Goal: Task Accomplishment & Management: Manage account settings

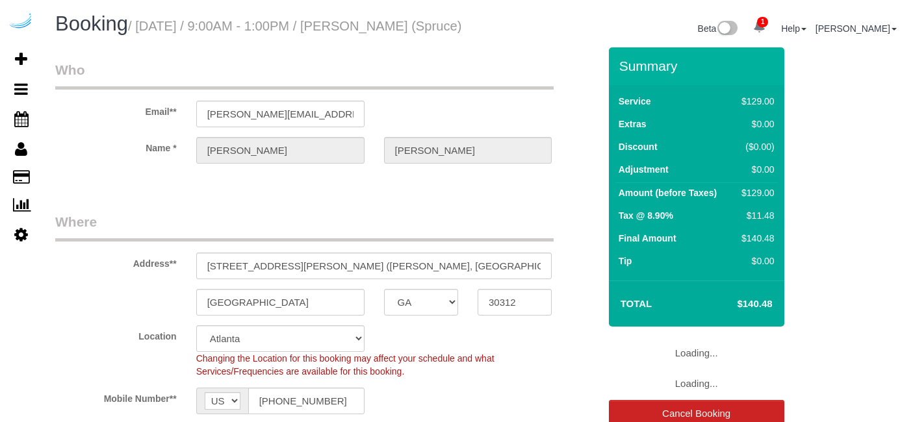
select select "GA"
select select "282"
select select "number:9"
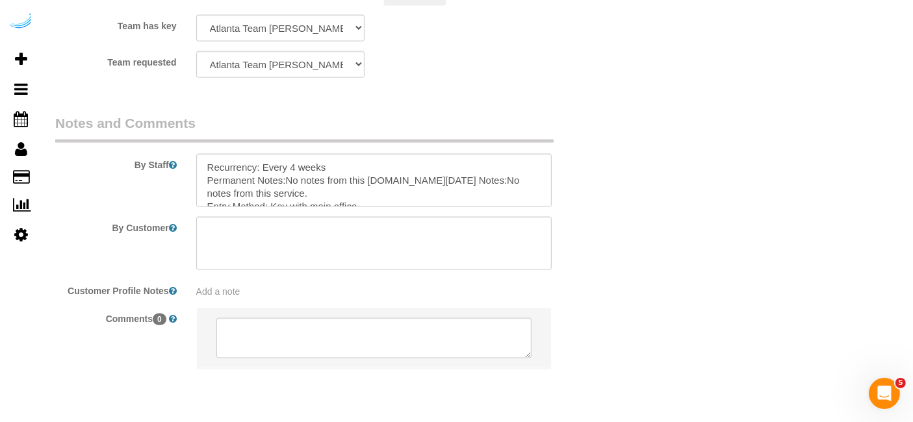
scroll to position [2052, 0]
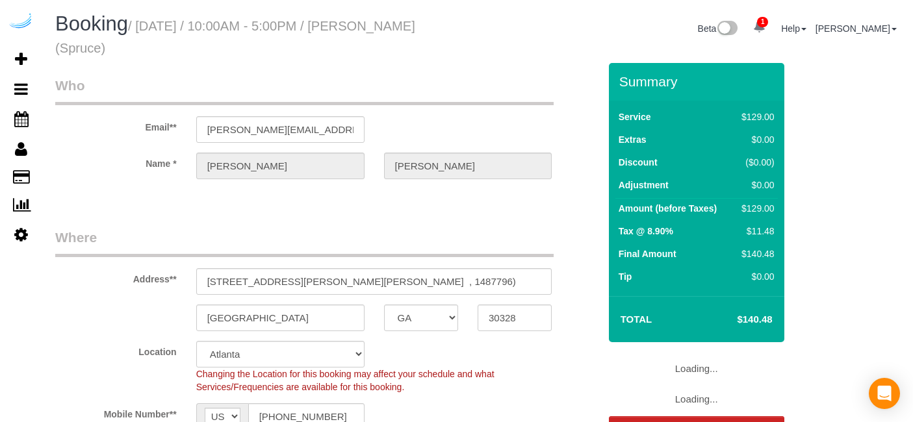
select select "GA"
select select "282"
select select "number:9"
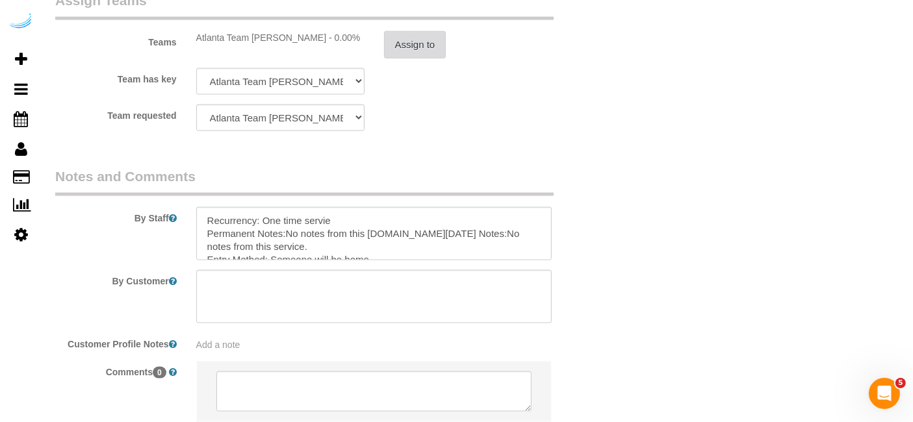
scroll to position [2102, 0]
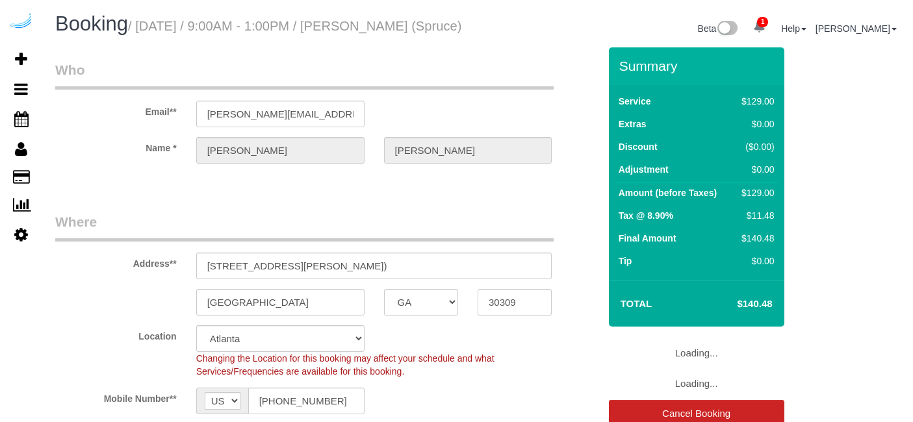
select select "GA"
select select "282"
select select "number:9"
select select "object:795"
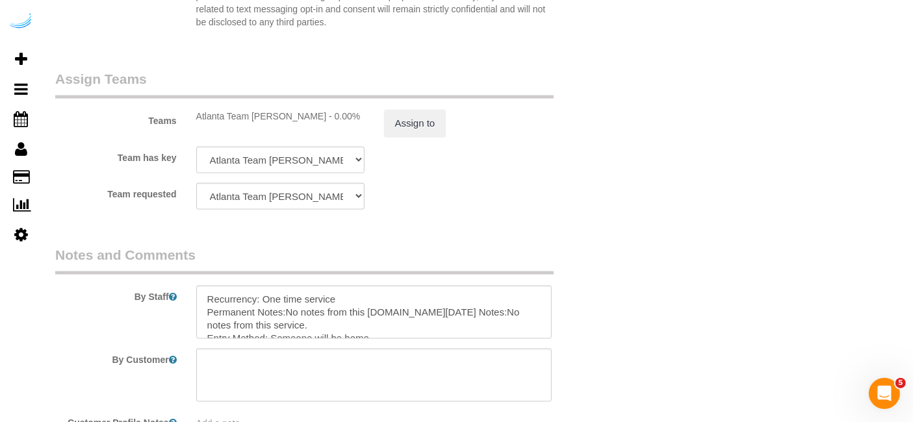
scroll to position [1949, 0]
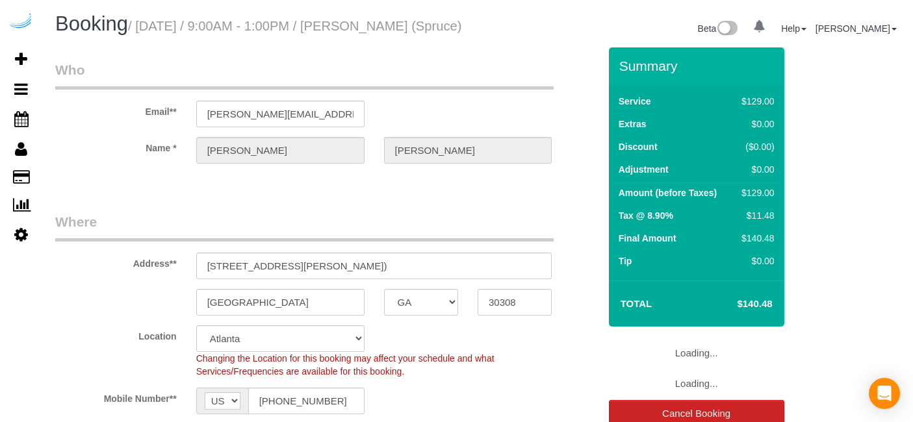
select select "GA"
select select "282"
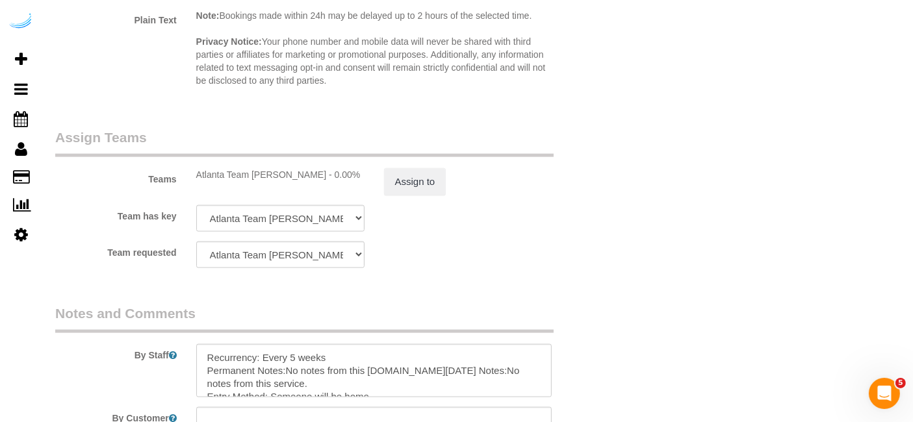
scroll to position [1949, 0]
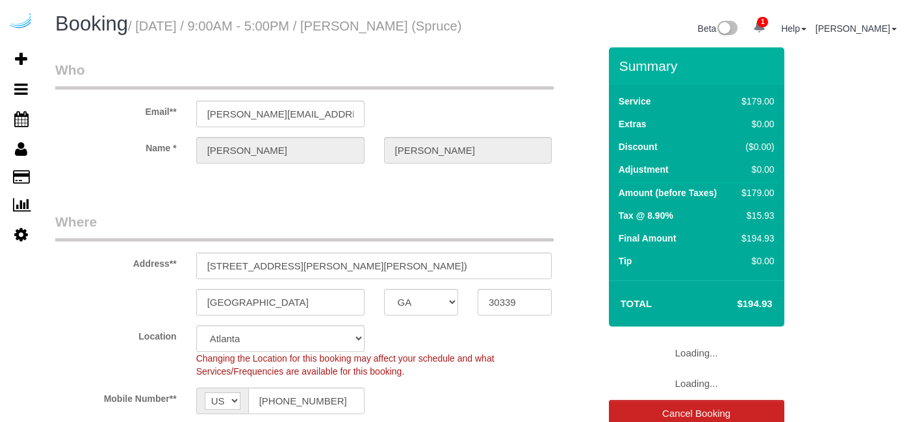
select select "GA"
select select "282"
select select "number:9"
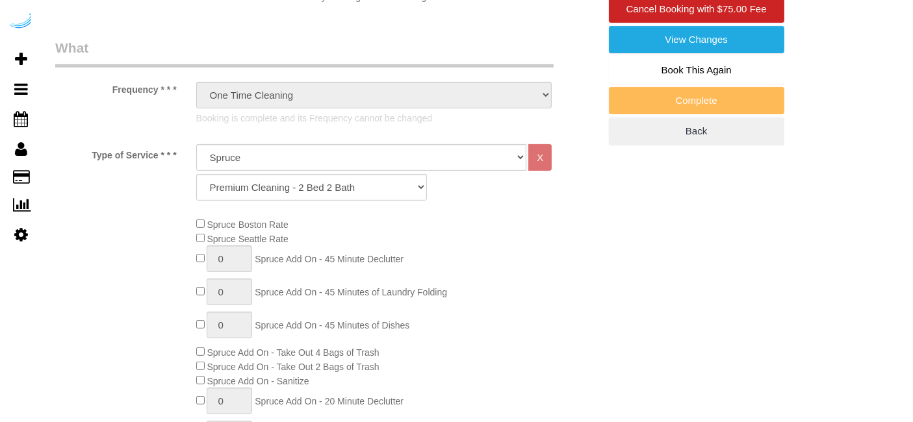
select select "object:795"
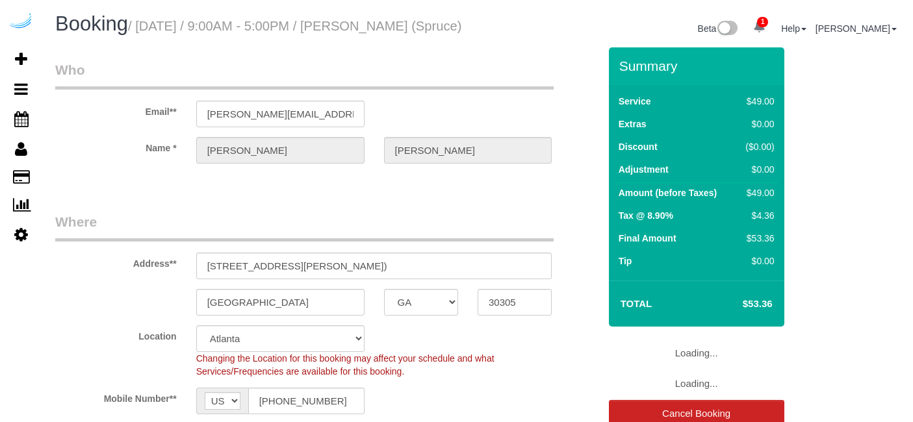
select select "GA"
select select "number:9"
select select "object:735"
select select "282"
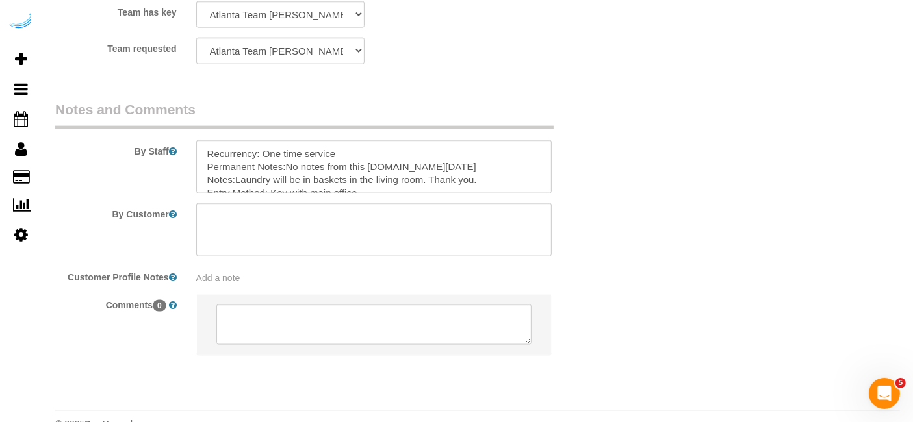
scroll to position [1779, 0]
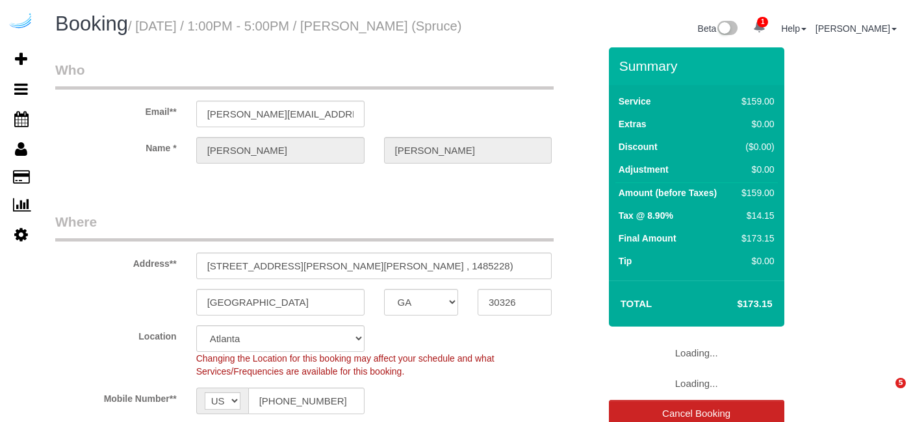
select select "GA"
select select "282"
select select "number:9"
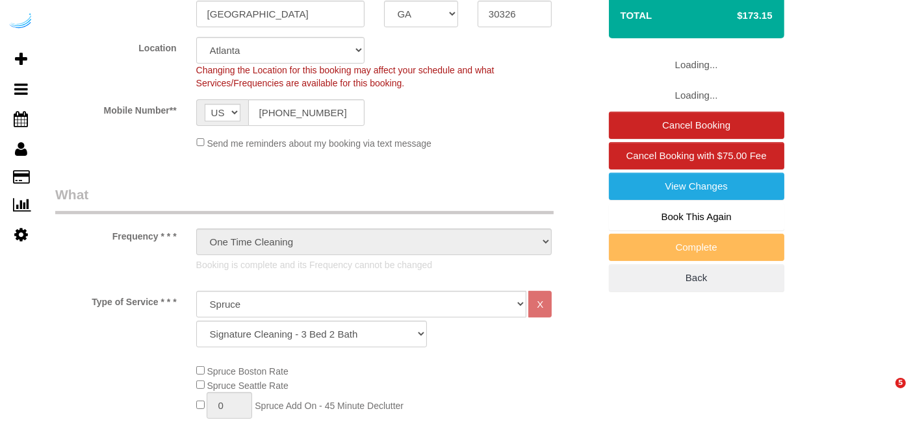
select select "object:795"
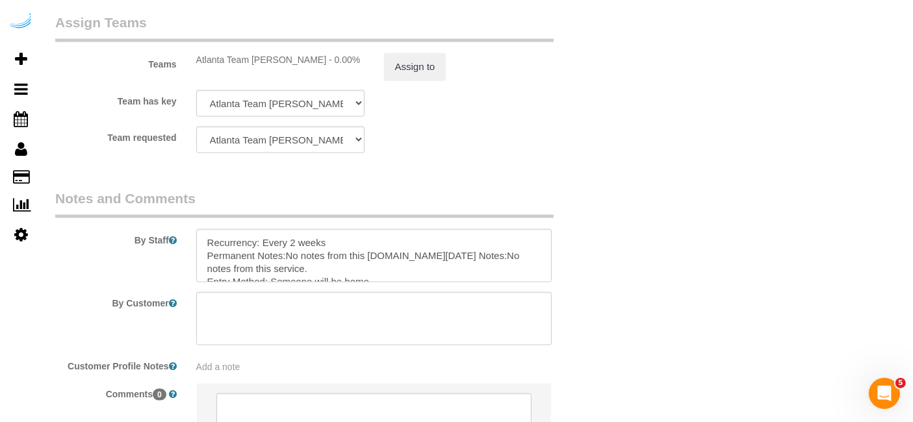
scroll to position [2093, 0]
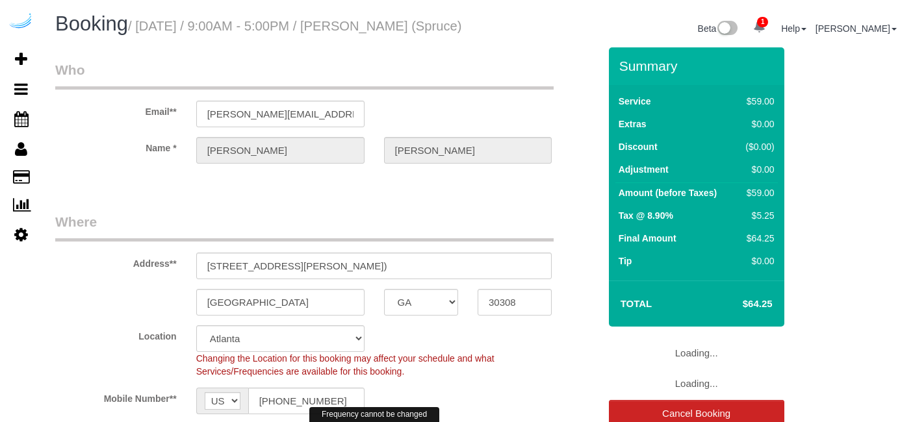
select select "GA"
select select "number:9"
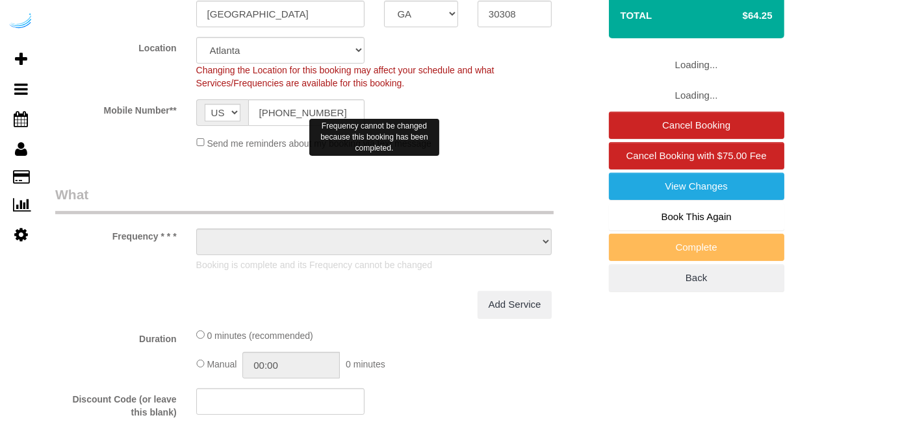
select select "object:797"
select select "282"
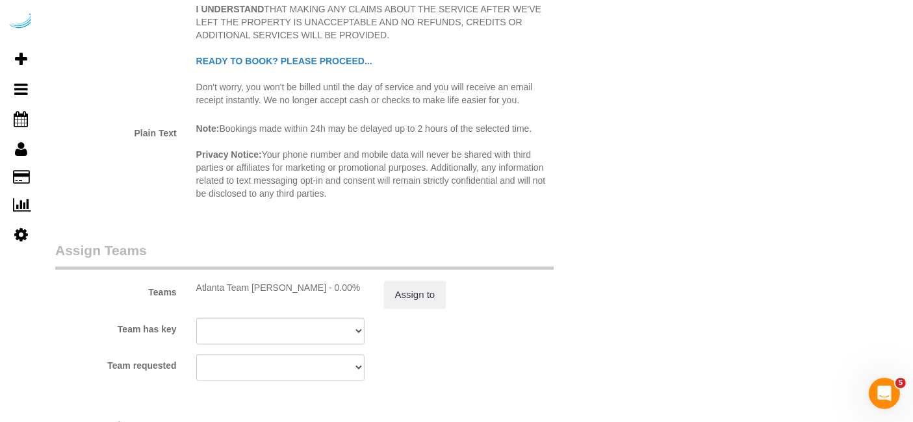
scroll to position [1876, 0]
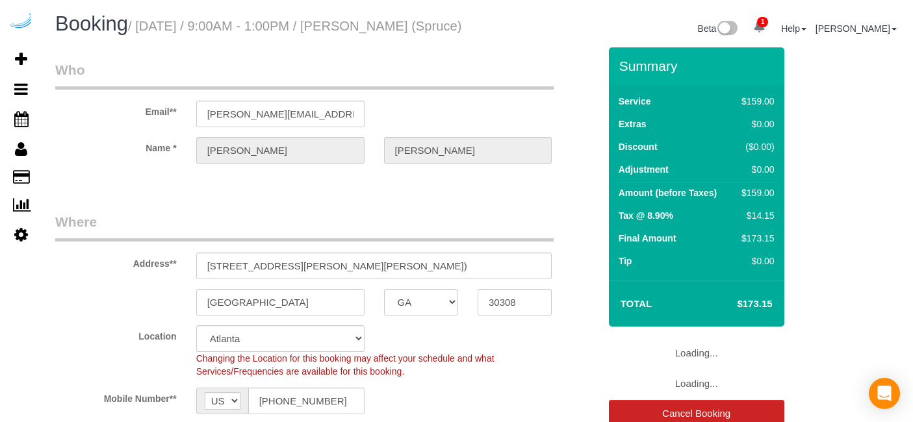
select select "GA"
select select "282"
select select "number:9"
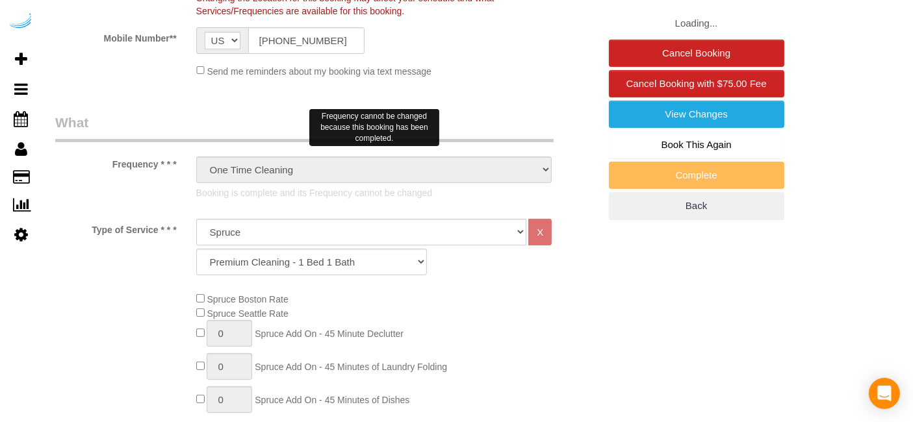
select select "object:798"
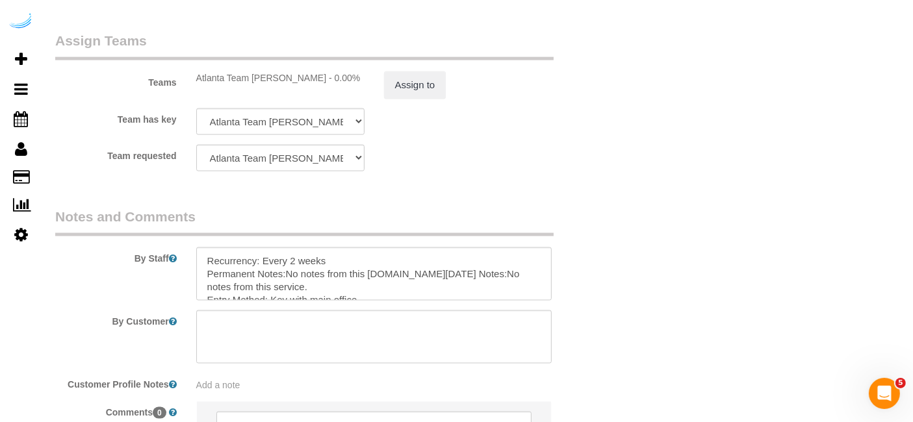
scroll to position [2093, 0]
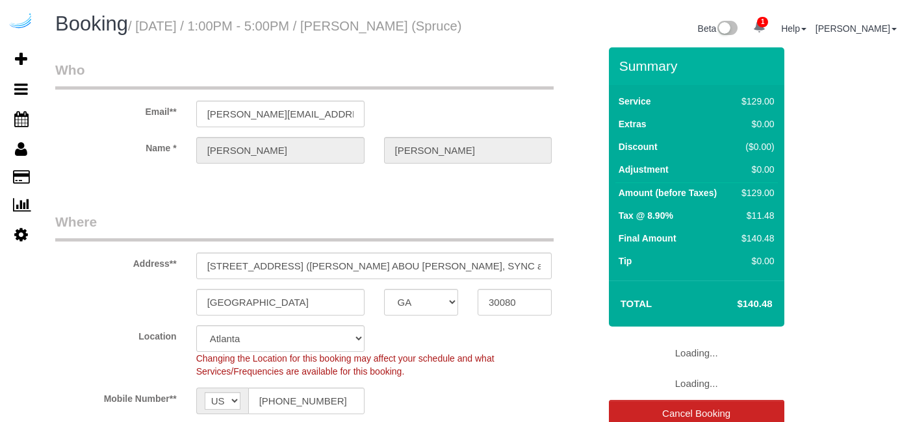
select select "GA"
select select "number:9"
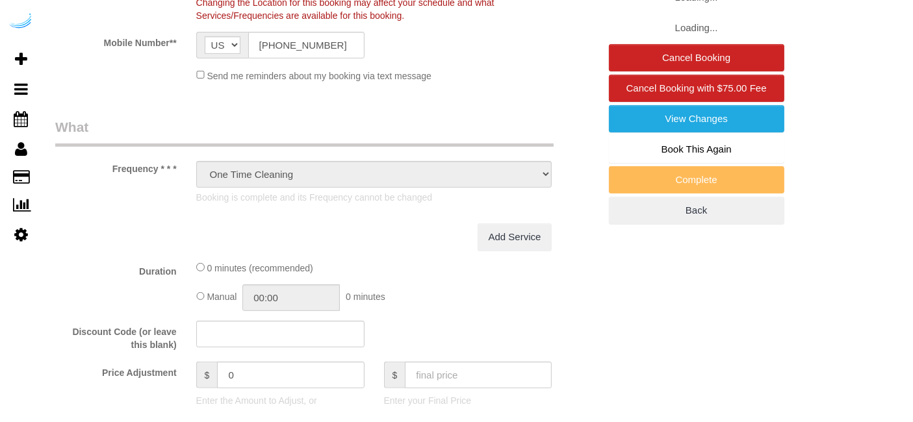
select select "object:798"
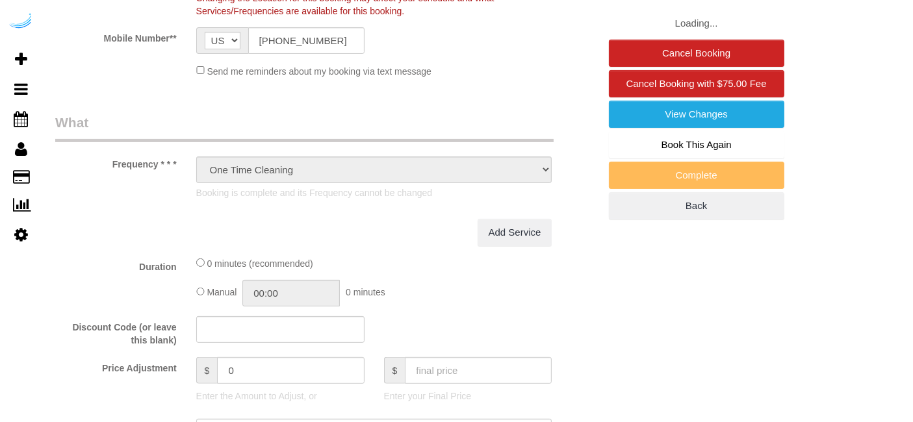
select select "282"
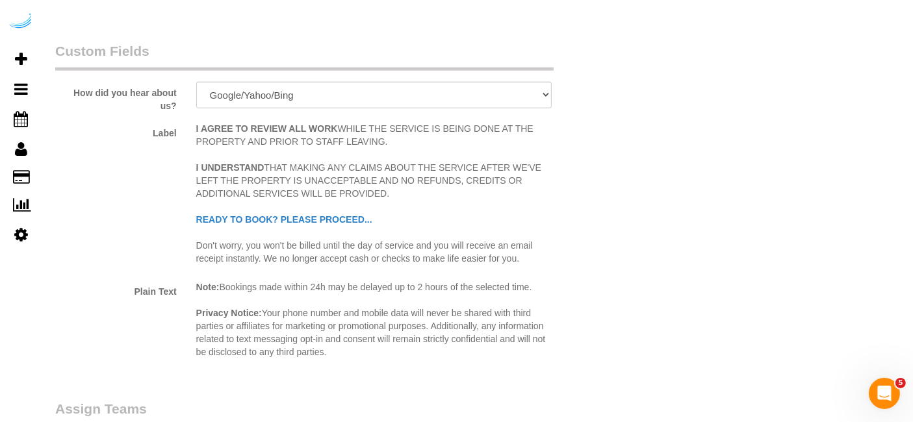
scroll to position [1949, 0]
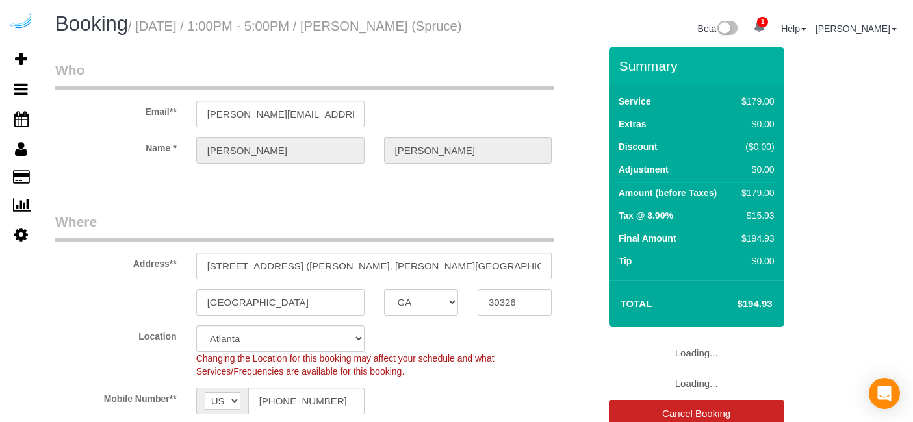
select select "GA"
select select "number:9"
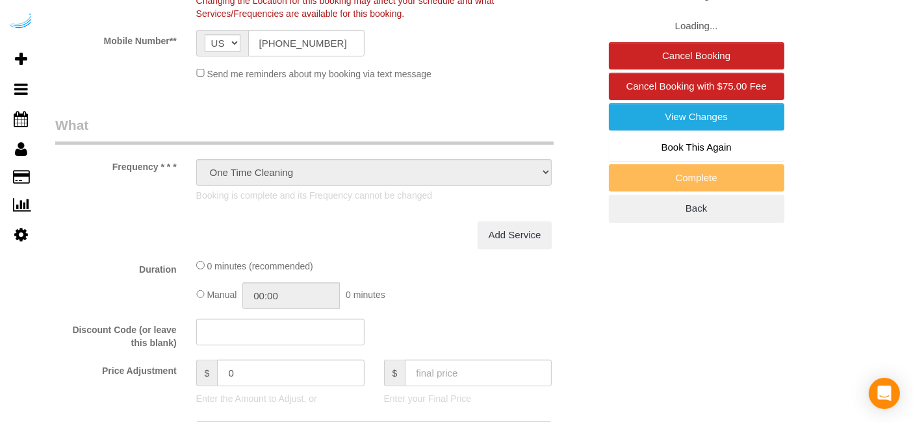
select select "object:795"
select select "282"
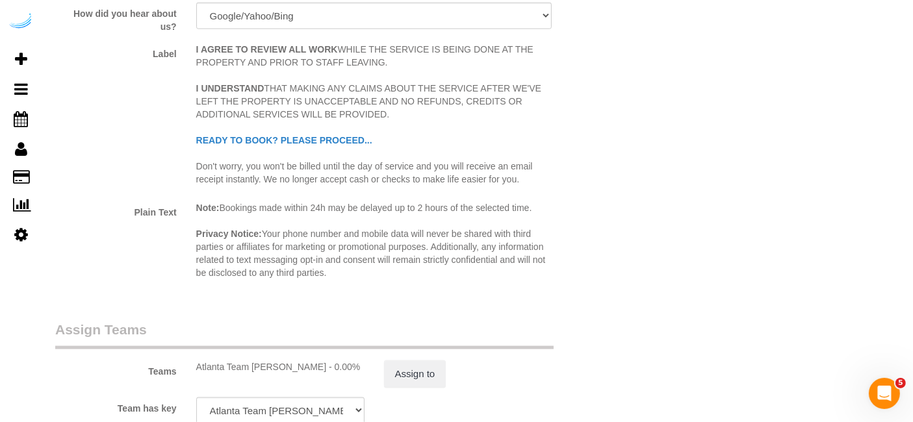
scroll to position [1949, 0]
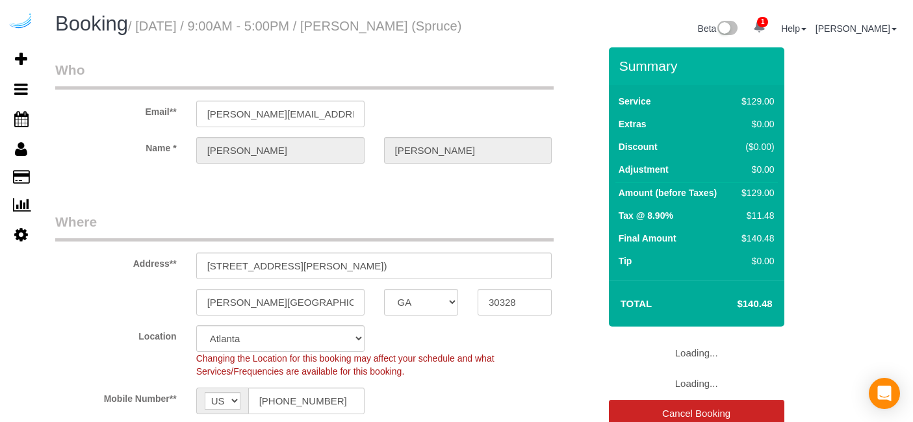
select select "GA"
select select "282"
select select "number:9"
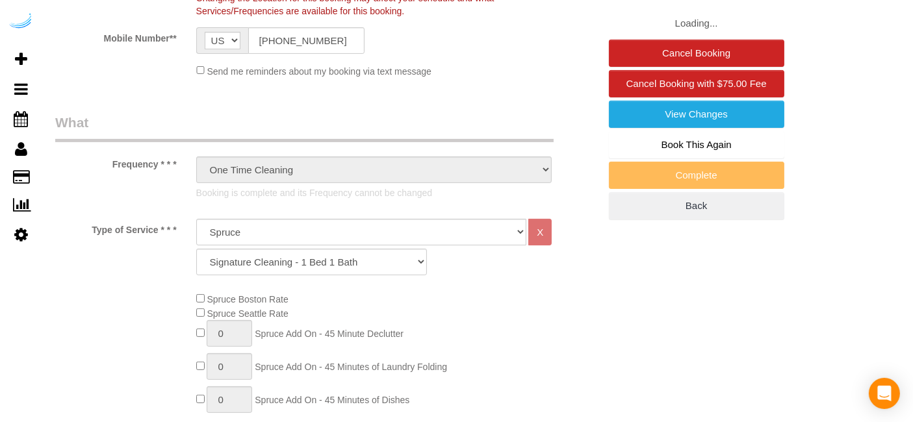
select select "object:798"
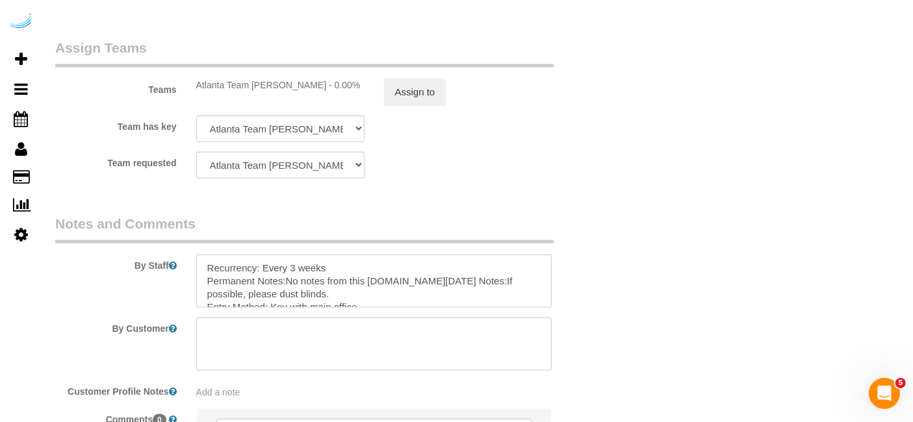
scroll to position [2102, 0]
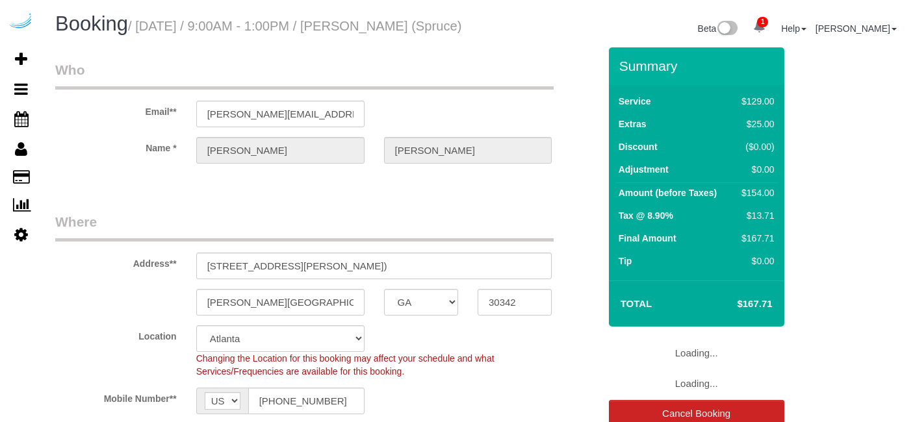
select select "GA"
select select "number:9"
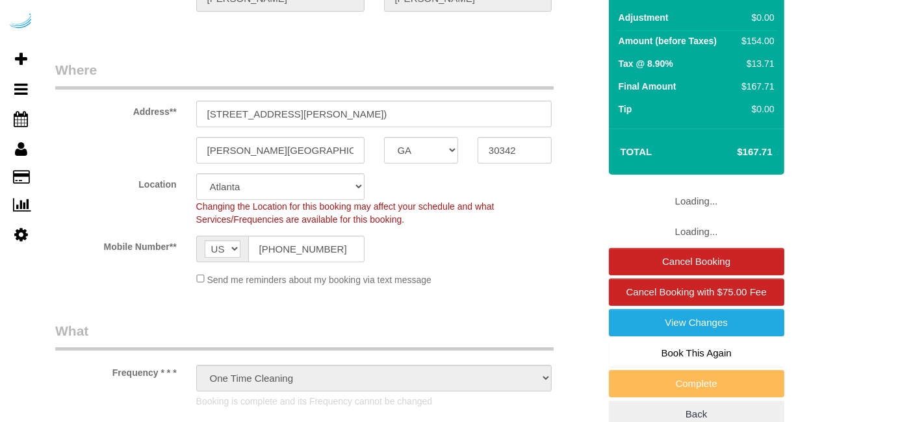
select select "object:795"
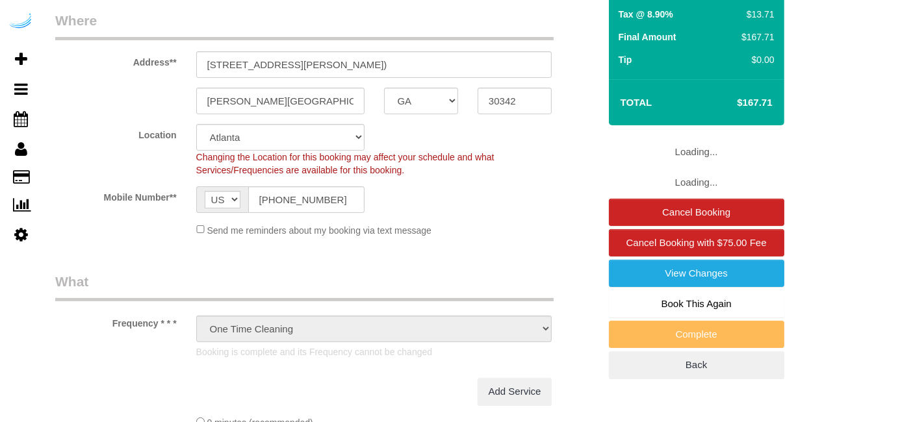
select select "282"
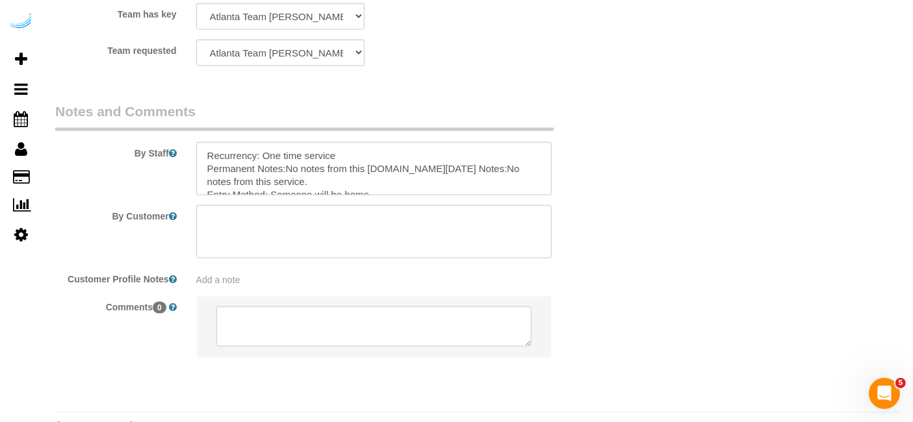
scroll to position [2102, 0]
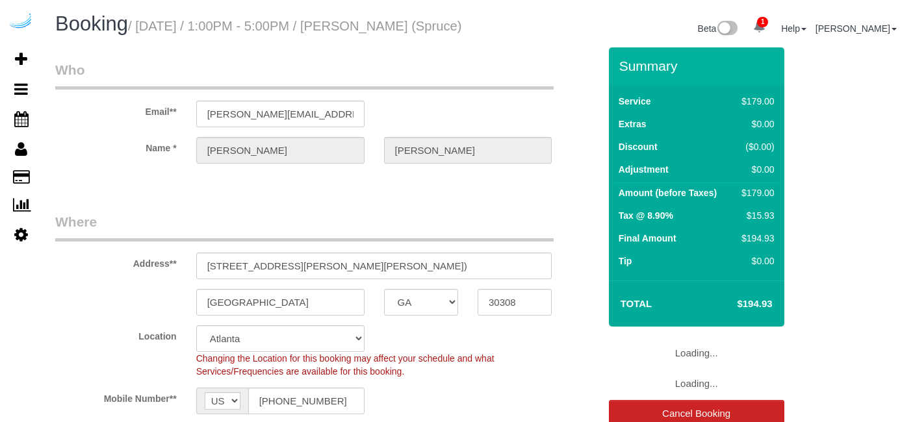
select select "GA"
select select "number:9"
select select "object:795"
select select "282"
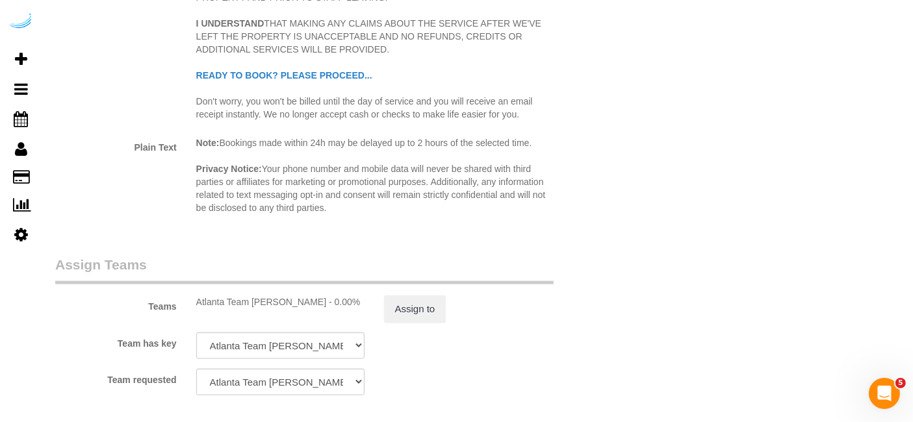
scroll to position [2093, 0]
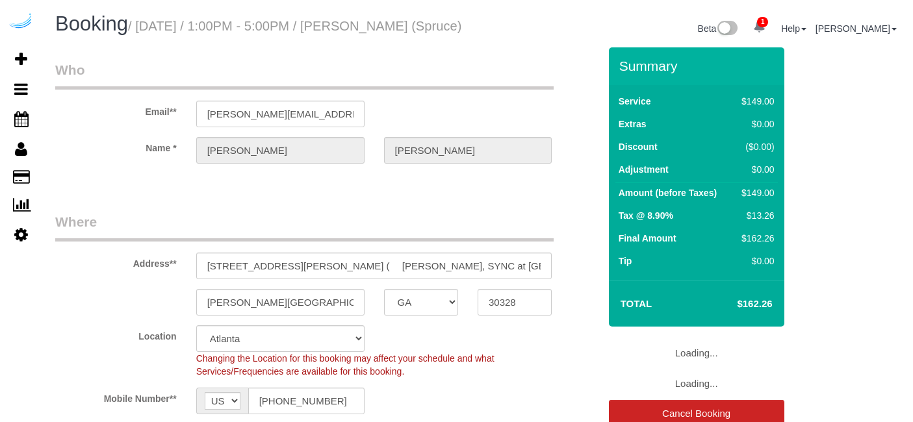
select select "GA"
select select "number:9"
select select "object:795"
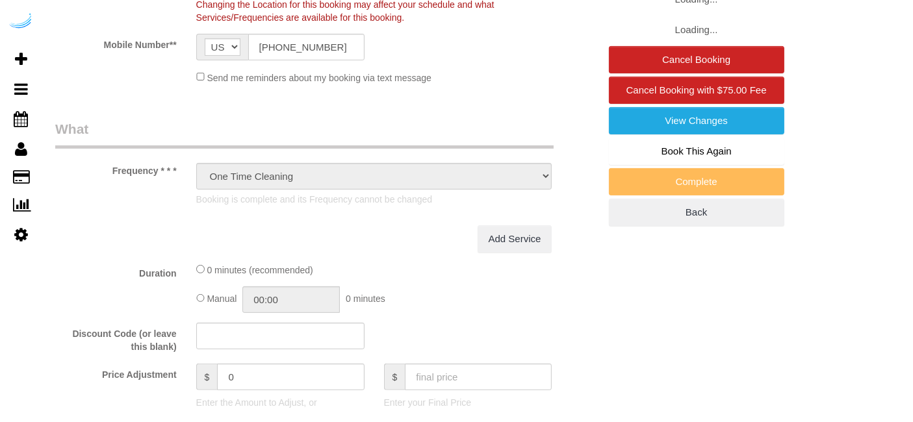
select select "282"
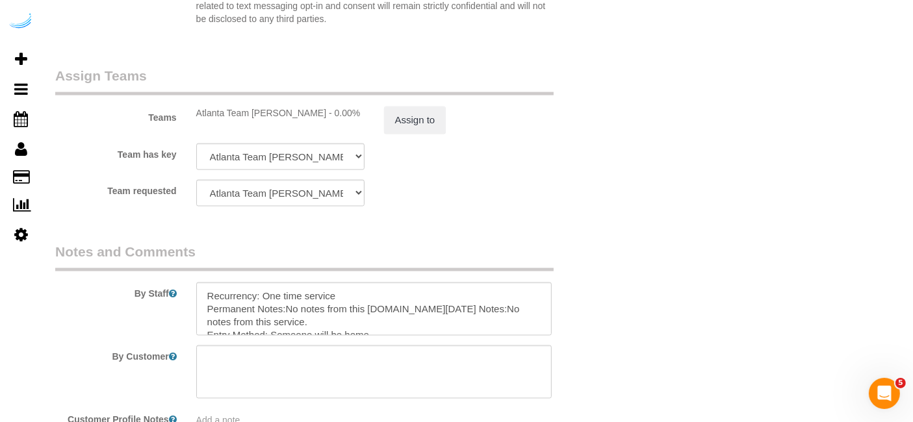
scroll to position [2102, 0]
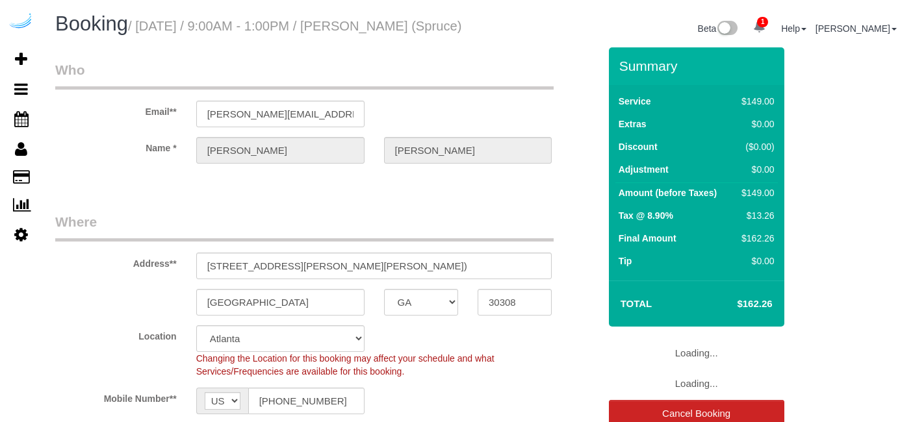
select select "GA"
select select "282"
select select "number:9"
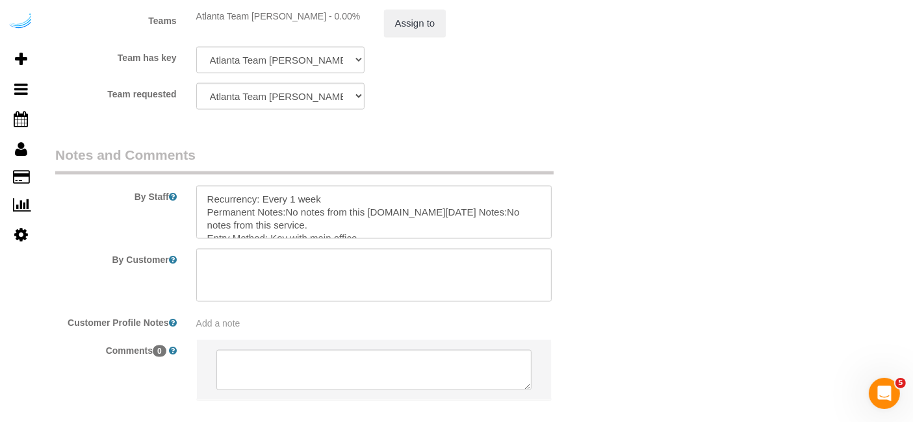
scroll to position [2050, 0]
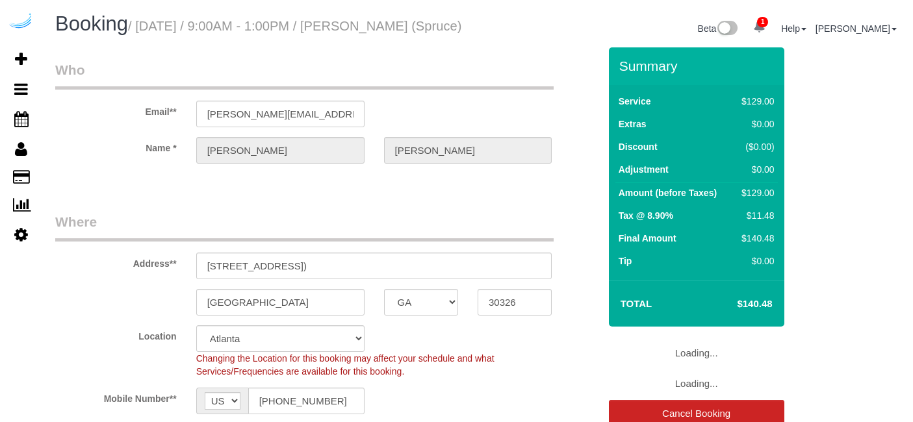
select select "GA"
select select "number:9"
select select "object:788"
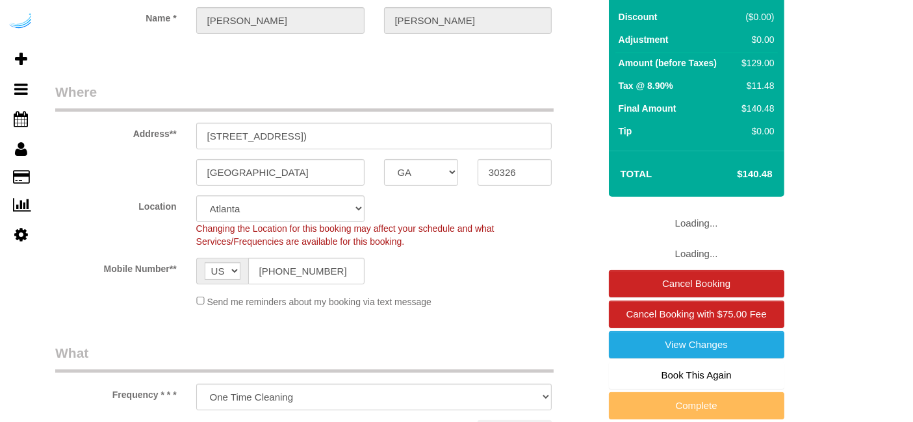
select select "282"
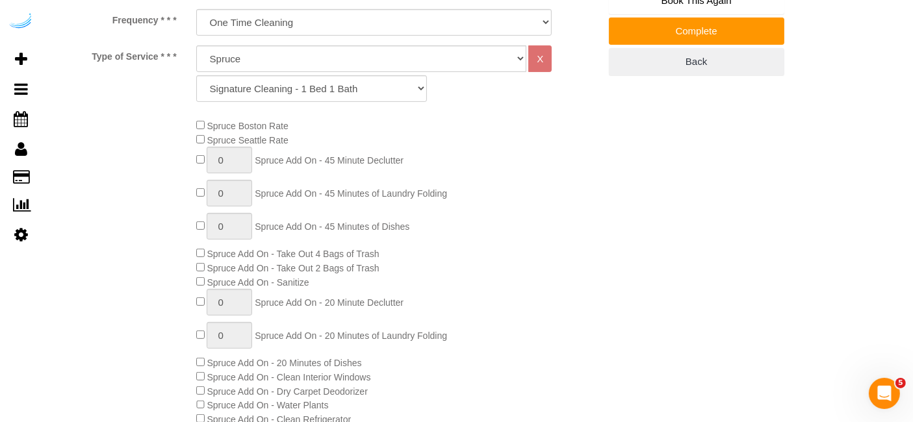
scroll to position [577, 0]
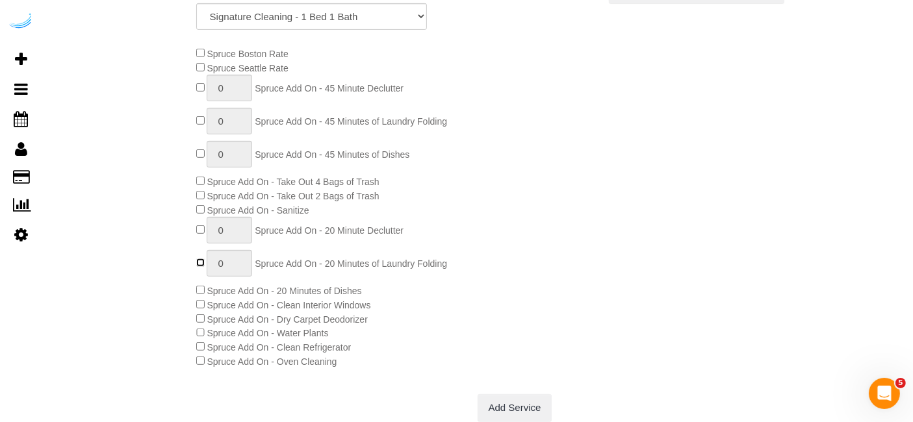
type input "1"
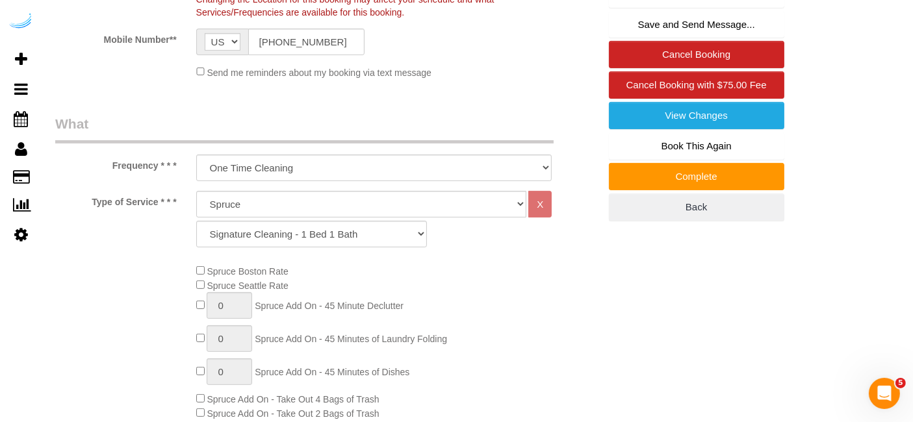
scroll to position [216, 0]
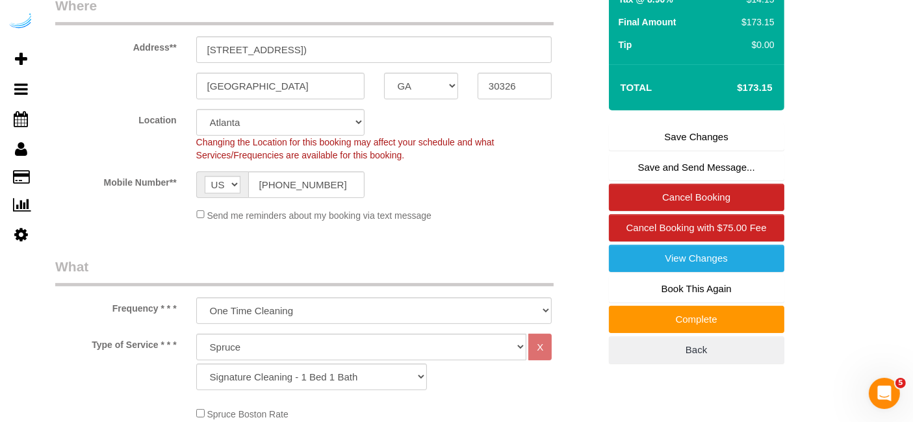
click at [640, 151] on link "Save Changes" at bounding box center [696, 136] width 175 height 27
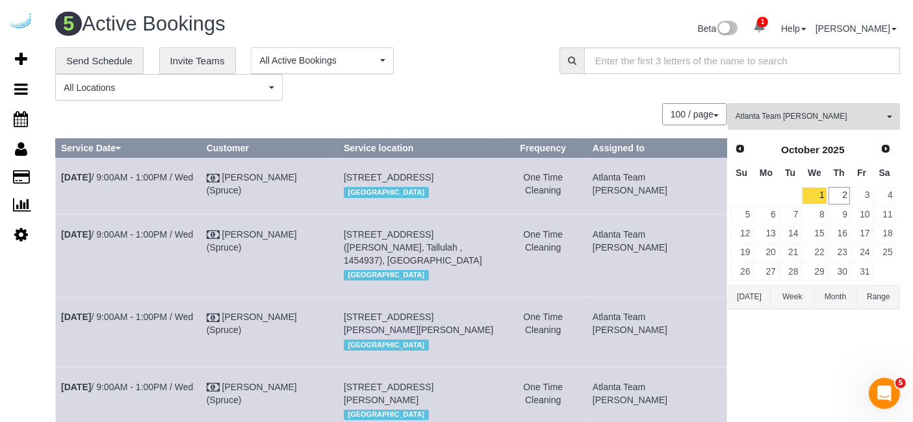
scroll to position [242, 0]
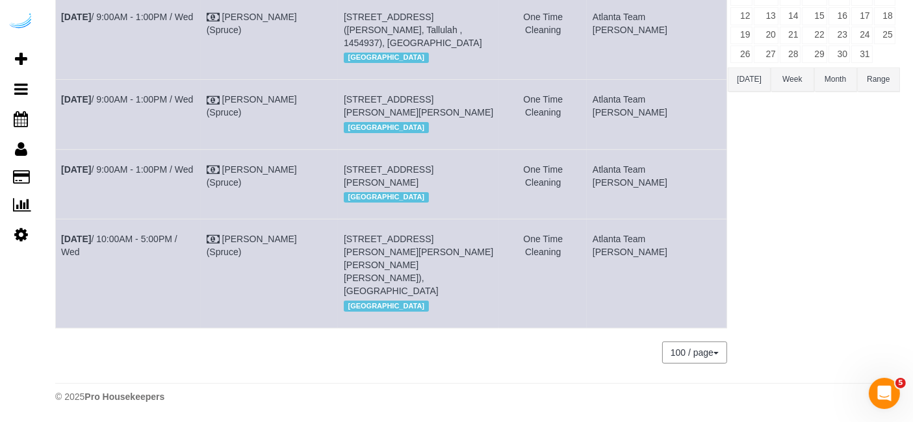
click at [187, 258] on td "Oct 1st / 10:00AM - 5:00PM / Wed" at bounding box center [129, 274] width 146 height 108
click at [178, 273] on td "Oct 1st / 10:00AM - 5:00PM / Wed" at bounding box center [129, 274] width 146 height 108
click at [177, 257] on link "Oct 1st / 10:00AM - 5:00PM / Wed" at bounding box center [119, 245] width 116 height 23
click at [177, 17] on link "Oct 1st / 9:00AM - 1:00PM / Wed" at bounding box center [127, 17] width 132 height 10
click at [112, 188] on td "Oct 1st / 9:00AM - 1:00PM / Wed" at bounding box center [129, 184] width 146 height 70
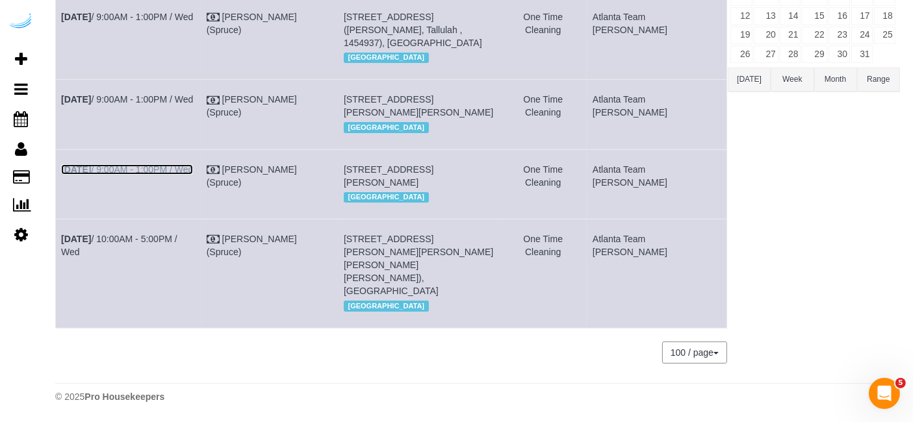
click at [121, 175] on link "Oct 1st / 9:00AM - 1:00PM / Wed" at bounding box center [127, 169] width 132 height 10
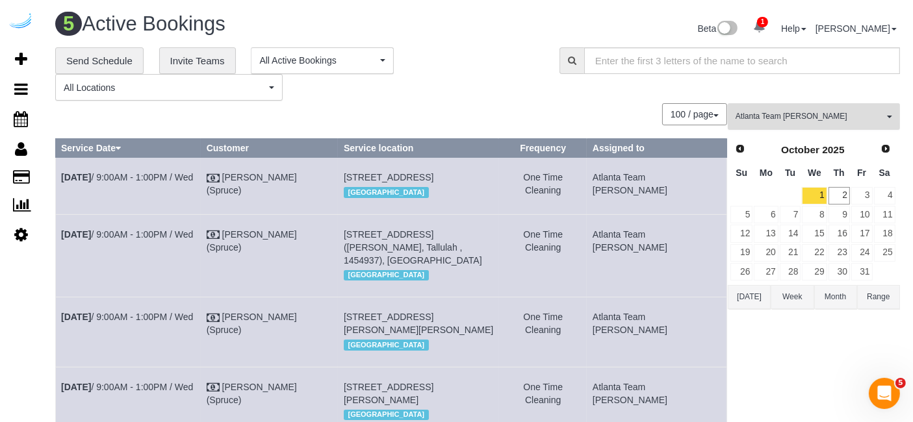
click at [832, 116] on span "Atlanta Team Eliane" at bounding box center [809, 116] width 148 height 11
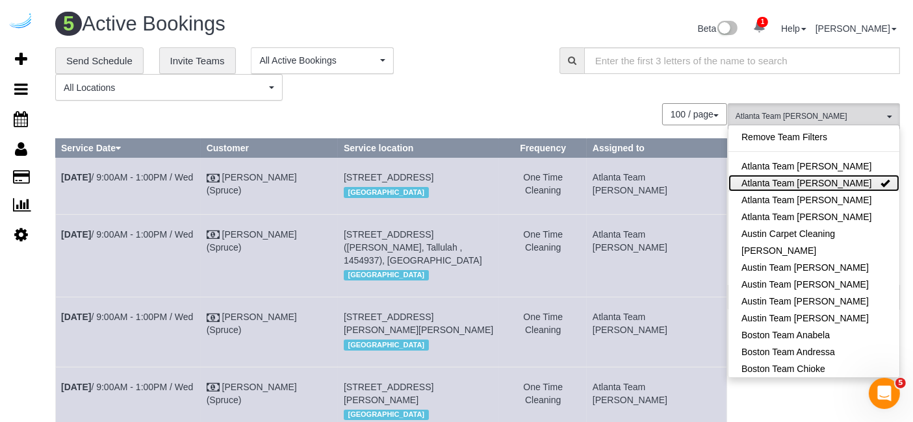
click at [842, 181] on link "Atlanta Team Eliane" at bounding box center [813, 183] width 171 height 17
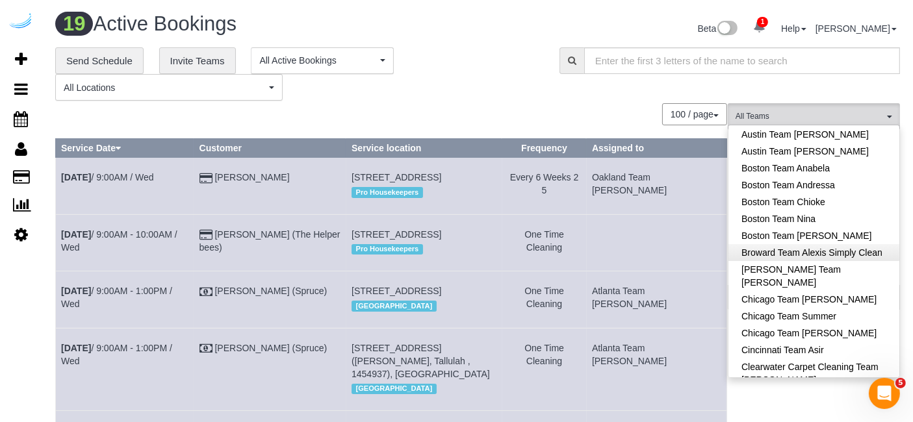
scroll to position [144, 0]
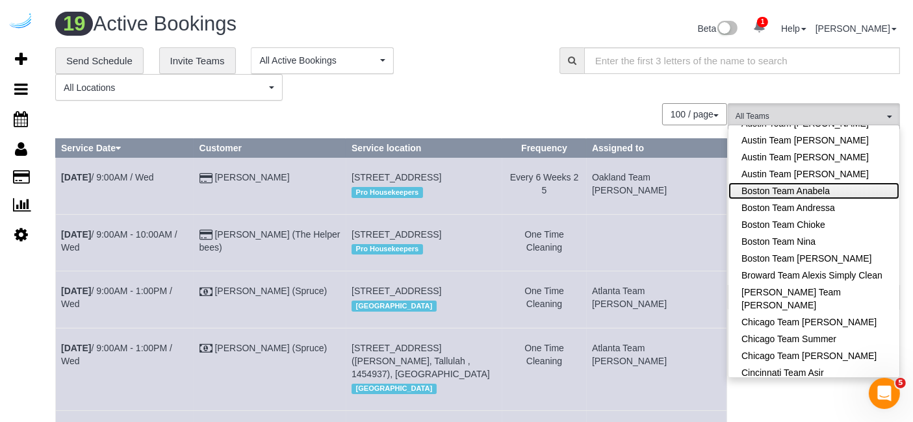
click at [837, 185] on link "Boston Team Anabela" at bounding box center [813, 191] width 171 height 17
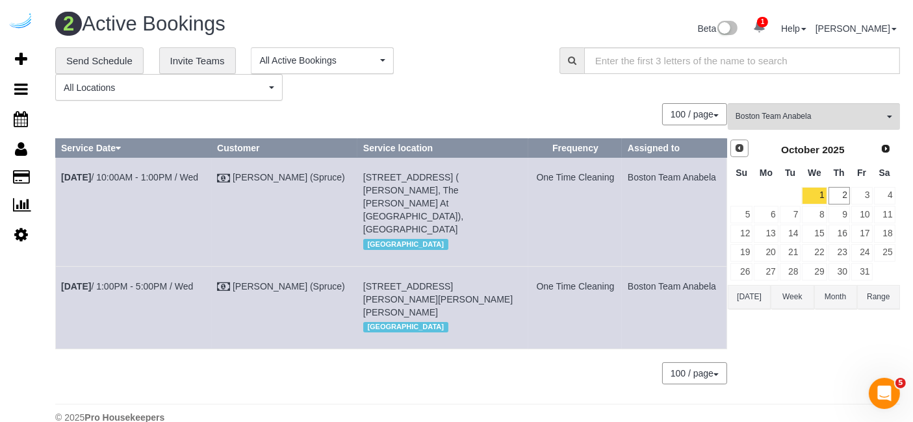
click at [736, 149] on span "Prev" at bounding box center [739, 148] width 10 height 10
click at [830, 249] on link "25" at bounding box center [838, 253] width 21 height 18
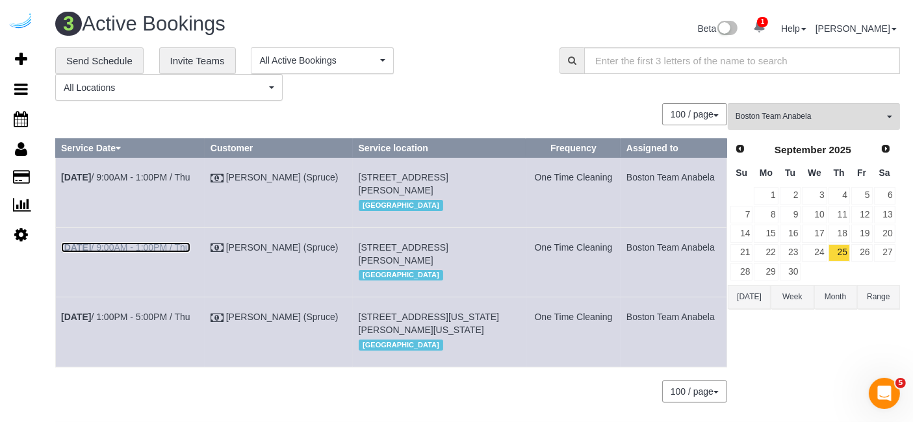
drag, startPoint x: 120, startPoint y: 259, endPoint x: 133, endPoint y: 242, distance: 21.2
click at [120, 253] on link "Sep 25th / 9:00AM - 1:00PM / Thu" at bounding box center [125, 247] width 129 height 10
click at [163, 181] on link "Sep 25th / 9:00AM - 1:00PM / Thu" at bounding box center [125, 177] width 129 height 10
click at [142, 322] on link "Sep 25th / 1:00PM - 5:00PM / Thu" at bounding box center [125, 317] width 129 height 10
click at [864, 248] on link "26" at bounding box center [861, 253] width 21 height 18
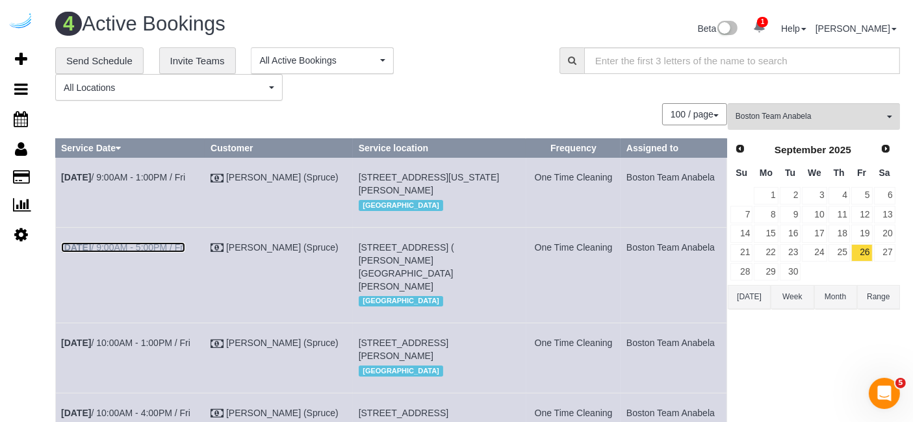
click at [149, 253] on link "Sep 26th / 9:00AM - 5:00PM / Fri" at bounding box center [123, 247] width 124 height 10
click at [130, 176] on link "Sep 26th / 9:00AM - 1:00PM / Fri" at bounding box center [123, 177] width 124 height 10
click at [149, 344] on link "Sep 26th / 10:00AM - 1:00PM / Fri" at bounding box center [125, 343] width 129 height 10
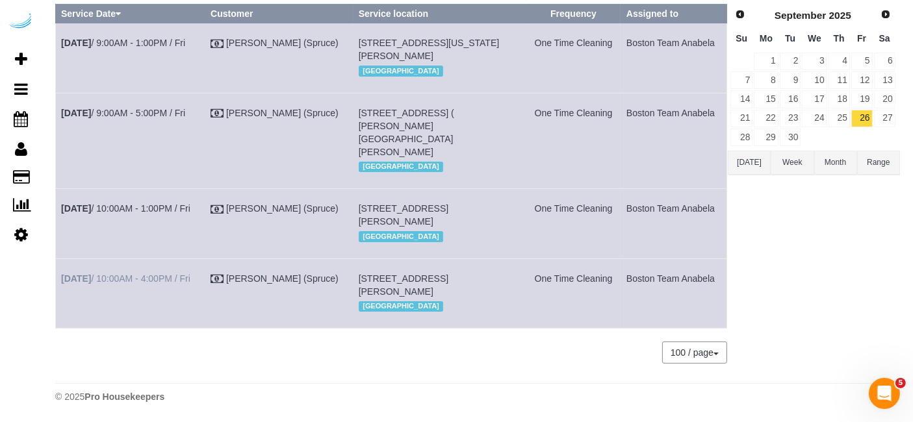
drag, startPoint x: 150, startPoint y: 257, endPoint x: 147, endPoint y: 264, distance: 8.2
click at [148, 260] on td "Sep 26th / 10:00AM - 4:00PM / Fri" at bounding box center [130, 294] width 149 height 70
click at [147, 274] on link "Sep 26th / 10:00AM - 4:00PM / Fri" at bounding box center [125, 279] width 129 height 10
click at [768, 129] on link "29" at bounding box center [766, 138] width 24 height 18
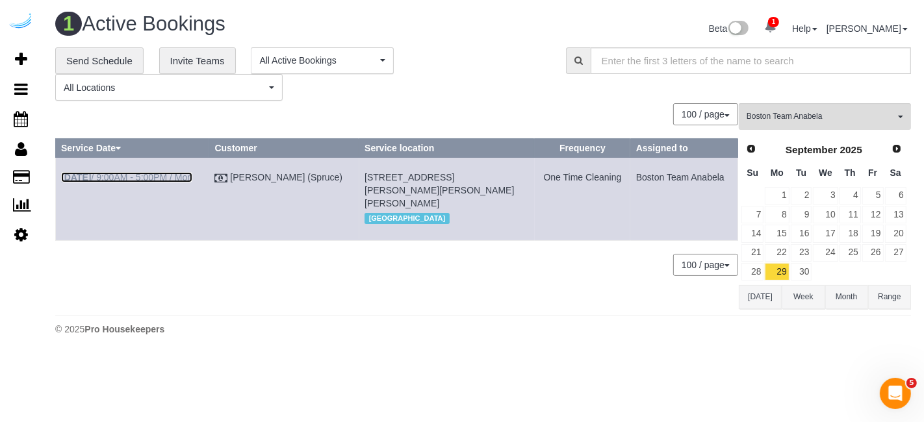
click at [151, 173] on link "Sep 29th / 9:00AM - 5:00PM / Mon" at bounding box center [126, 177] width 131 height 10
click at [810, 275] on link "30" at bounding box center [801, 272] width 21 height 18
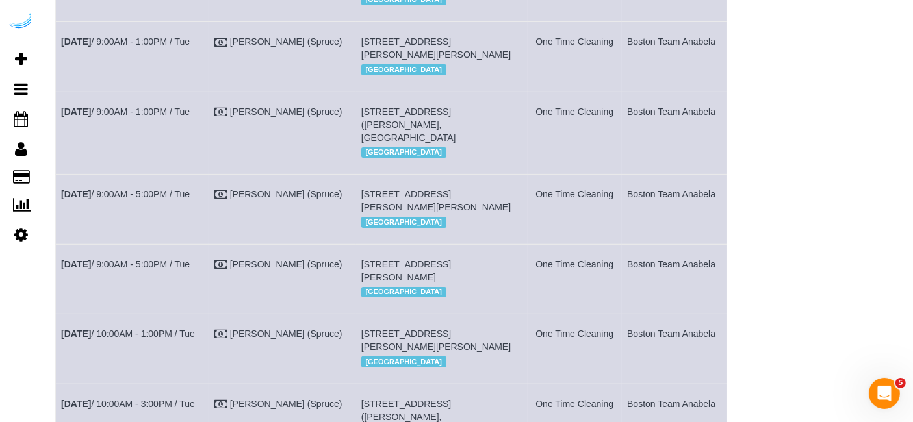
scroll to position [348, 0]
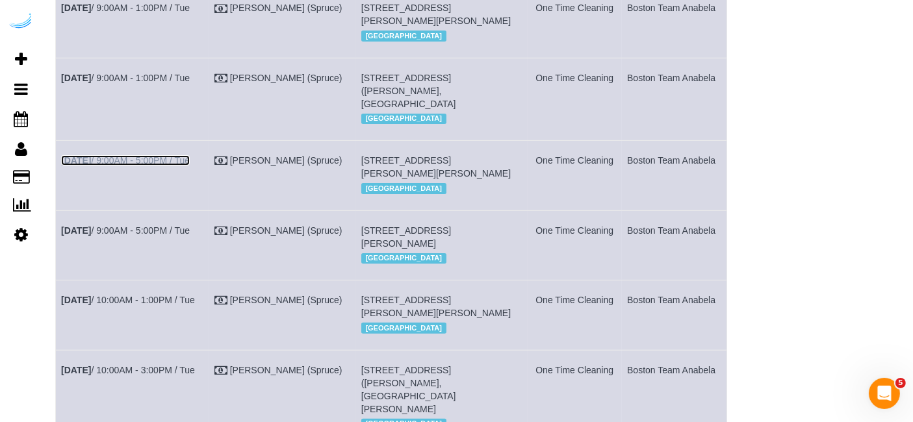
click at [165, 166] on link "Sep 30th / 9:00AM - 5:00PM / Tue" at bounding box center [125, 160] width 129 height 10
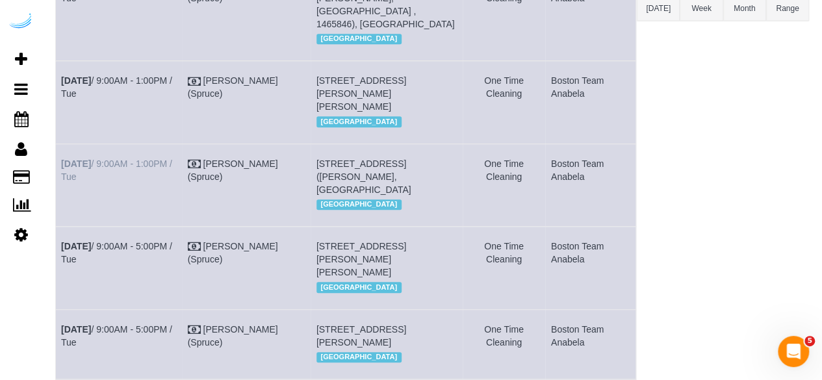
scroll to position [218, 0]
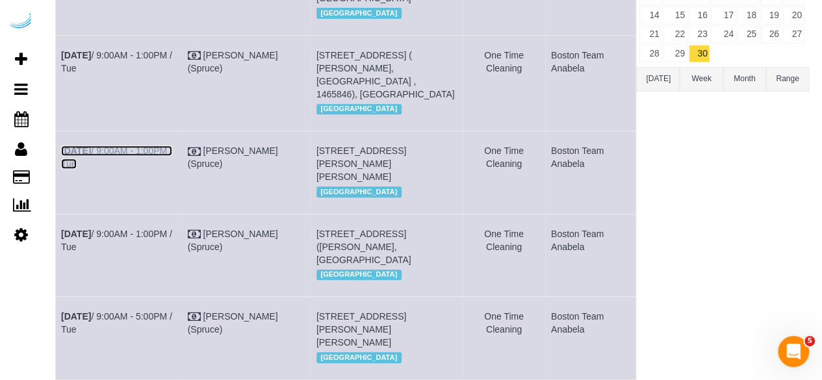
click at [114, 146] on link "Sep 30th / 9:00AM - 1:00PM / Tue" at bounding box center [116, 157] width 111 height 23
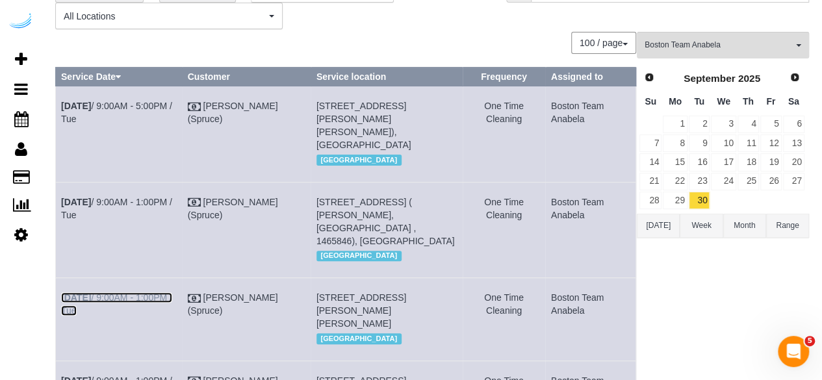
scroll to position [23, 0]
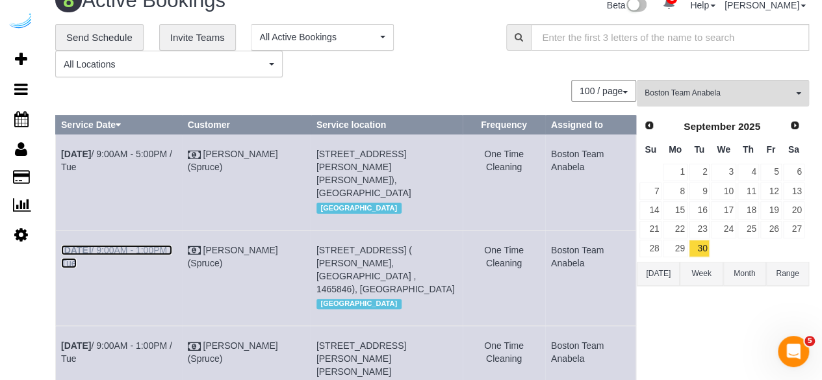
click at [164, 248] on link "Sep 30th / 9:00AM - 1:00PM / Tue" at bounding box center [116, 256] width 111 height 23
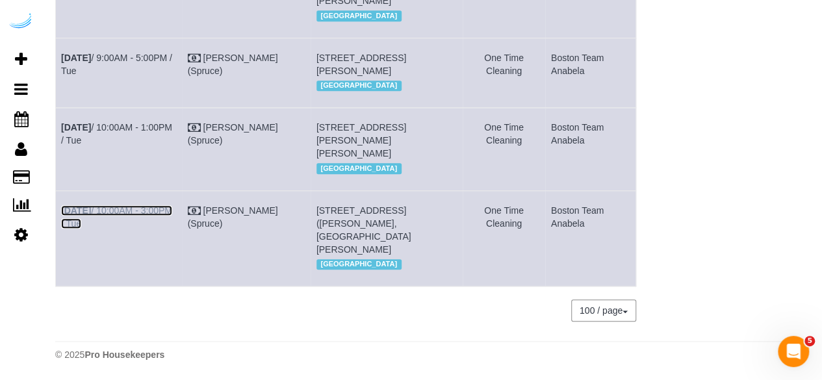
drag, startPoint x: 141, startPoint y: 214, endPoint x: 146, endPoint y: 203, distance: 11.3
click at [141, 214] on link "Sep 30th / 10:00AM - 3:00PM / Tue" at bounding box center [116, 216] width 111 height 23
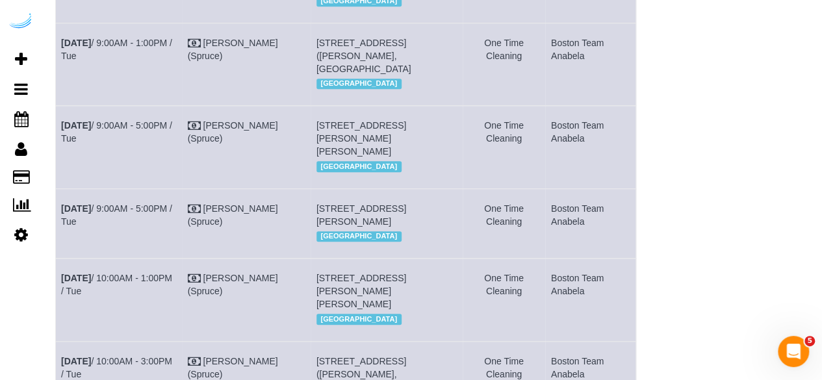
scroll to position [546, 0]
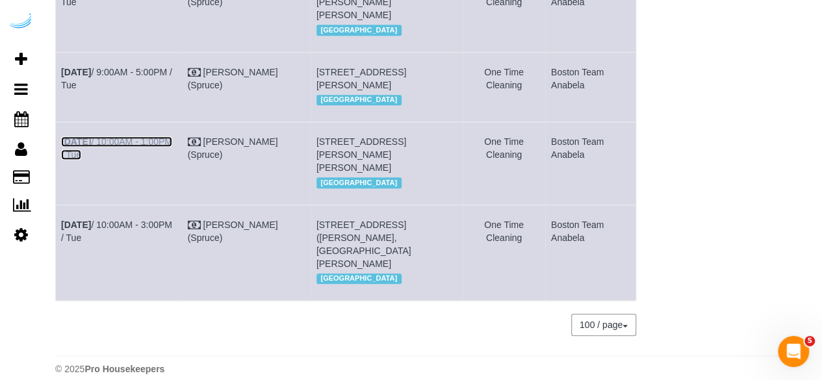
click at [141, 160] on link "Sep 30th / 10:00AM - 1:00PM / Tue" at bounding box center [116, 147] width 111 height 23
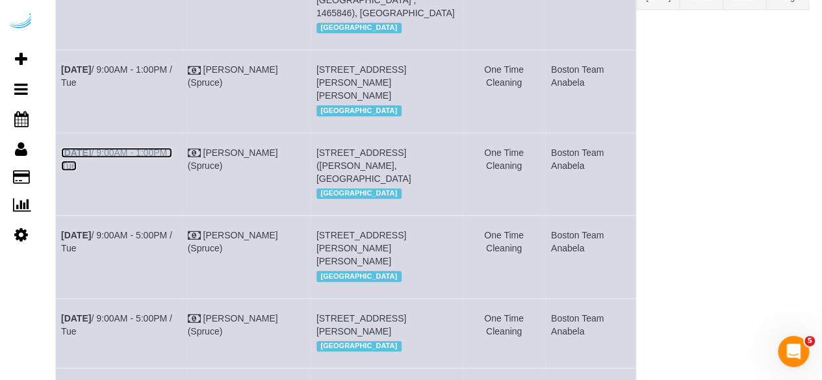
click at [108, 149] on link "Sep 30th / 9:00AM - 1:00PM / Tue" at bounding box center [116, 158] width 111 height 23
click at [112, 320] on td "Sep 30th / 9:00AM - 5:00PM / Tue" at bounding box center [119, 333] width 127 height 70
click at [112, 333] on link "Sep 30th / 9:00AM - 5:00PM / Tue" at bounding box center [116, 324] width 111 height 23
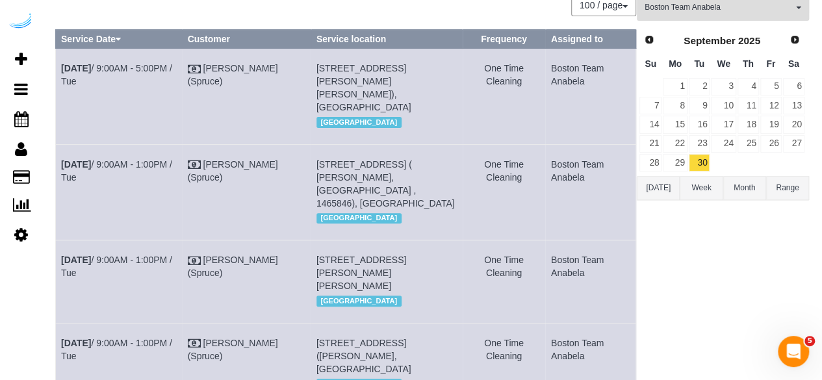
scroll to position [0, 0]
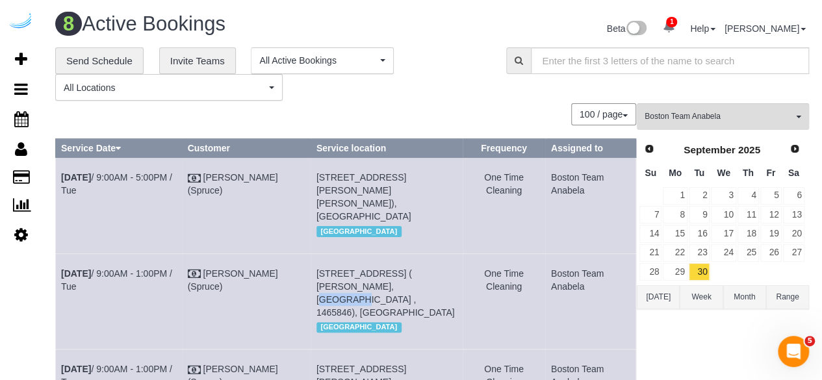
drag, startPoint x: 350, startPoint y: 281, endPoint x: 339, endPoint y: 263, distance: 20.4
click at [311, 285] on td "85 University Ave, Building 2440, Unit 2440 ( Caitlin Shea, Gables University S…" at bounding box center [386, 301] width 151 height 96
drag, startPoint x: 351, startPoint y: 284, endPoint x: 334, endPoint y: 290, distance: 18.1
click at [334, 290] on td "85 University Ave, Building 2440, Unit 2440 ( Caitlin Shea, Gables University S…" at bounding box center [386, 301] width 151 height 96
copy span "2440"
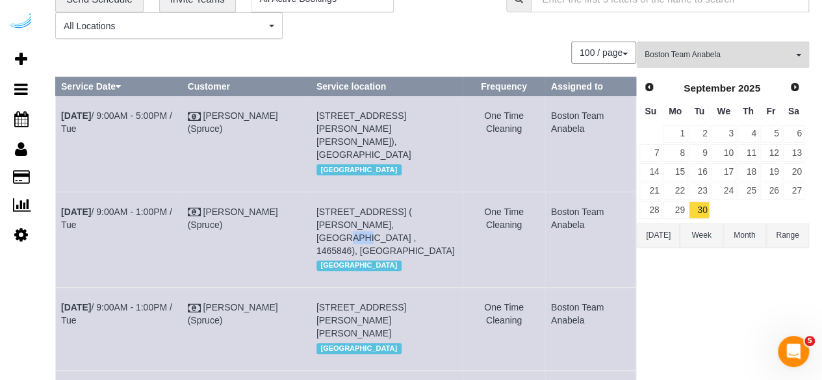
scroll to position [130, 0]
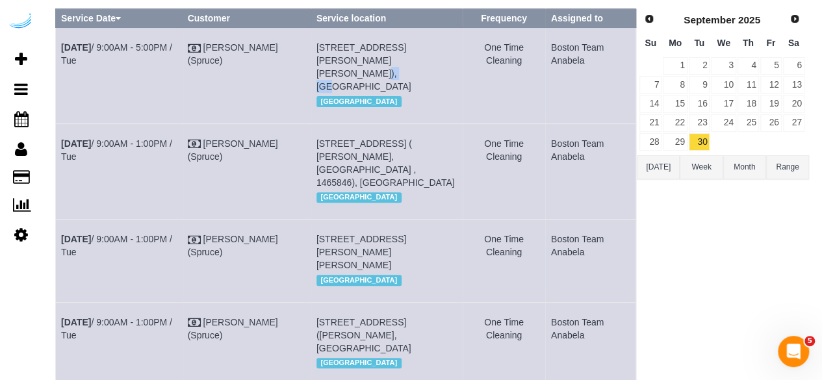
drag, startPoint x: 382, startPoint y: 60, endPoint x: 357, endPoint y: 58, distance: 24.8
click at [357, 58] on span "1000 Presidents Way, Building 1000, Unit 1118 (Casey Mckeon, Jefferson At Dedha…" at bounding box center [363, 66] width 95 height 49
click at [373, 62] on span "1000 Presidents Way, Building 1000, Unit 1118 (Casey Mckeon, Jefferson At Dedha…" at bounding box center [363, 66] width 95 height 49
drag, startPoint x: 376, startPoint y: 62, endPoint x: 357, endPoint y: 58, distance: 18.5
click at [357, 58] on span "1000 Presidents Way, Building 1000, Unit 1118 (Casey Mckeon, Jefferson At Dedha…" at bounding box center [363, 66] width 95 height 49
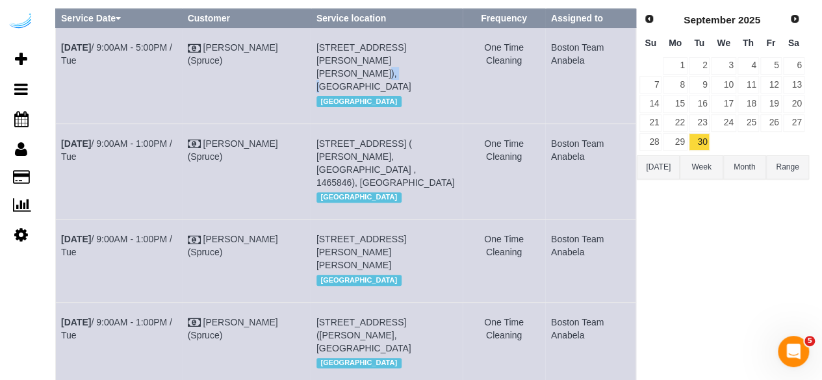
copy span "1118"
drag, startPoint x: 591, startPoint y: 69, endPoint x: 64, endPoint y: 52, distance: 527.8
click at [64, 52] on tr "Sep 30th / 9:00AM - 5:00PM / Tue Brandie Louck (Spruce) 1000 Presidents Way, Bu…" at bounding box center [346, 76] width 580 height 96
copy tr "Sep 30th / 9:00AM - 5:00PM / Tue Brandie Louck (Spruce) 1000 Presidents Way, Bu…"
click at [797, 20] on span "Next" at bounding box center [795, 18] width 10 height 10
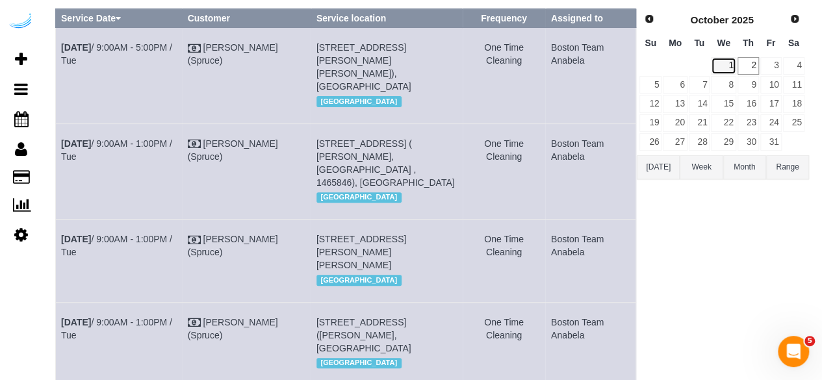
click at [731, 68] on link "1" at bounding box center [723, 66] width 25 height 18
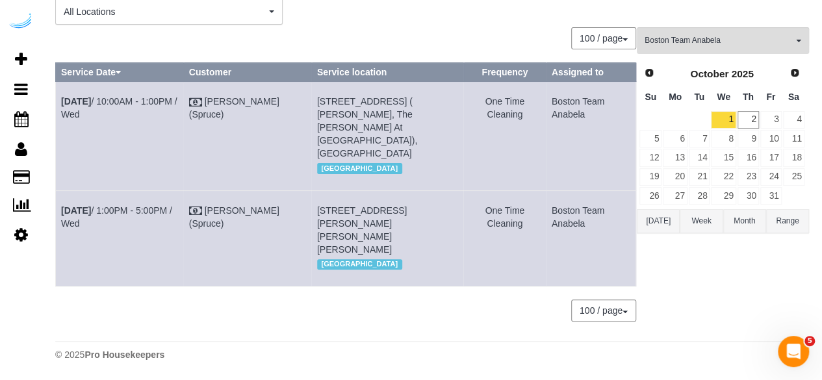
scroll to position [49, 0]
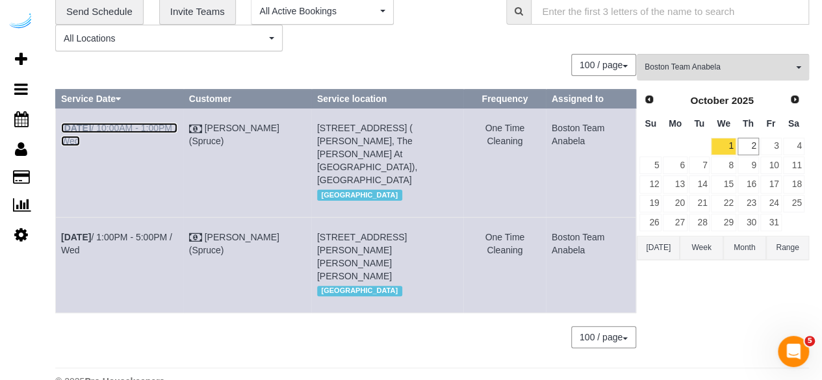
drag, startPoint x: 142, startPoint y: 129, endPoint x: 159, endPoint y: 114, distance: 23.0
click at [142, 129] on link "Oct 1st / 10:00AM - 1:00PM / Wed" at bounding box center [119, 134] width 116 height 23
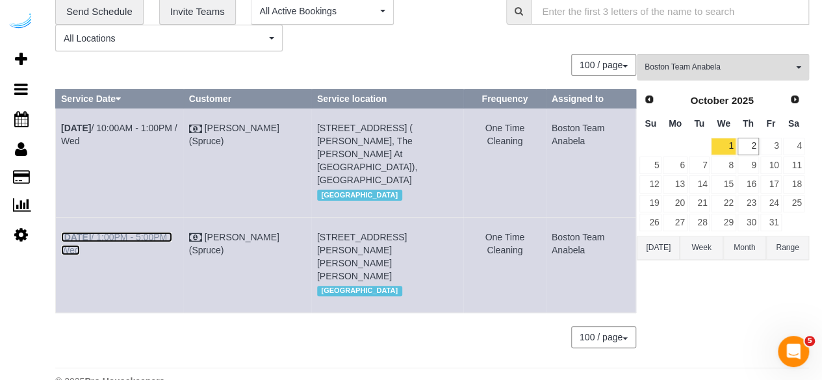
click at [166, 232] on link "Oct 1st / 1:00PM - 5:00PM / Wed" at bounding box center [116, 243] width 111 height 23
click at [743, 59] on button "Boston Team Anabela All Teams" at bounding box center [723, 67] width 172 height 27
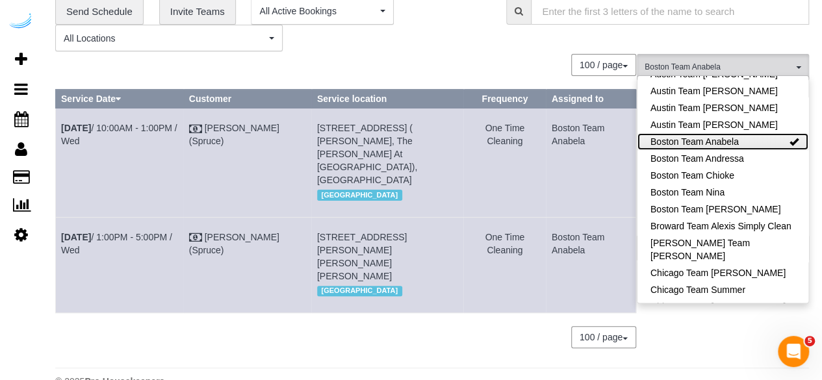
click at [736, 150] on link "Boston Team Anabela" at bounding box center [722, 141] width 171 height 17
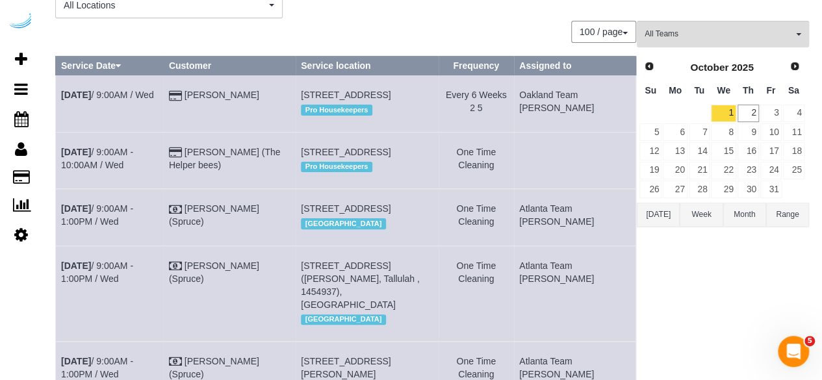
scroll to position [0, 0]
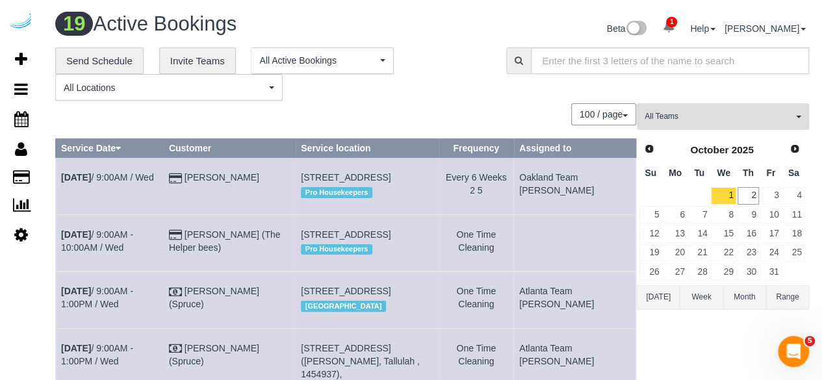
click at [736, 114] on span "All Teams" at bounding box center [718, 116] width 148 height 11
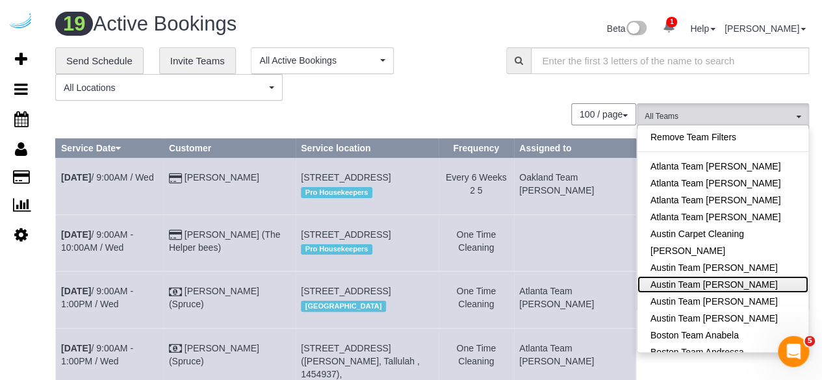
click at [703, 280] on link "Austin Team Isabel" at bounding box center [722, 284] width 171 height 17
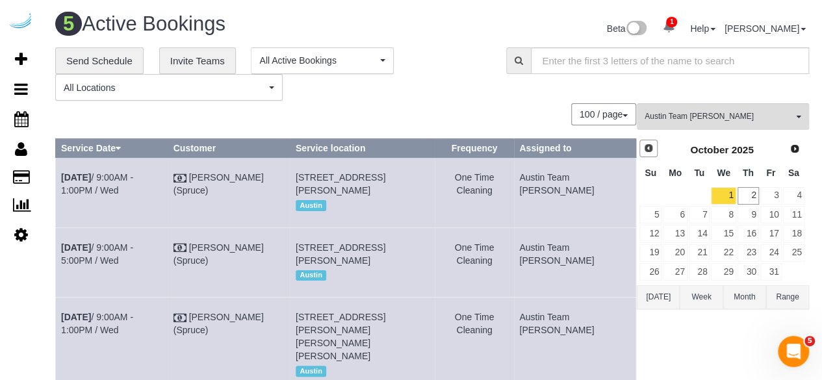
click at [654, 140] on link "Prev" at bounding box center [648, 149] width 18 height 18
click at [760, 254] on link "26" at bounding box center [770, 253] width 21 height 18
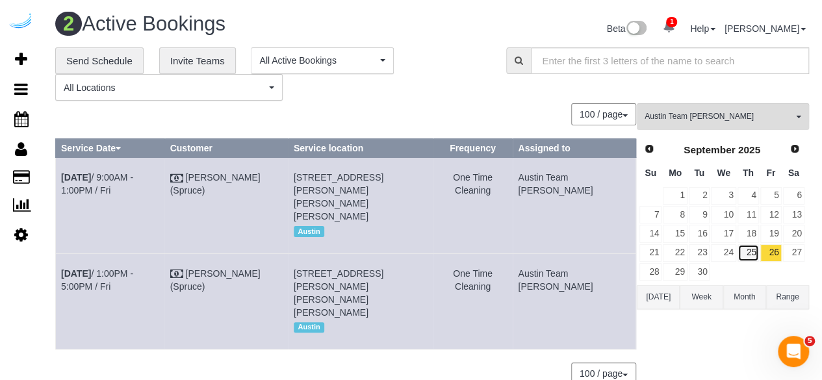
click at [758, 255] on link "25" at bounding box center [747, 253] width 21 height 18
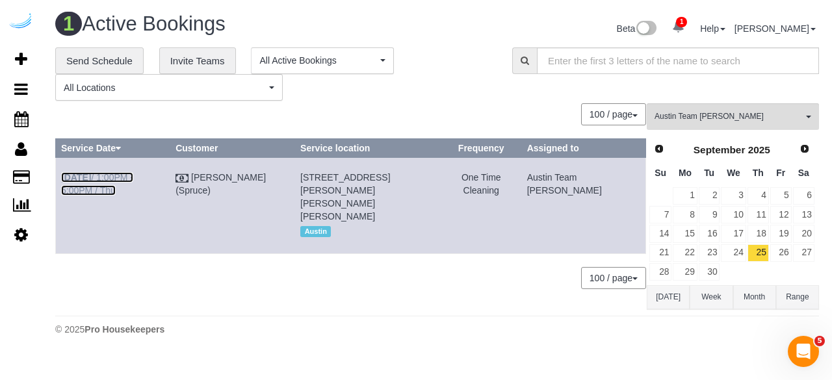
click at [133, 175] on link "Sep 25th / 1:00PM - 5:00PM / Thu" at bounding box center [97, 183] width 72 height 23
click at [771, 251] on link "26" at bounding box center [780, 253] width 21 height 18
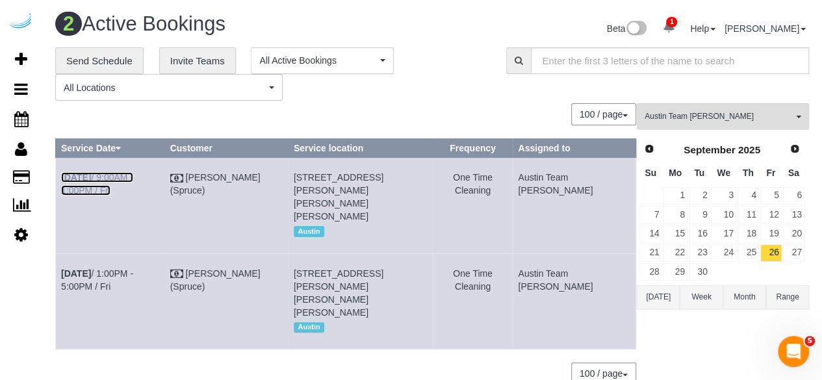
click at [133, 177] on link "Sep 26th / 9:00AM - 1:00PM / Fri" at bounding box center [97, 183] width 72 height 23
click at [142, 253] on td "Sep 26th / 1:00PM - 5:00PM / Fri" at bounding box center [110, 301] width 109 height 96
click at [133, 268] on link "Sep 26th / 1:00PM - 5:00PM / Fri" at bounding box center [97, 279] width 72 height 23
click at [676, 269] on link "29" at bounding box center [675, 272] width 24 height 18
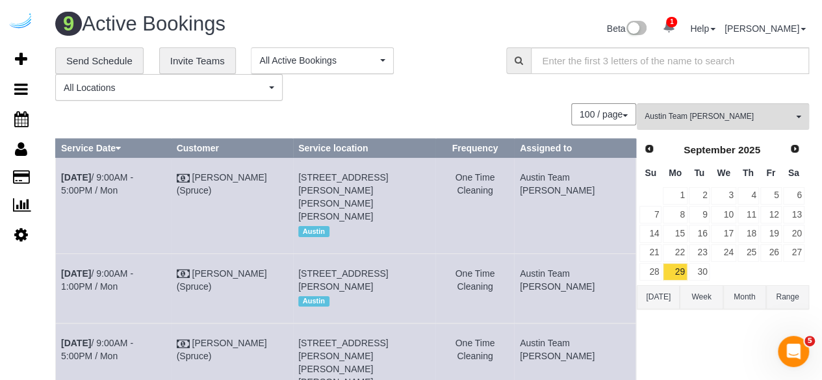
scroll to position [561, 0]
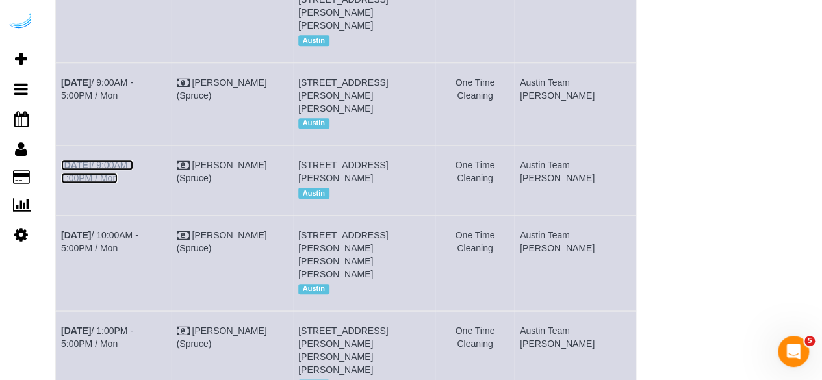
click at [133, 160] on link "Sep 29th / 9:00AM - 1:00PM / Mon" at bounding box center [97, 171] width 72 height 23
drag, startPoint x: 144, startPoint y: 66, endPoint x: 164, endPoint y: 57, distance: 22.7
click at [133, 77] on link "Sep 29th / 9:00AM - 5:00PM / Mon" at bounding box center [97, 88] width 72 height 23
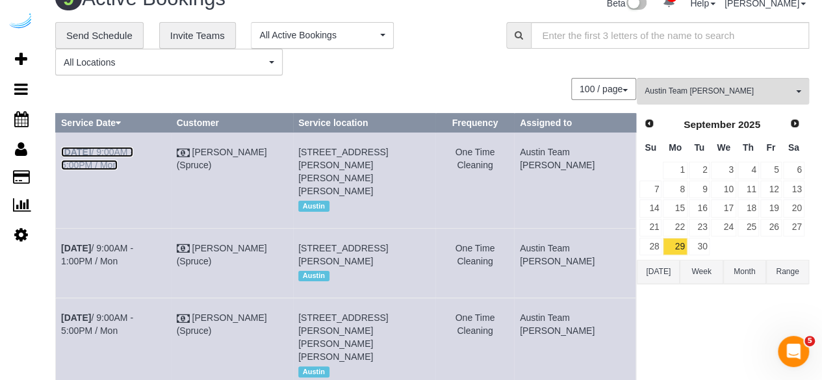
drag, startPoint x: 143, startPoint y: 150, endPoint x: 222, endPoint y: 108, distance: 89.8
click at [133, 150] on link "Sep 29th / 9:00AM - 5:00PM / Mon" at bounding box center [97, 158] width 72 height 23
click at [133, 249] on link "Sep 29th / 9:00AM - 1:00PM / Mon" at bounding box center [97, 254] width 72 height 23
click at [133, 329] on link "Sep 29th / 9:00AM - 5:00PM / Mon" at bounding box center [97, 324] width 72 height 23
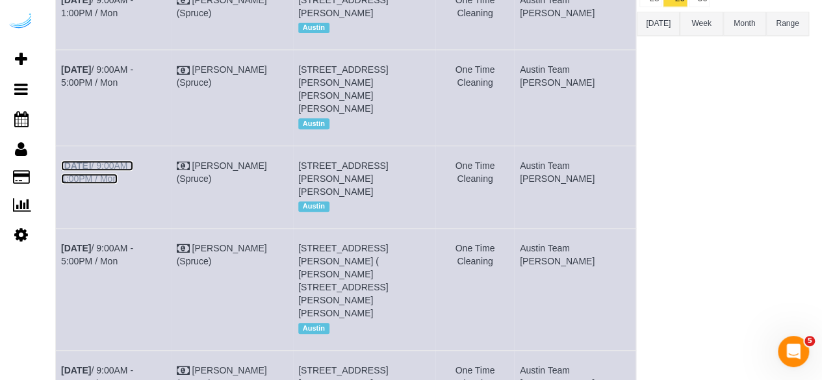
click at [123, 166] on link "Sep 29th / 9:00AM - 1:00PM / Mon" at bounding box center [97, 171] width 72 height 23
click at [730, 105] on div "Austin Team Isabel All Teams Remove Team Filters Atlanta Team Andrea Atlanta Te…" at bounding box center [723, 286] width 172 height 913
click at [112, 263] on link "Sep 29th / 9:00AM - 5:00PM / Mon" at bounding box center [97, 254] width 72 height 23
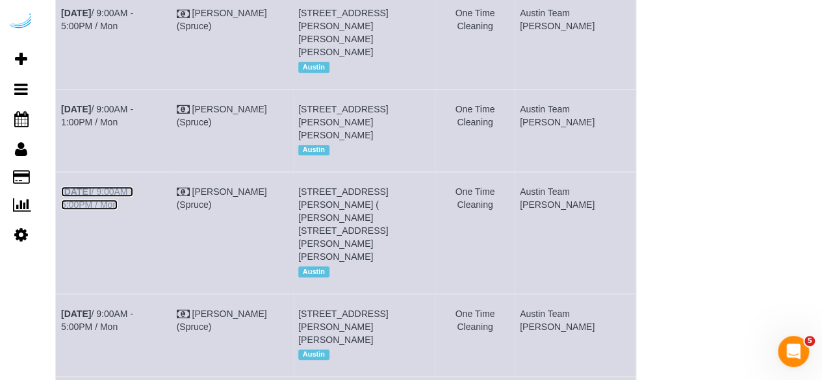
scroll to position [598, 0]
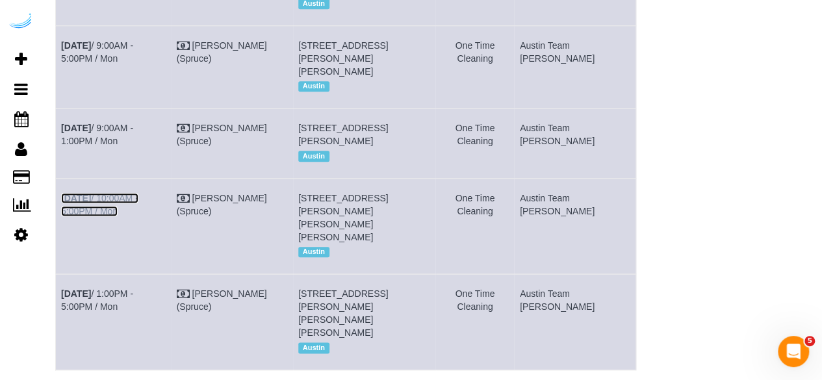
click at [138, 216] on link "Sep 29th / 10:00AM - 5:00PM / Mon" at bounding box center [99, 204] width 77 height 23
click at [133, 312] on link "Sep 29th / 1:00PM - 5:00PM / Mon" at bounding box center [97, 299] width 72 height 23
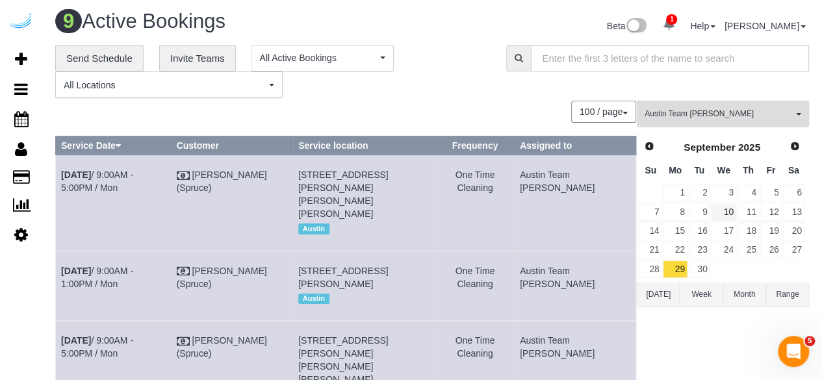
scroll to position [0, 0]
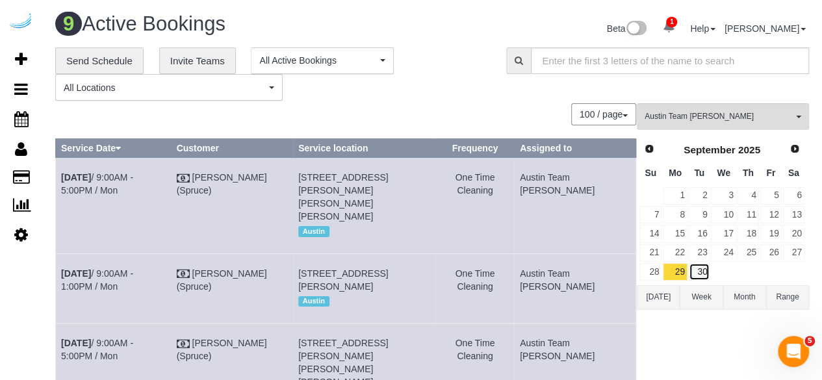
click at [706, 267] on link "30" at bounding box center [699, 272] width 21 height 18
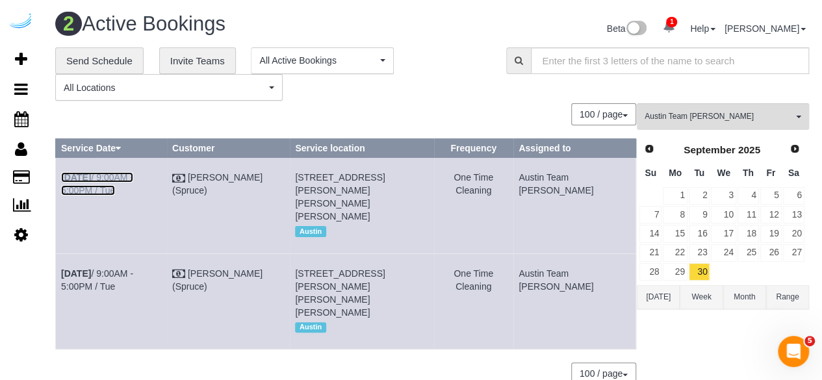
drag, startPoint x: 153, startPoint y: 176, endPoint x: 166, endPoint y: 167, distance: 15.3
click at [133, 176] on link "Sep 30th / 9:00AM - 5:00PM / Tue" at bounding box center [97, 183] width 72 height 23
click at [164, 277] on td "Sep 30th / 9:00AM - 5:00PM / Tue" at bounding box center [111, 301] width 111 height 96
click at [133, 275] on link "Sep 30th / 9:00AM - 5:00PM / Tue" at bounding box center [97, 279] width 72 height 23
click at [790, 150] on span "Next" at bounding box center [795, 148] width 10 height 10
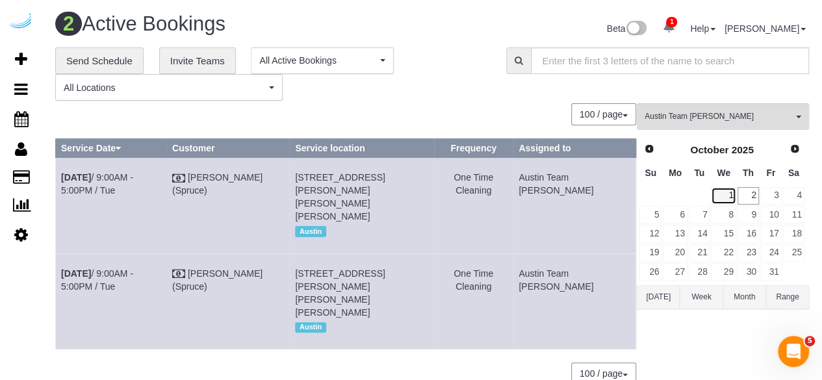
click at [728, 199] on link "1" at bounding box center [723, 196] width 25 height 18
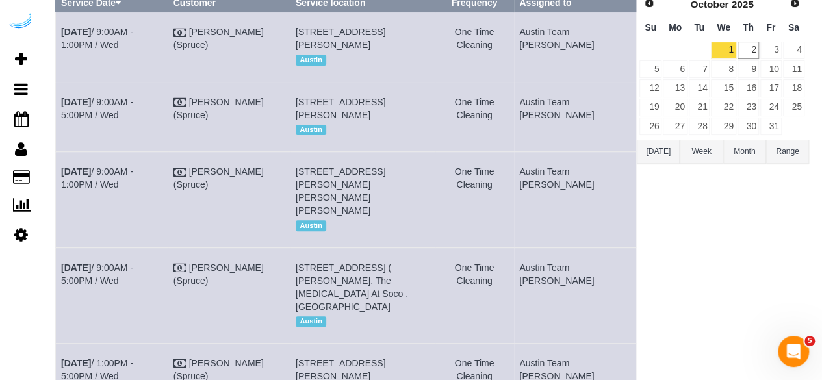
scroll to position [195, 0]
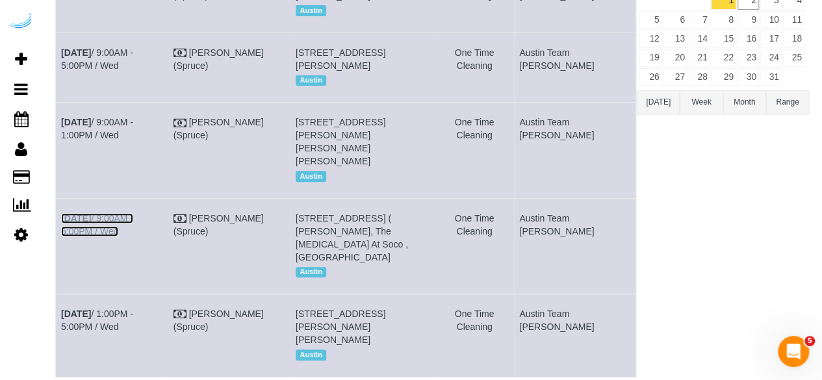
click at [127, 236] on link "Oct 1st / 9:00AM - 5:00PM / Wed" at bounding box center [97, 224] width 72 height 23
click at [103, 140] on link "Oct 1st / 9:00AM - 1:00PM / Wed" at bounding box center [97, 128] width 72 height 23
click at [120, 63] on link "Oct 1st / 9:00AM - 5:00PM / Wed" at bounding box center [97, 58] width 72 height 23
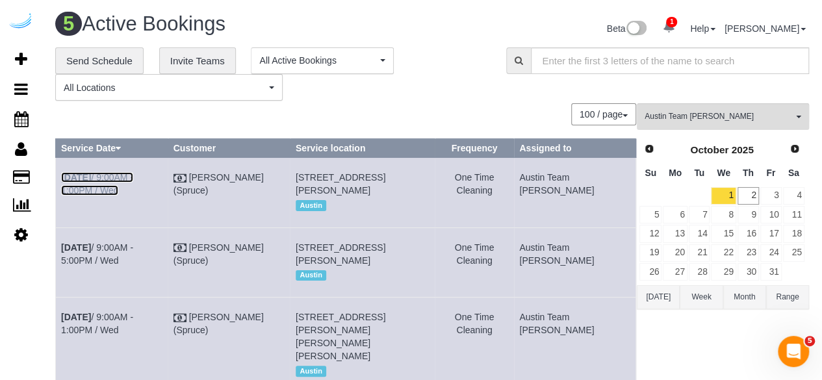
click at [133, 179] on link "Oct 1st / 9:00AM - 1:00PM / Wed" at bounding box center [97, 183] width 72 height 23
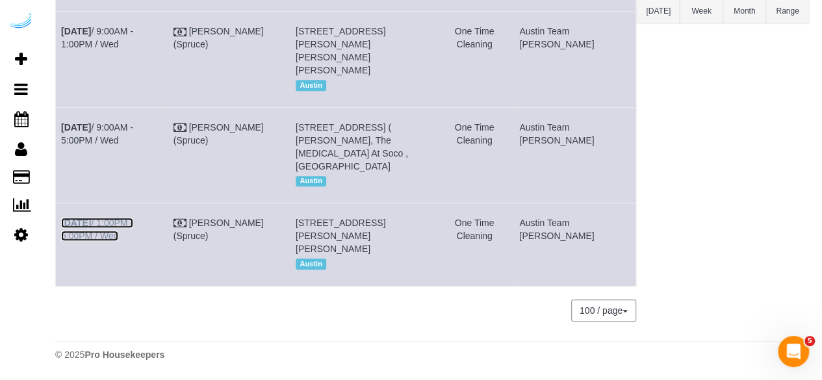
click at [133, 218] on link "Oct 1st / 1:00PM - 5:00PM / Wed" at bounding box center [97, 229] width 72 height 23
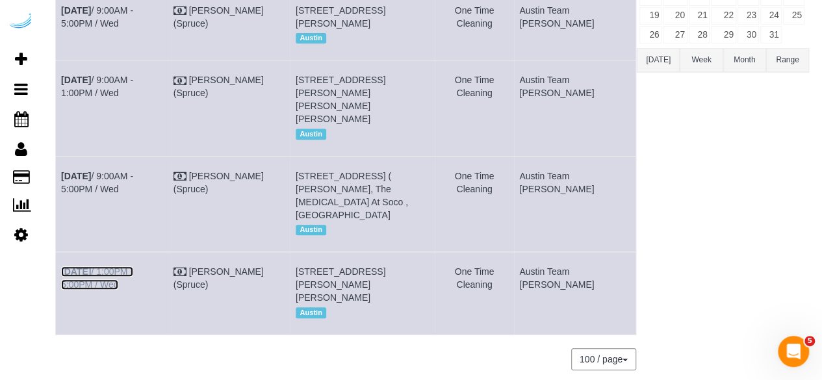
scroll to position [0, 0]
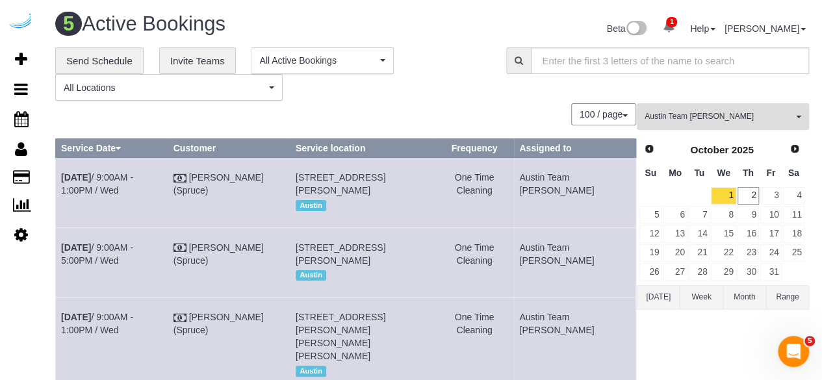
click at [751, 116] on span "Austin Team Isabel" at bounding box center [718, 116] width 148 height 11
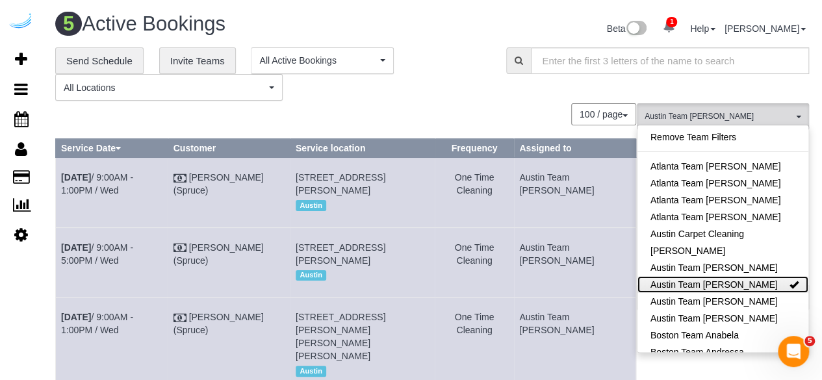
click at [737, 284] on link "Austin Team Isabel" at bounding box center [722, 284] width 171 height 17
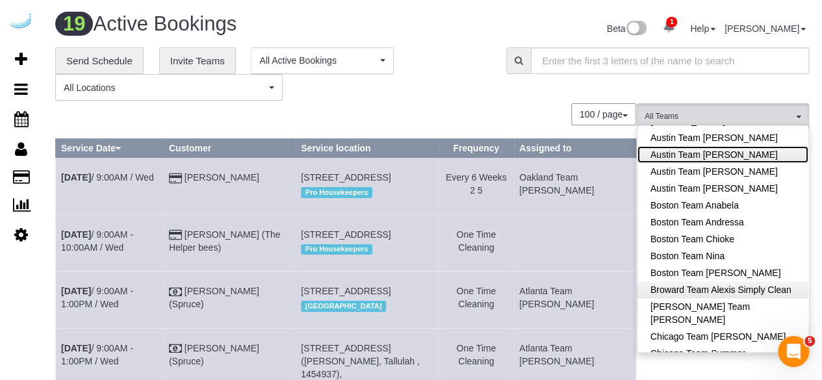
scroll to position [260, 0]
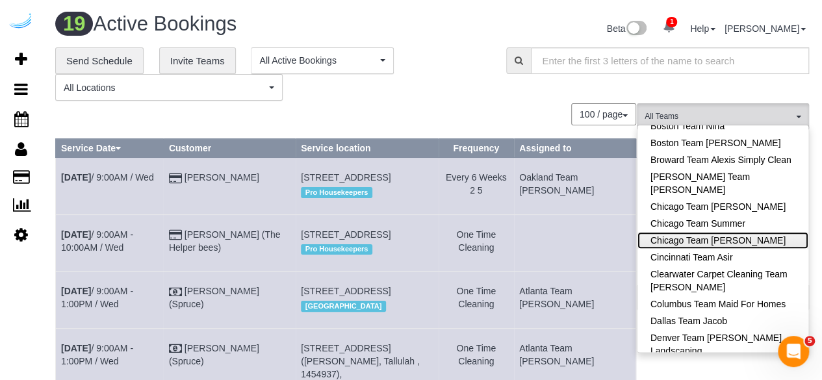
click at [748, 242] on link "Chicago Team Wesley" at bounding box center [722, 240] width 171 height 17
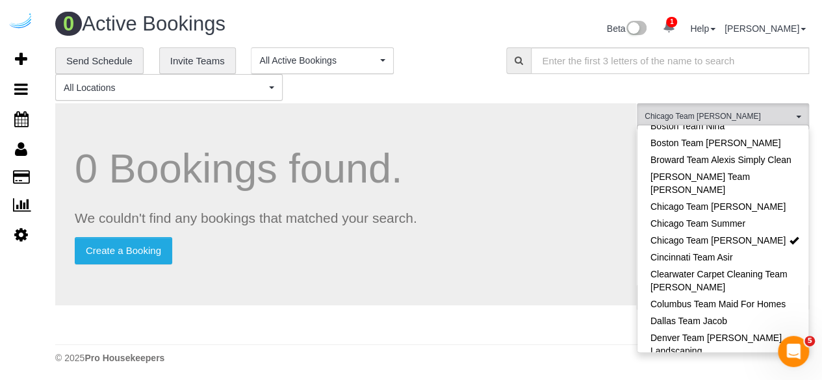
click at [494, 102] on div "**********" at bounding box center [432, 192] width 754 height 291
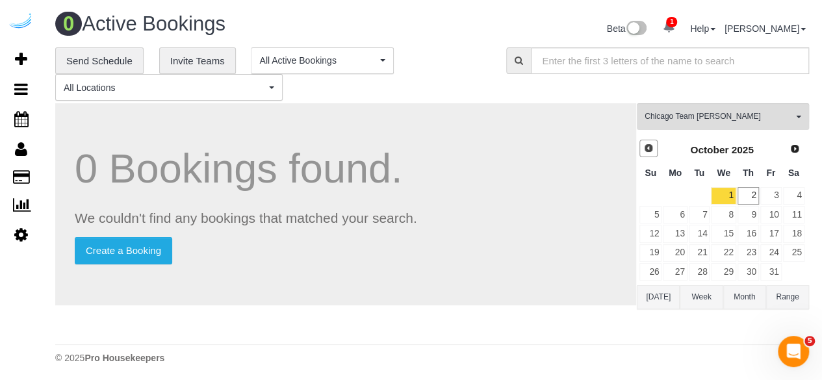
click at [649, 150] on span "Prev" at bounding box center [648, 148] width 10 height 10
click at [752, 251] on link "25" at bounding box center [747, 253] width 21 height 18
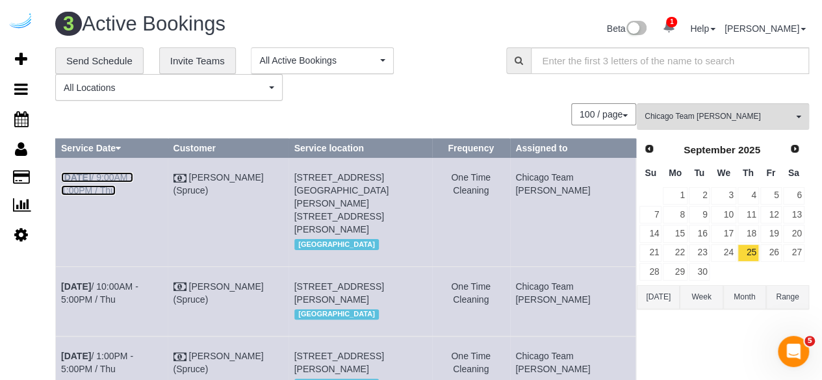
drag, startPoint x: 168, startPoint y: 173, endPoint x: 186, endPoint y: 147, distance: 31.4
click at [133, 173] on link "Sep 25th / 9:00AM - 1:00PM / Thu" at bounding box center [97, 183] width 72 height 23
click at [126, 281] on link "Sep 25th / 10:00AM - 5:00PM / Thu" at bounding box center [99, 292] width 77 height 23
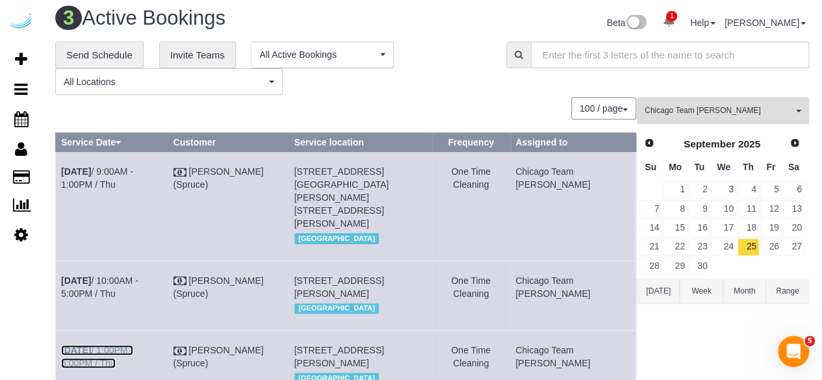
click at [133, 350] on link "Sep 25th / 1:00PM - 5:00PM / Thu" at bounding box center [97, 356] width 72 height 23
click at [771, 245] on link "26" at bounding box center [770, 247] width 21 height 18
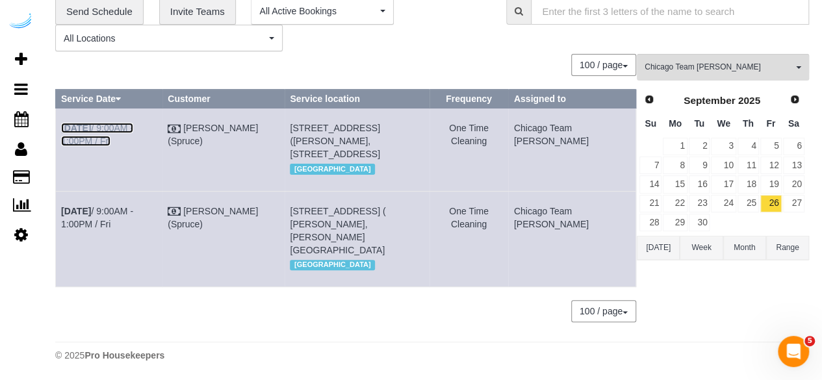
click at [130, 125] on link "Sep 26th / 9:00AM - 1:00PM / Fri" at bounding box center [97, 134] width 72 height 23
click at [133, 206] on link "Sep 26th / 9:00AM - 1:00PM / Fri" at bounding box center [97, 217] width 72 height 23
click at [680, 223] on link "29" at bounding box center [675, 223] width 24 height 18
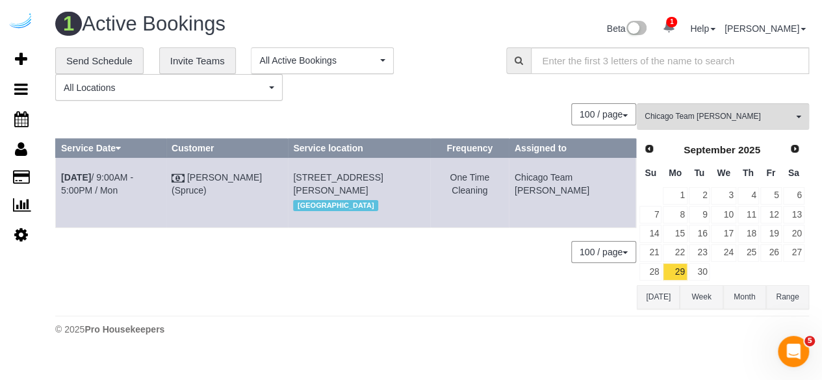
scroll to position [0, 0]
click at [133, 176] on link "Sep 29th / 9:00AM - 5:00PM / Mon" at bounding box center [97, 183] width 72 height 23
click at [712, 268] on link "30" at bounding box center [708, 272] width 21 height 18
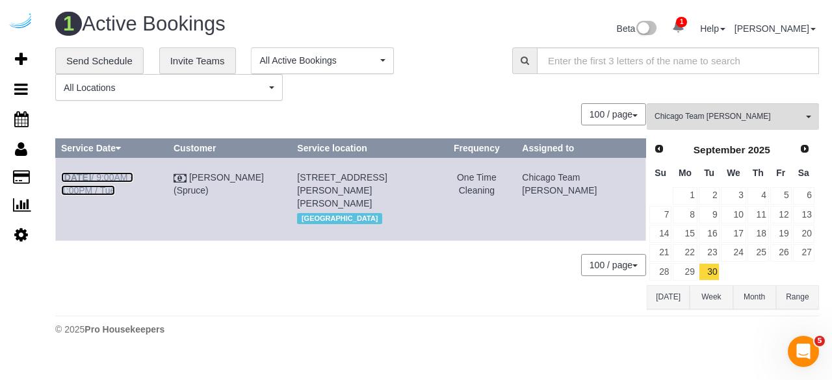
click at [133, 180] on link "Sep 30th / 9:00AM - 1:00PM / Tue" at bounding box center [97, 183] width 72 height 23
click at [810, 148] on span "Next" at bounding box center [805, 148] width 10 height 10
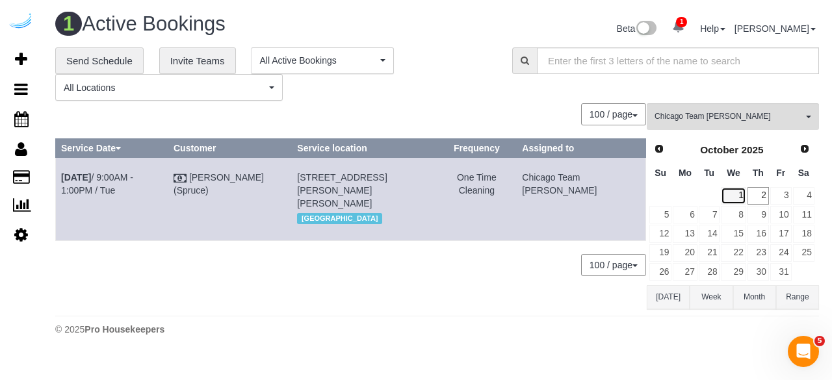
click at [737, 188] on link "1" at bounding box center [733, 196] width 25 height 18
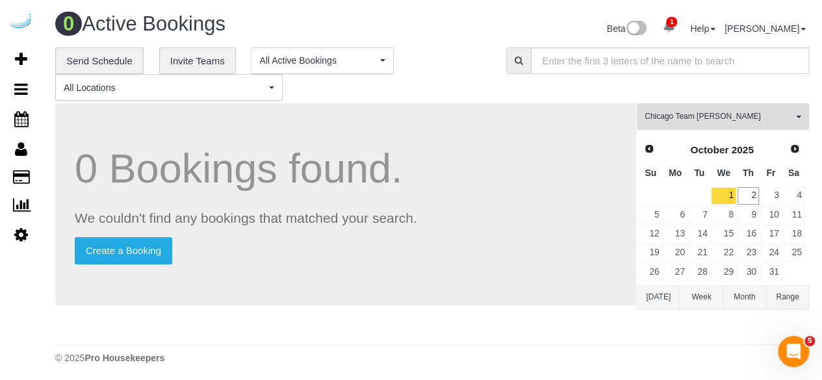
click at [711, 111] on span "Chicago Team Wesley" at bounding box center [718, 116] width 148 height 11
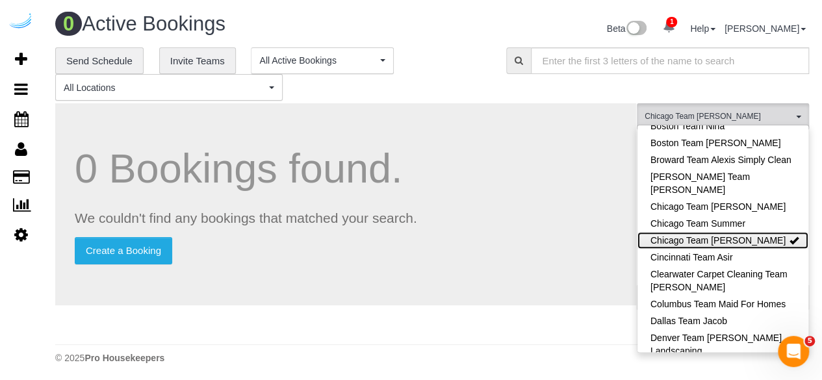
click at [742, 240] on link "Chicago Team Wesley" at bounding box center [722, 240] width 171 height 17
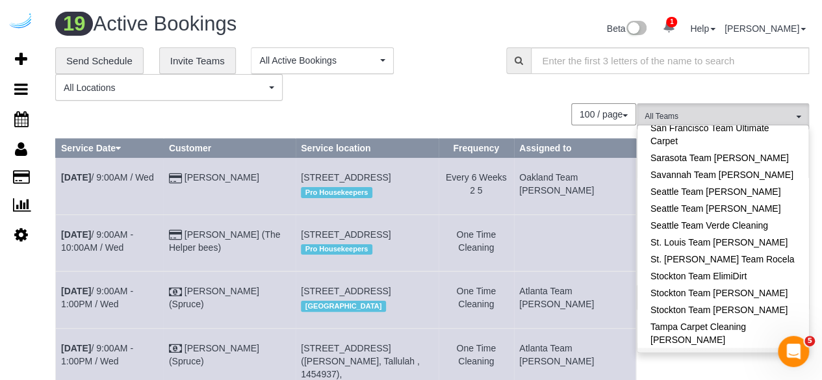
scroll to position [1238, 0]
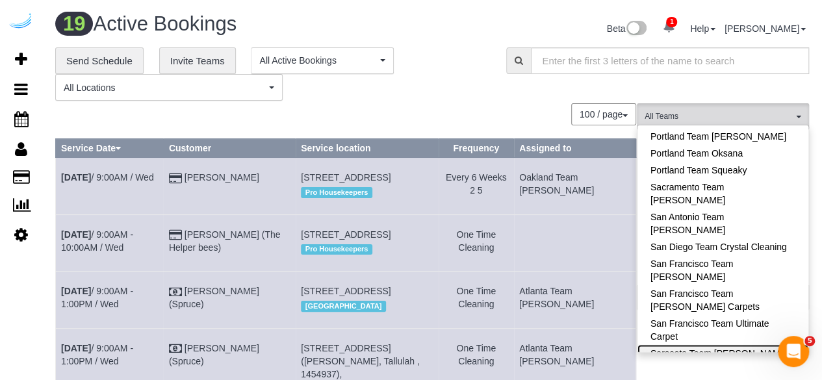
click at [755, 344] on link "Sarasota Team [PERSON_NAME]" at bounding box center [722, 352] width 171 height 17
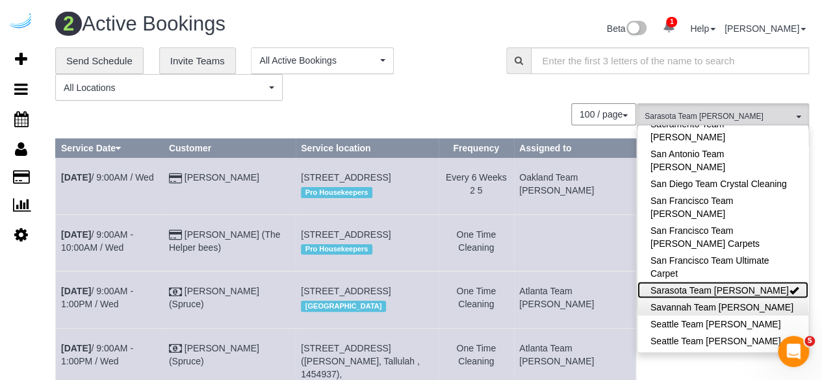
scroll to position [1433, 0]
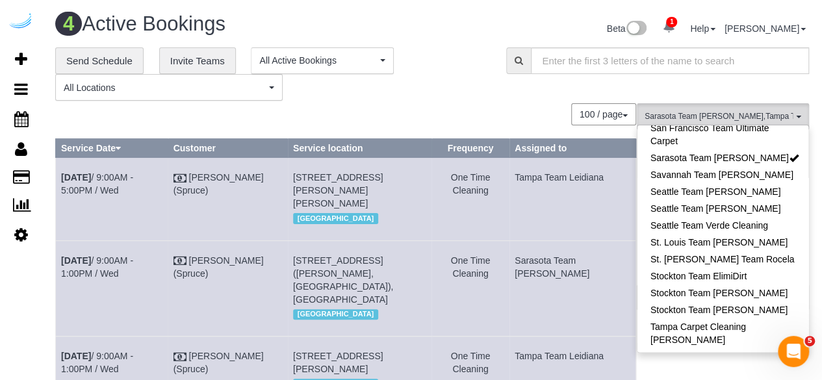
click at [468, 88] on div "**********" at bounding box center [270, 74] width 431 height 54
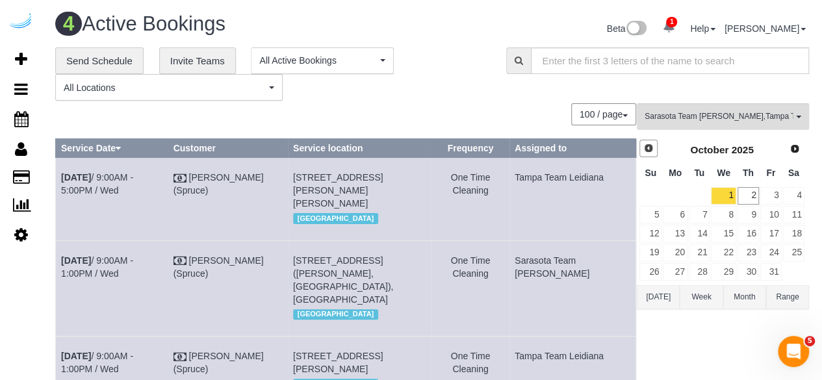
click at [654, 149] on link "Prev" at bounding box center [648, 149] width 18 height 18
click at [754, 253] on link "25" at bounding box center [747, 253] width 21 height 18
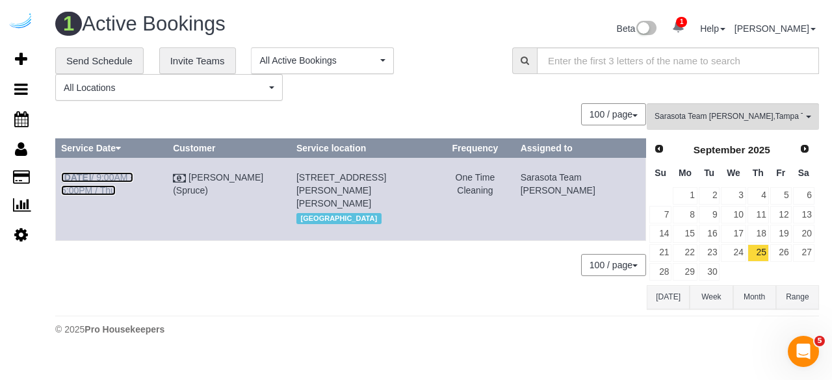
click at [111, 177] on link "Sep 25th / 9:00AM - 5:00PM / Thu" at bounding box center [97, 183] width 72 height 23
click at [786, 253] on link "26" at bounding box center [780, 253] width 21 height 18
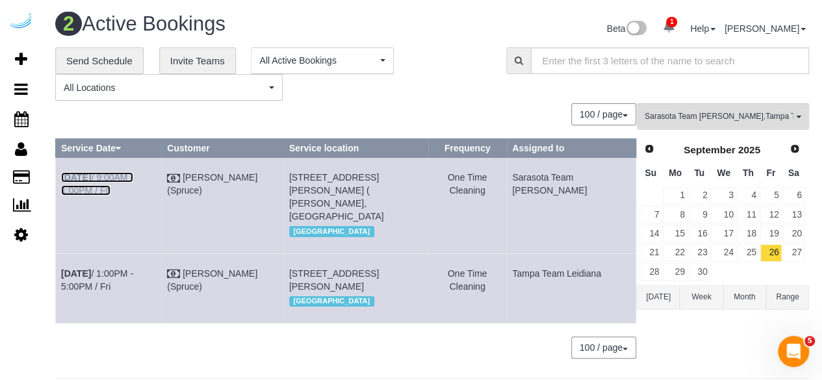
click at [122, 177] on link "Sep 26th / 9:00AM - 1:00PM / Fri" at bounding box center [97, 183] width 72 height 23
drag, startPoint x: 611, startPoint y: 305, endPoint x: 63, endPoint y: 281, distance: 548.2
click at [63, 281] on tr "Sep 26th / 1:00PM - 5:00PM / Fri Brandie Louck (Spruce) 2800 Telluride Lp, Buil…" at bounding box center [346, 288] width 580 height 70
copy tr "Sep 26th / 1:00PM - 5:00PM / Fri Brandie Louck (Spruce) 2800 Telluride Lp, Buil…"
click at [677, 267] on link "29" at bounding box center [675, 272] width 24 height 18
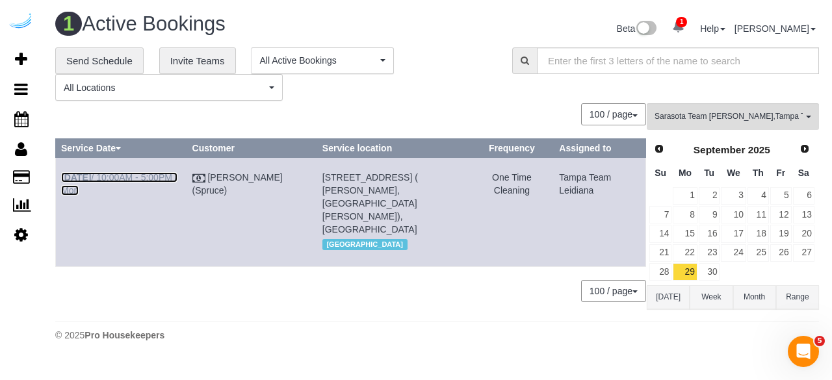
click at [155, 174] on link "Sep 29th / 10:00AM - 5:00PM / Mon" at bounding box center [119, 183] width 116 height 23
click at [706, 270] on link "30" at bounding box center [708, 272] width 21 height 18
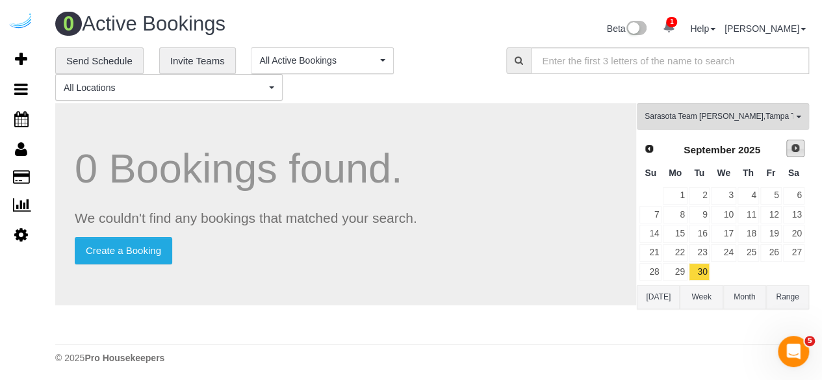
click at [787, 145] on link "Next" at bounding box center [795, 149] width 18 height 18
click at [731, 194] on link "1" at bounding box center [723, 196] width 25 height 18
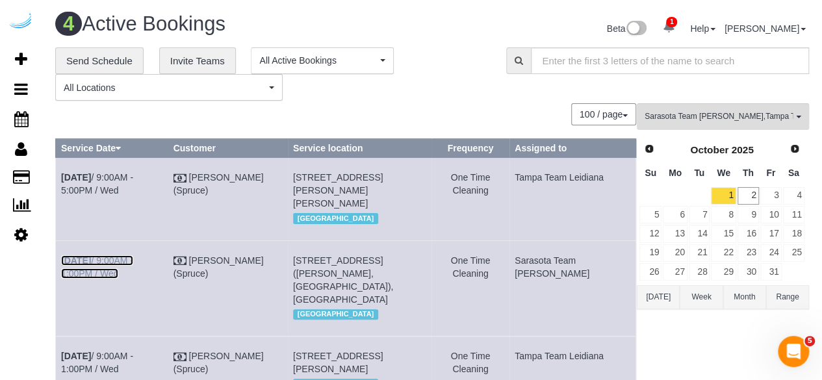
click at [120, 268] on link "Oct 1st / 9:00AM - 1:00PM / Wed" at bounding box center [97, 266] width 72 height 23
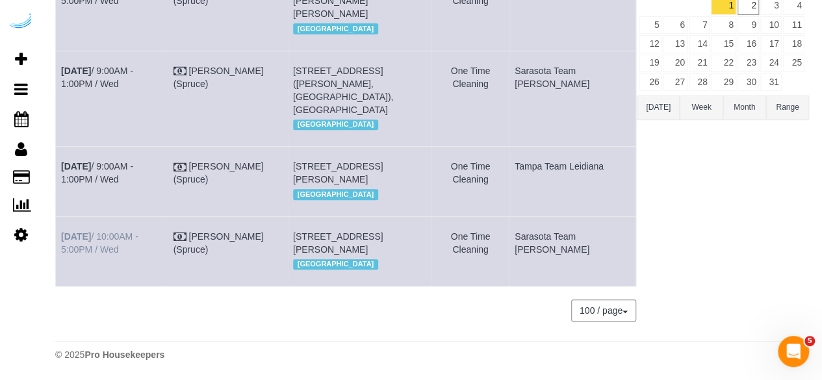
drag, startPoint x: 135, startPoint y: 201, endPoint x: 132, endPoint y: 208, distance: 7.3
click at [135, 216] on td "Oct 1st / 10:00AM - 5:00PM / Wed" at bounding box center [112, 251] width 112 height 70
click at [131, 231] on link "Oct 1st / 10:00AM - 5:00PM / Wed" at bounding box center [99, 242] width 77 height 23
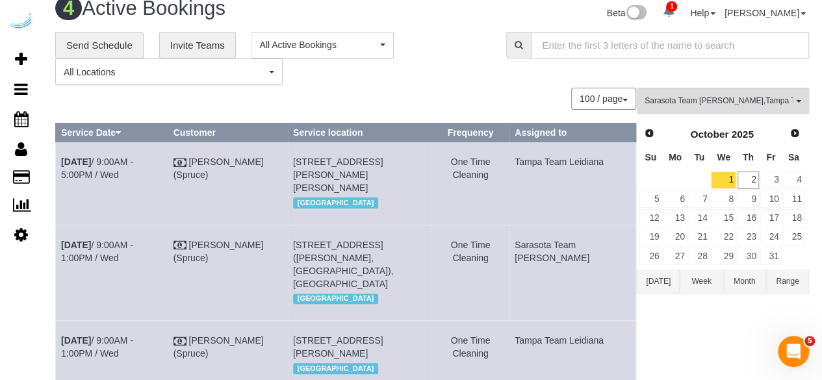
scroll to position [0, 0]
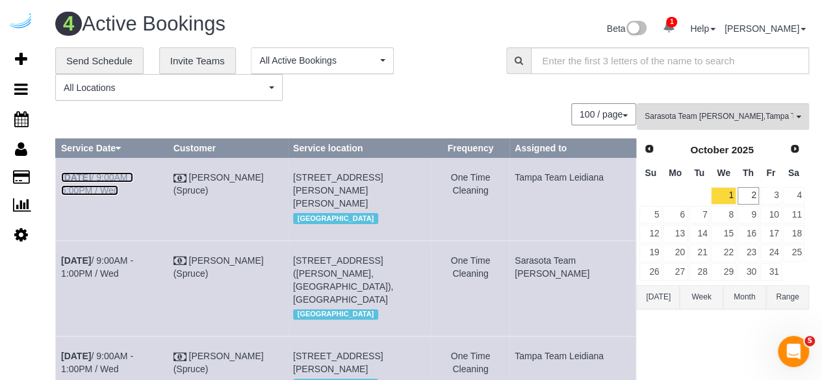
click at [133, 175] on link "Oct 1st / 9:00AM - 5:00PM / Wed" at bounding box center [97, 183] width 72 height 23
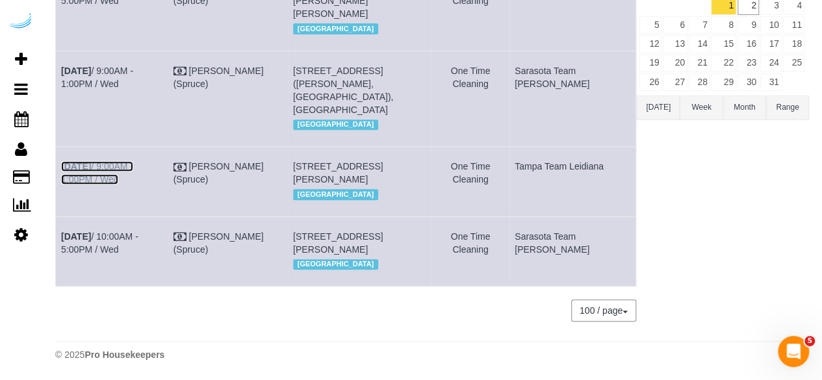
click at [133, 164] on link "Oct 1st / 9:00AM - 1:00PM / Wed" at bounding box center [97, 172] width 72 height 23
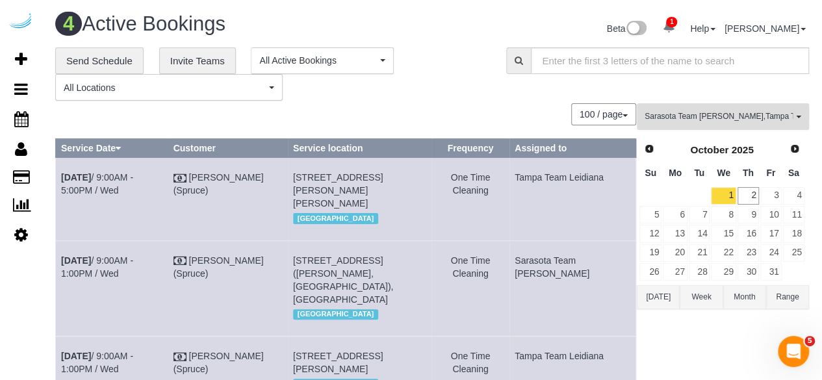
click at [683, 126] on button "Sarasota Team Juan , Tampa Team Leidiana All Teams" at bounding box center [723, 116] width 172 height 27
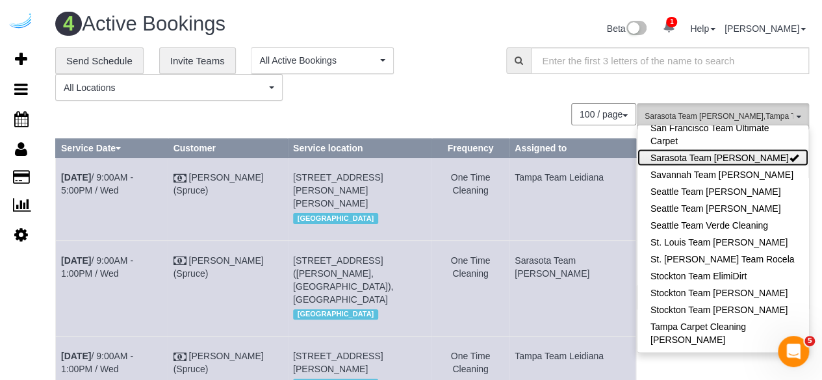
scroll to position [1247, 0]
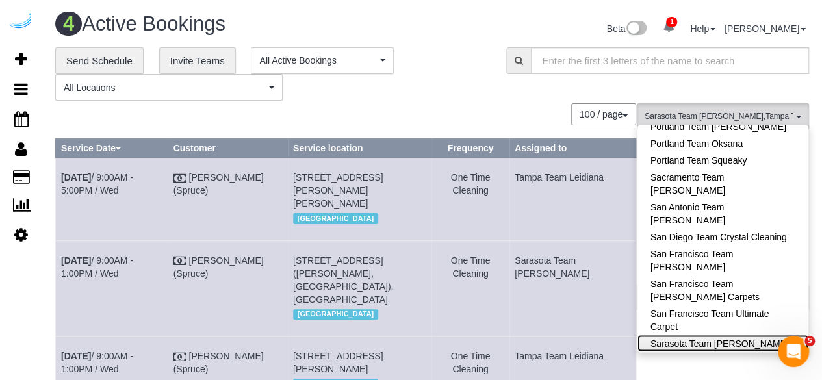
drag, startPoint x: 736, startPoint y: 236, endPoint x: 737, endPoint y: 246, distance: 10.5
click at [737, 335] on link "Sarasota Team [PERSON_NAME]" at bounding box center [722, 343] width 171 height 17
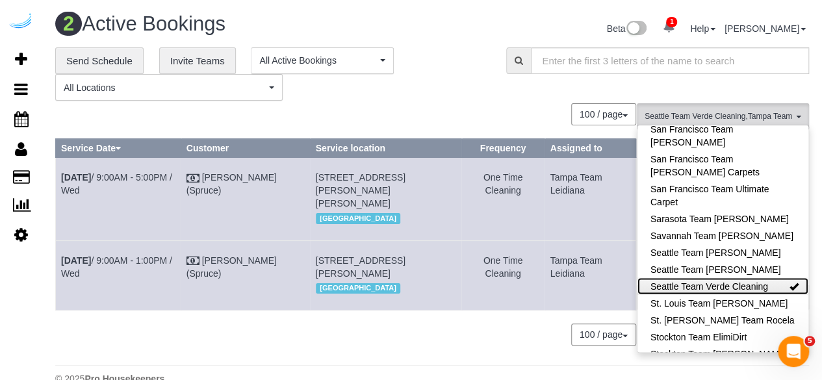
scroll to position [1433, 0]
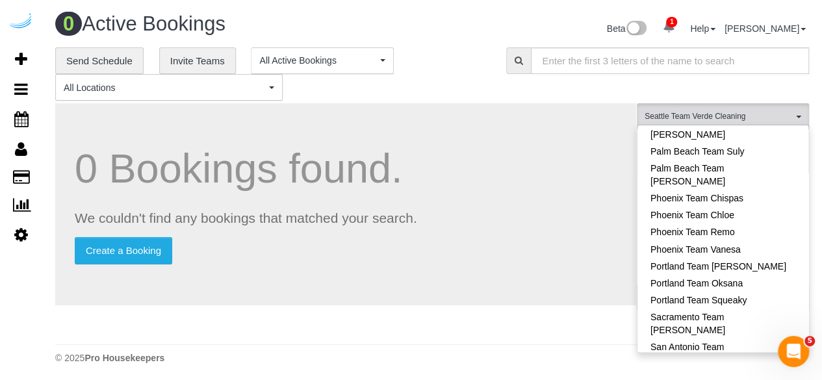
scroll to position [913, 0]
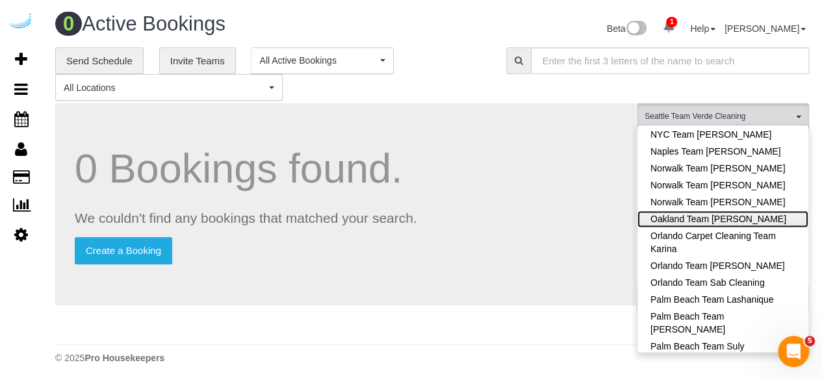
click at [790, 210] on link "Oakland Team Cristina" at bounding box center [722, 218] width 171 height 17
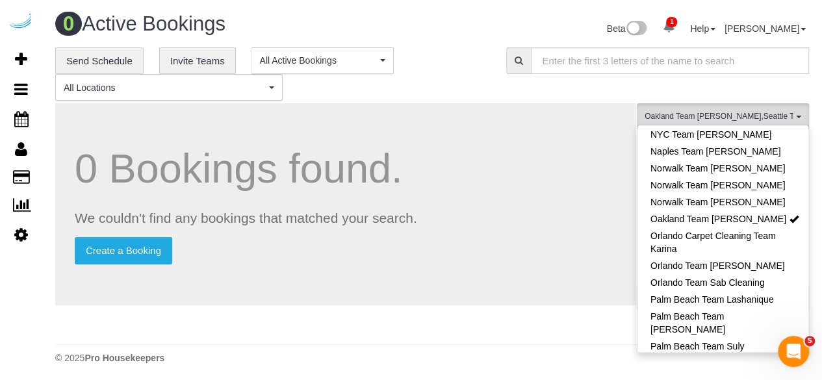
click at [554, 129] on div "0 Bookings found. We couldn't find any bookings that matched your search. Creat…" at bounding box center [345, 204] width 581 height 202
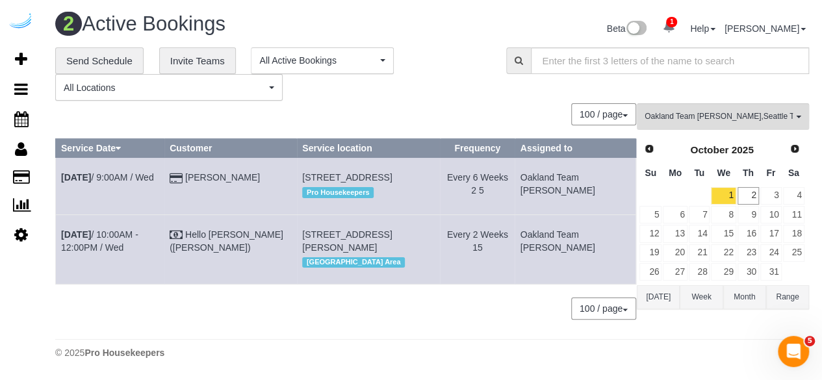
click at [639, 140] on div "Prev Next October 2025" at bounding box center [722, 150] width 166 height 22
click at [651, 149] on span "Prev" at bounding box center [648, 148] width 10 height 10
click at [746, 256] on link "25" at bounding box center [747, 253] width 21 height 18
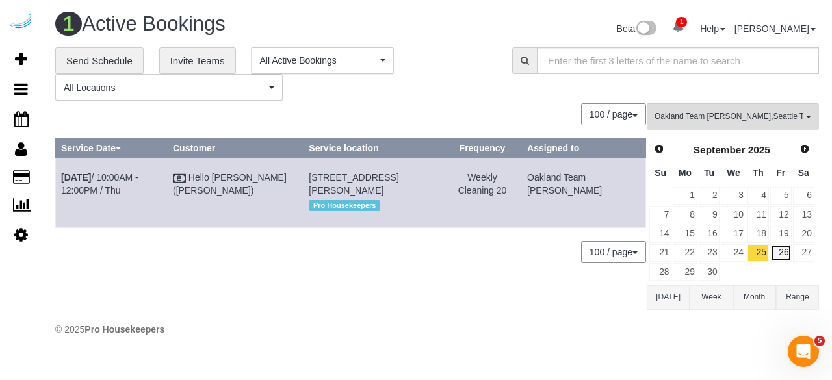
click at [780, 251] on link "26" at bounding box center [780, 253] width 21 height 18
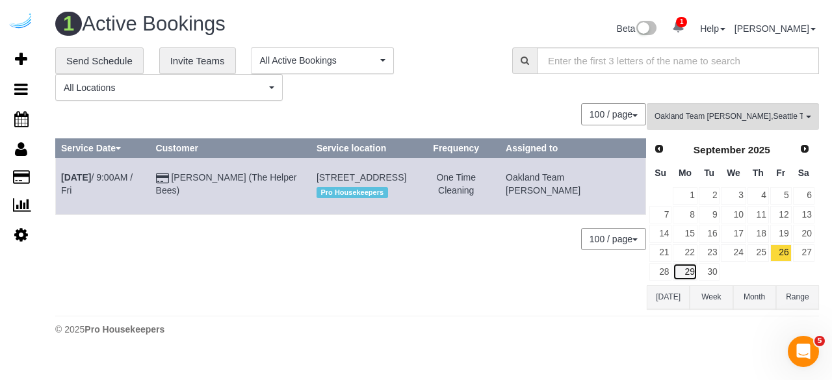
click at [690, 268] on link "29" at bounding box center [684, 272] width 24 height 18
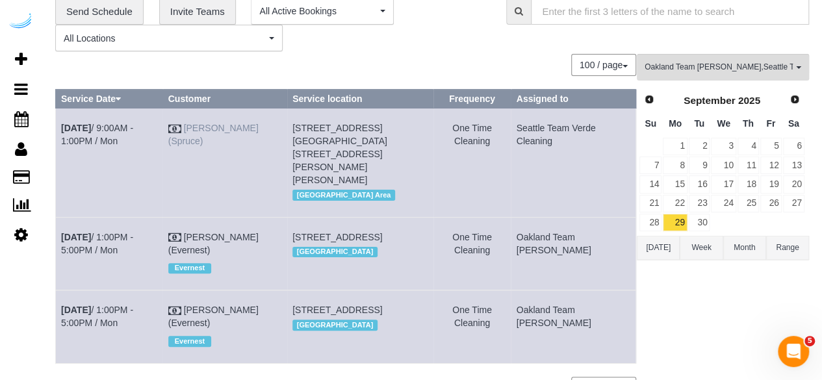
scroll to position [125, 0]
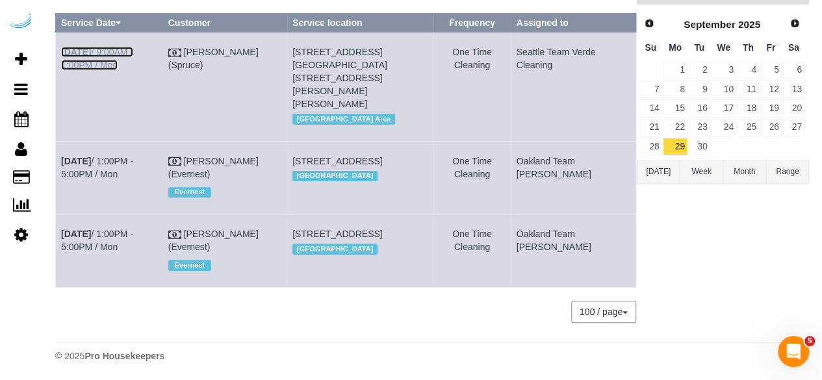
click at [124, 53] on link "Sep 29th / 9:00AM - 1:00PM / Mon" at bounding box center [97, 58] width 72 height 23
click at [696, 139] on link "30" at bounding box center [699, 147] width 21 height 18
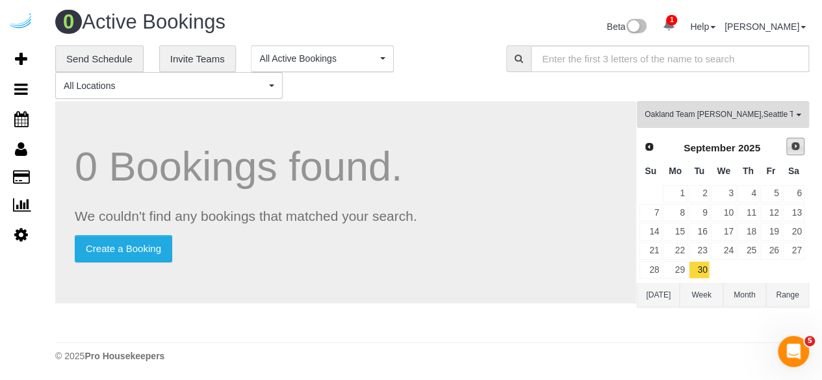
click at [790, 145] on span "Next" at bounding box center [795, 146] width 10 height 10
click at [732, 196] on link "1" at bounding box center [723, 194] width 25 height 18
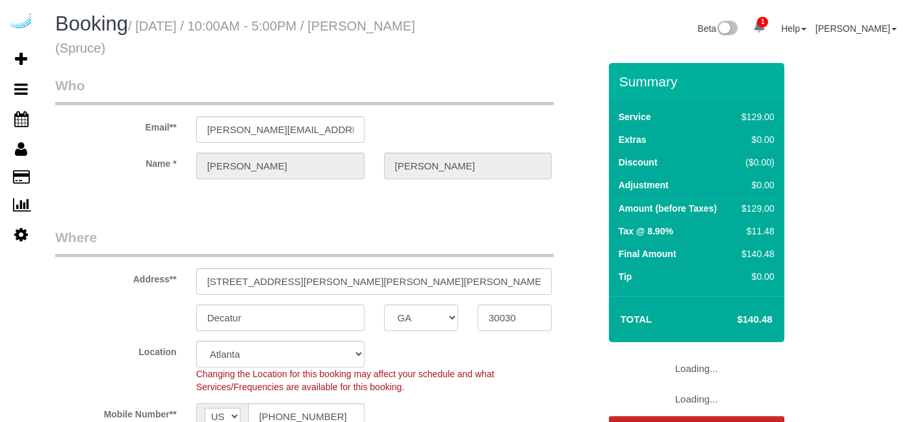
select select "GA"
select select "282"
select select "number:9"
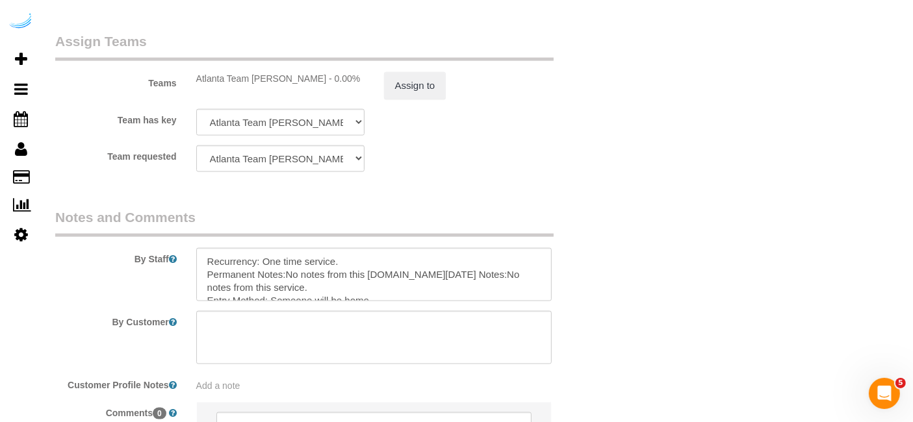
scroll to position [2021, 0]
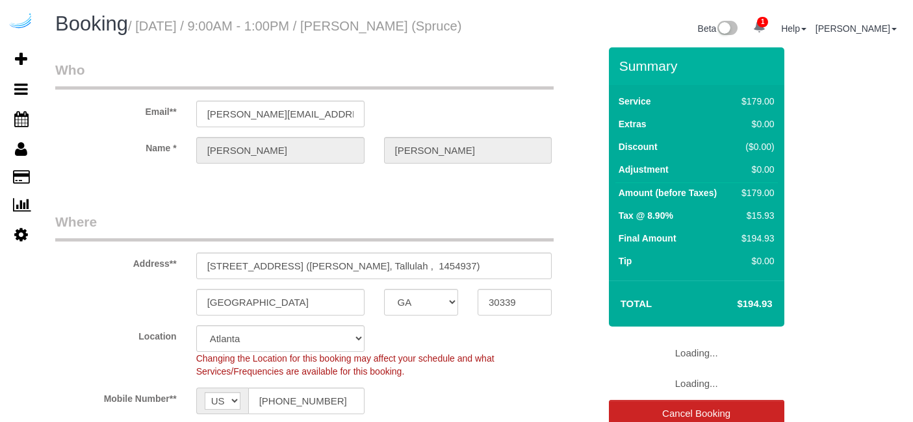
select select "GA"
select select "282"
select select "number:9"
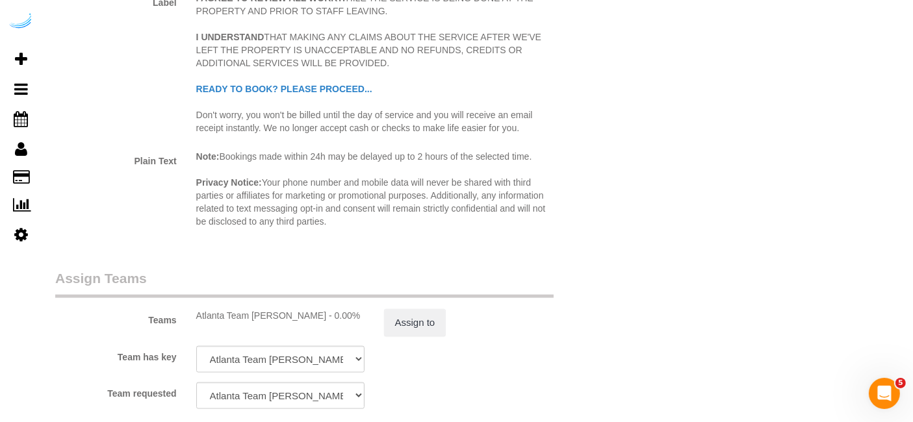
scroll to position [2021, 0]
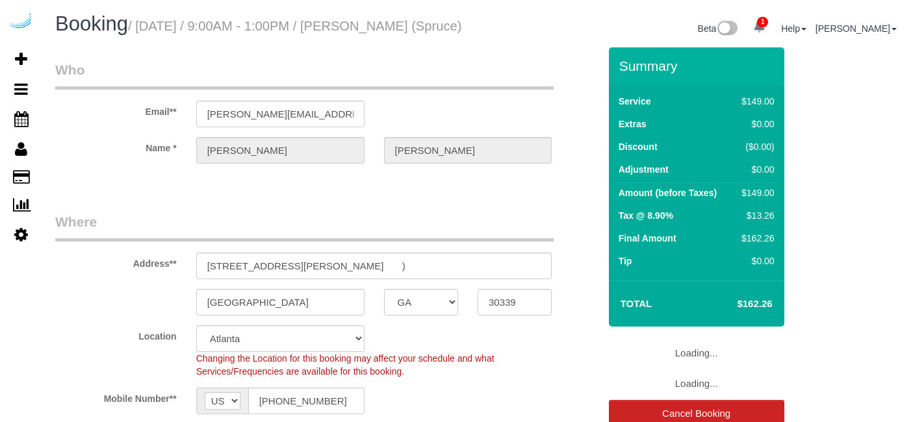
select select "GA"
select select "number:9"
select select "object:788"
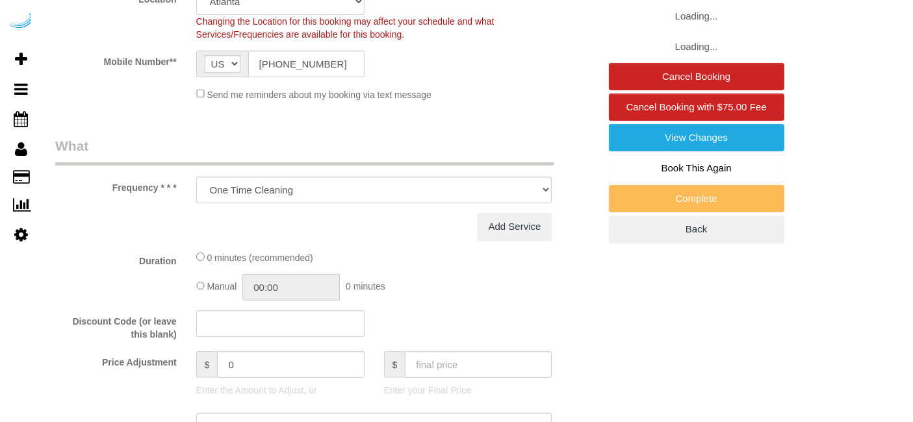
select select "282"
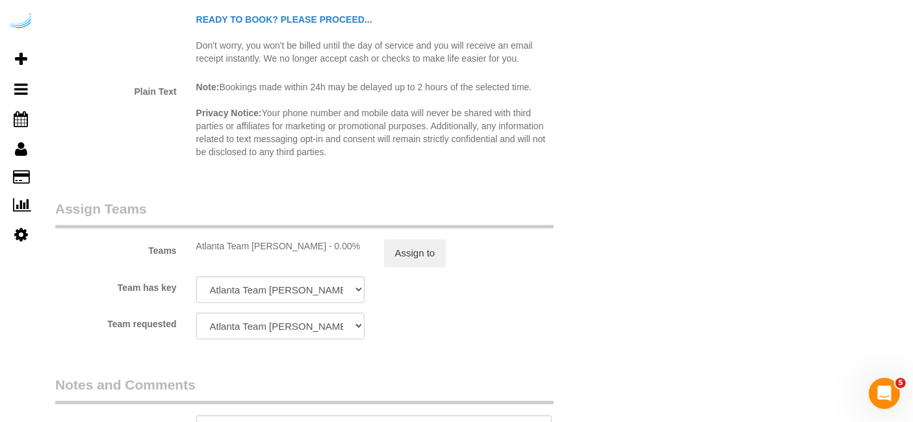
scroll to position [1876, 0]
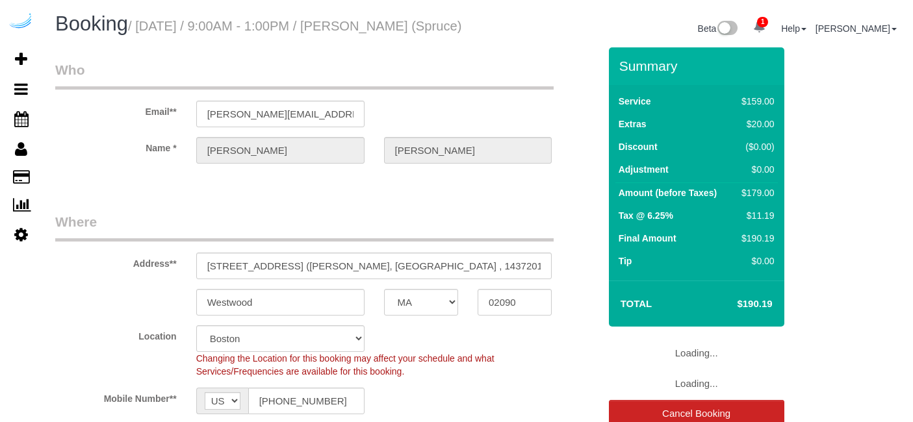
select select "MA"
select select "number:9"
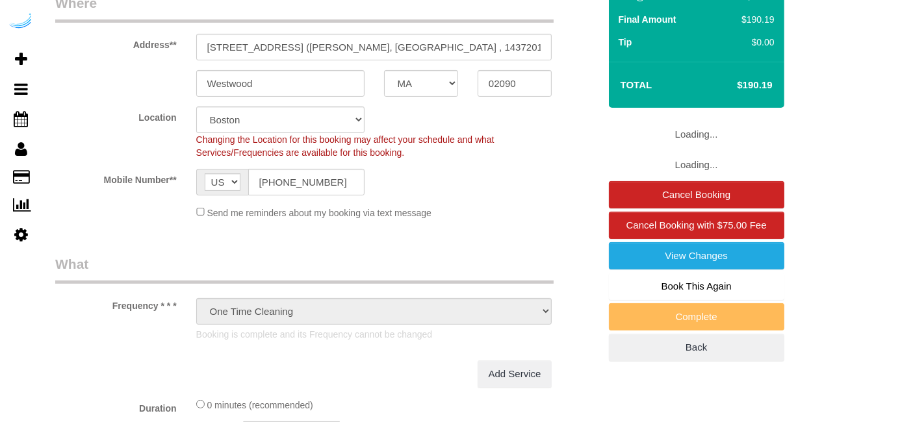
select select "object:795"
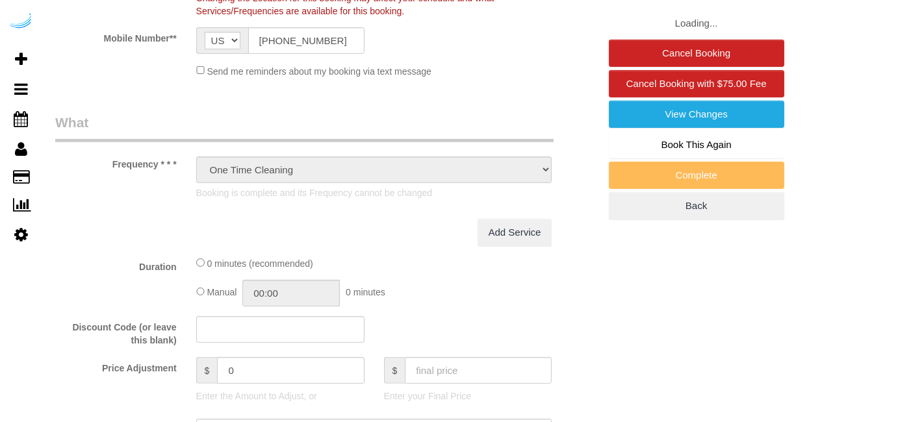
select select "282"
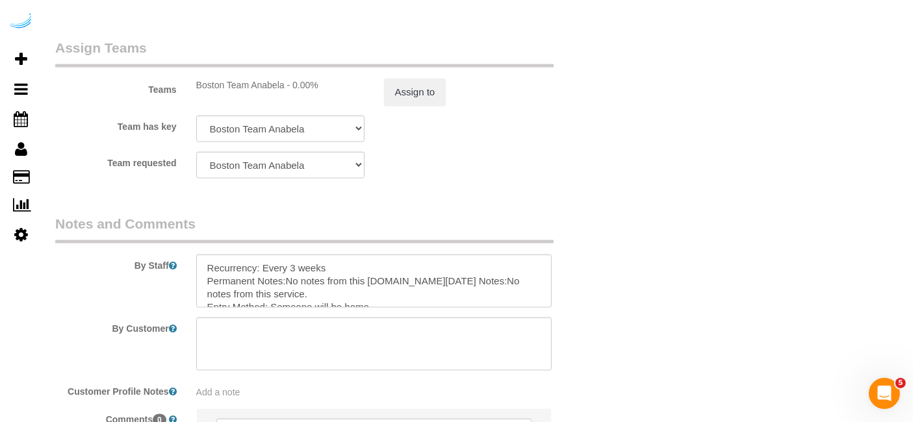
scroll to position [2102, 0]
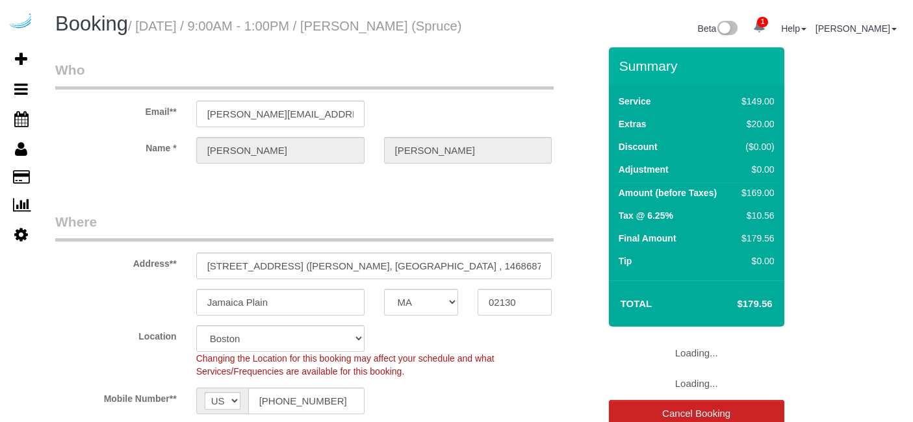
select select "MA"
select select "282"
select select "number:9"
select select "object:795"
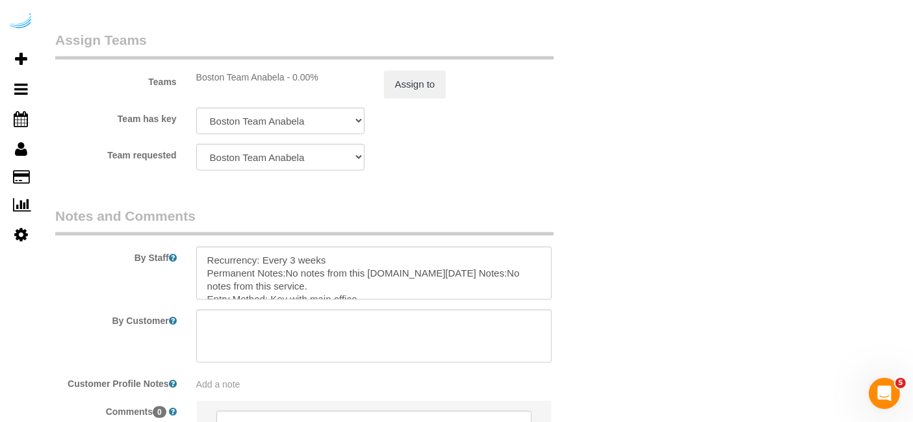
scroll to position [2021, 0]
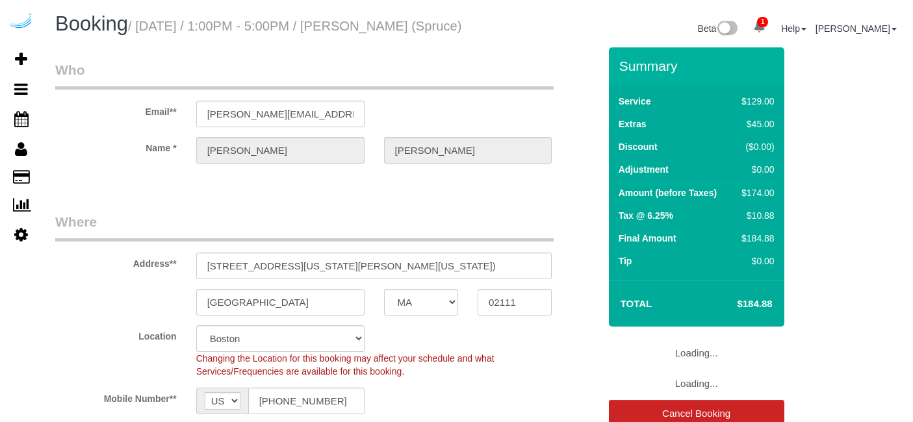
select select "MA"
select select "number:9"
select select "object:795"
select select "282"
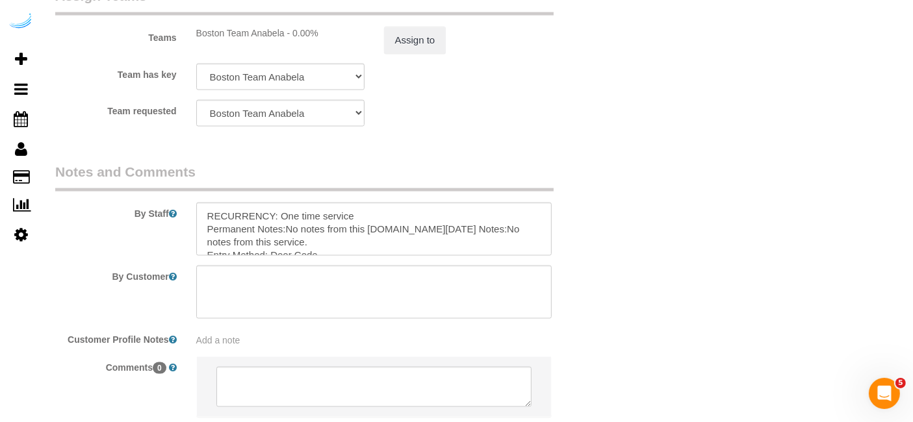
scroll to position [2093, 0]
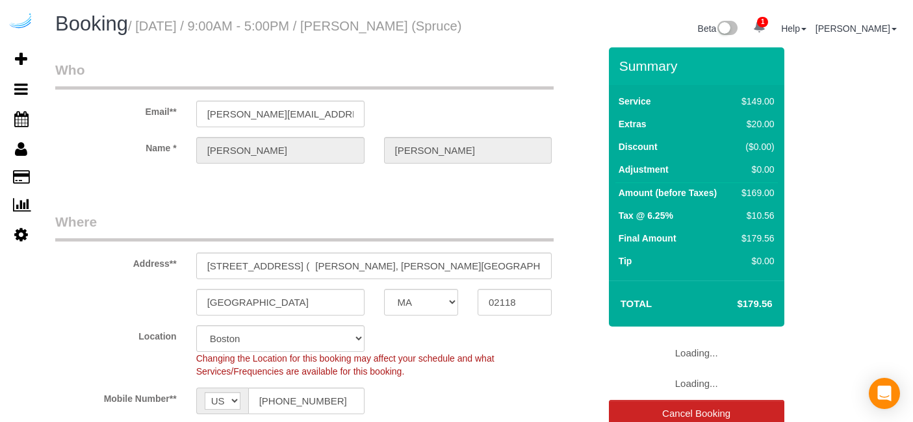
select select "MA"
select select "282"
select select "number:9"
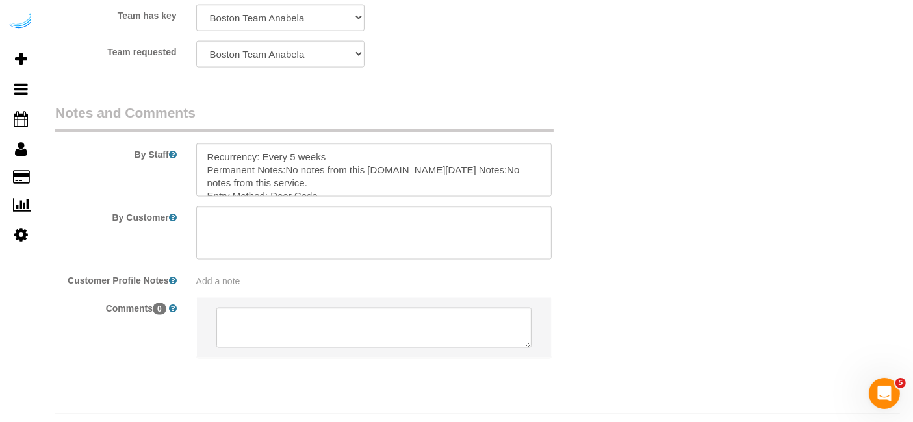
scroll to position [2102, 0]
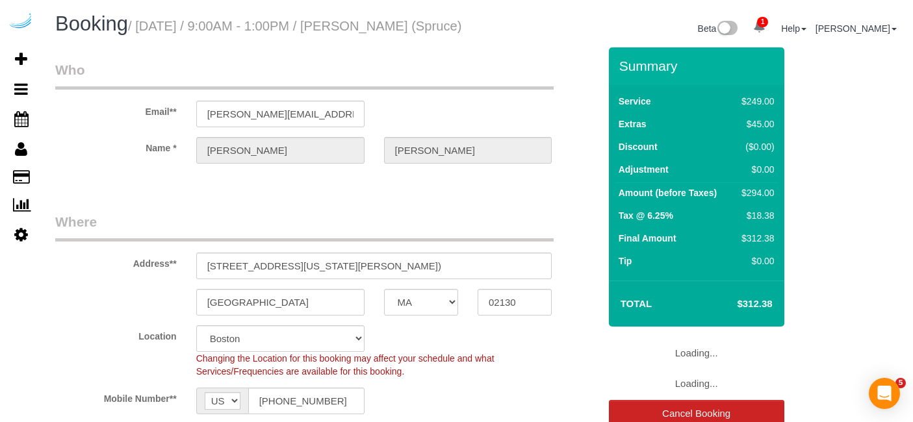
select select "MA"
select select "282"
select select "number:9"
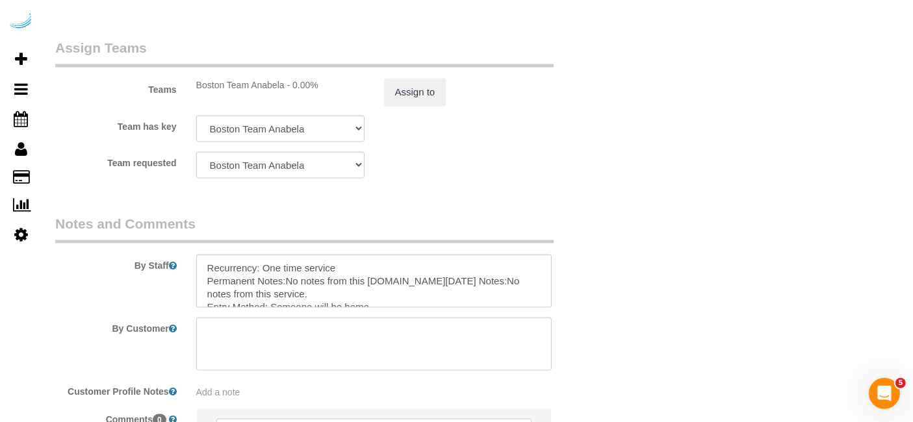
scroll to position [2102, 0]
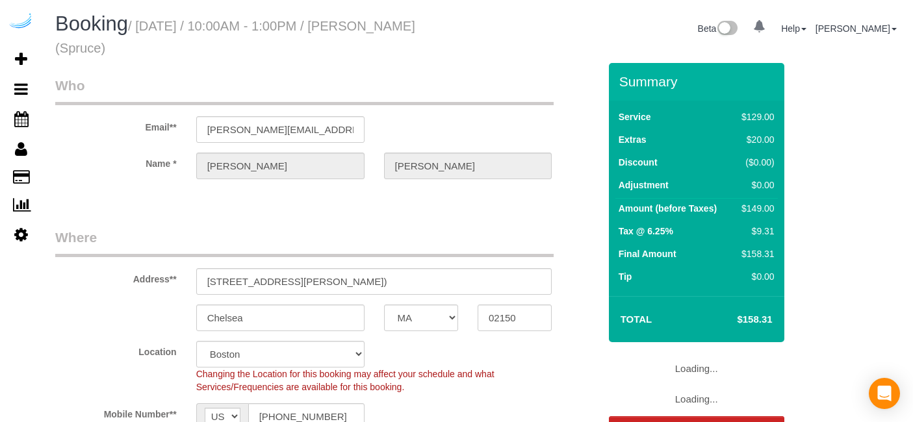
select select "MA"
select select "282"
select select "number:9"
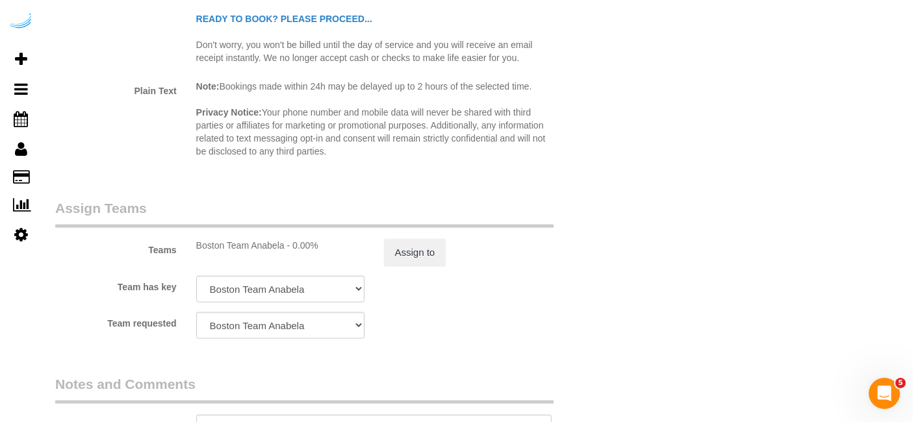
scroll to position [2102, 0]
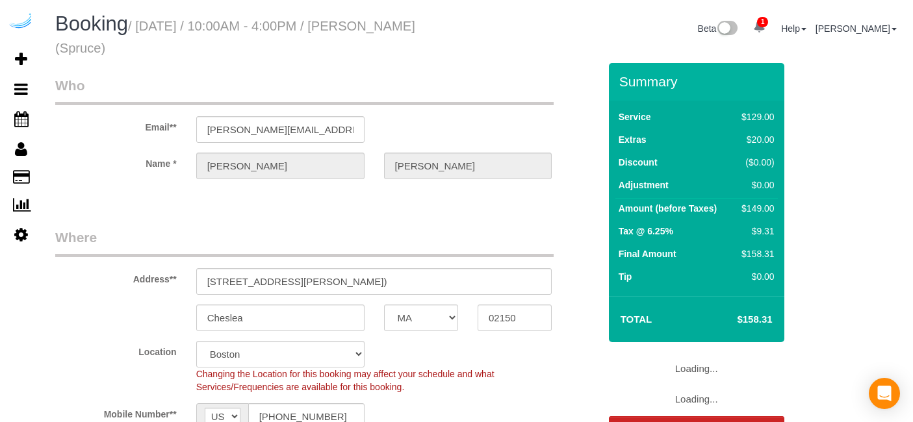
select select "MA"
select select "282"
select select "number:9"
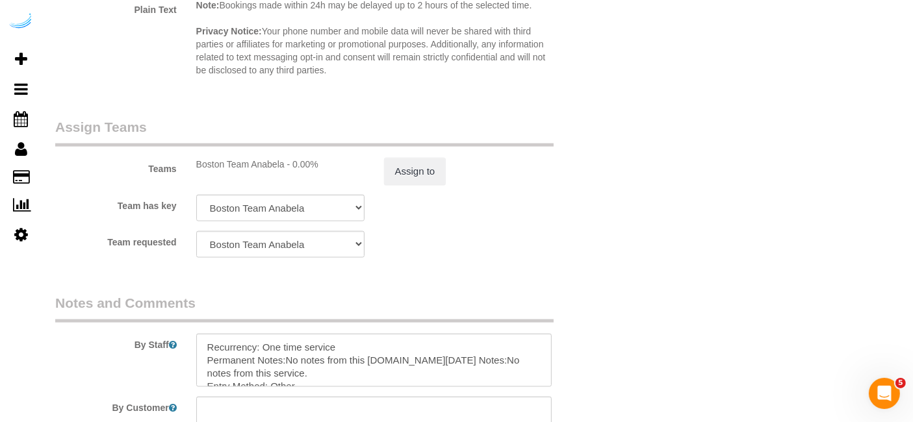
scroll to position [2021, 0]
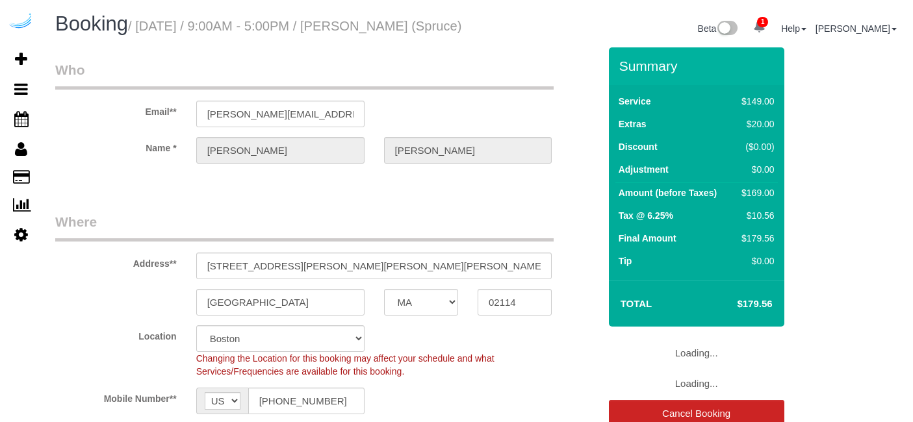
select select "MA"
select select "number:9"
select select "object:795"
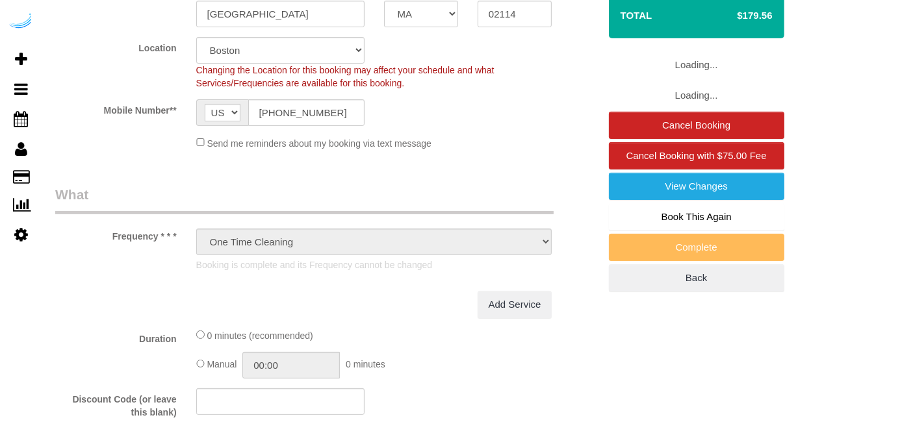
select select "282"
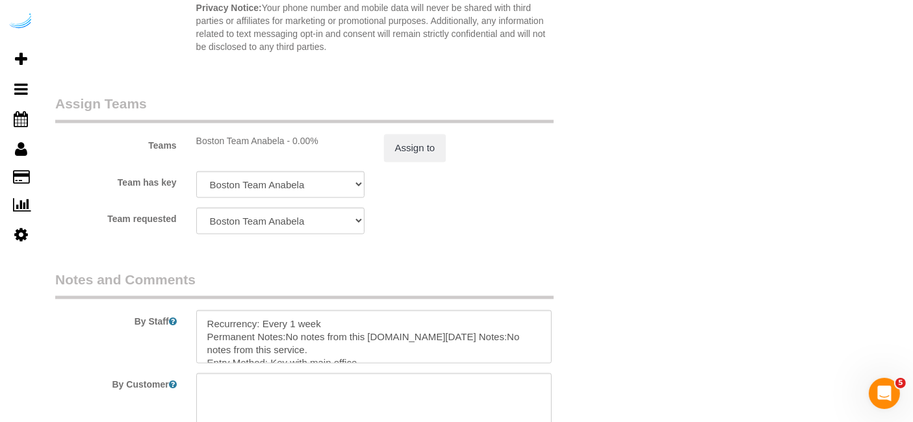
scroll to position [1949, 0]
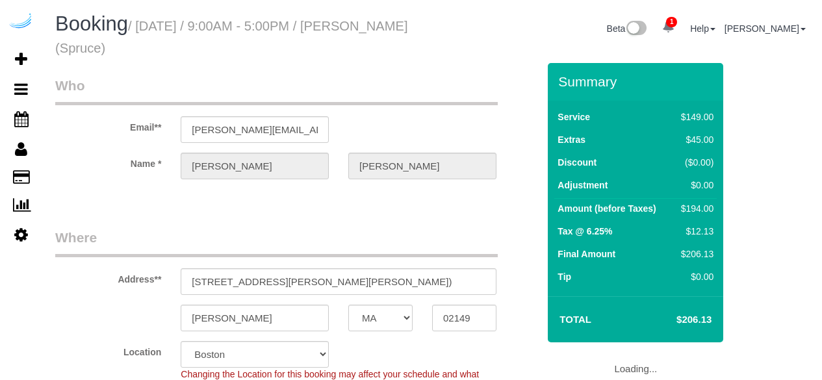
select select "MA"
select select "282"
select select "number:9"
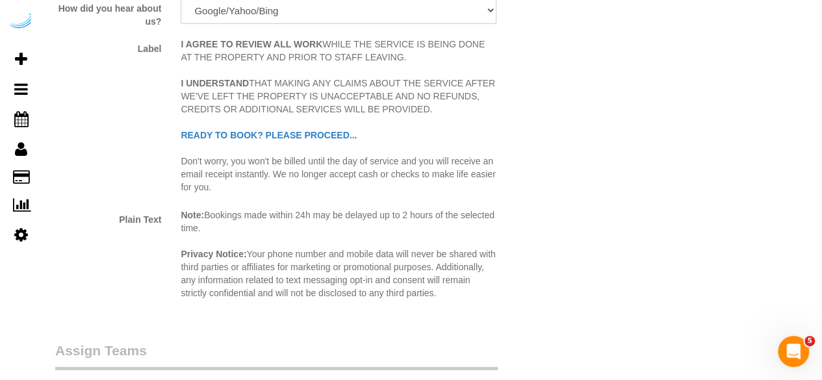
scroll to position [1949, 0]
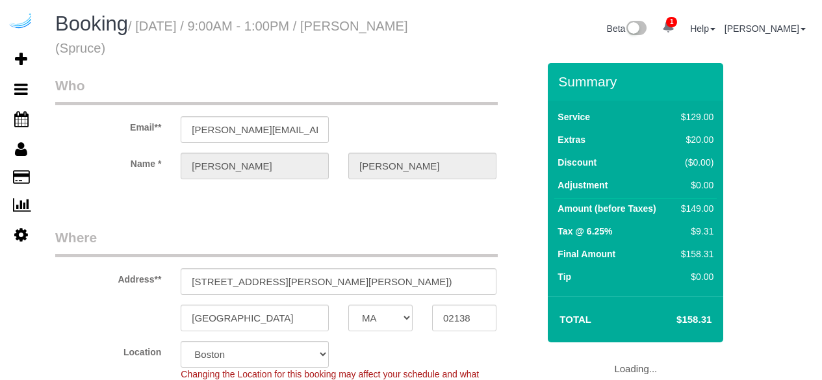
select select "MA"
select select "282"
select select "number:9"
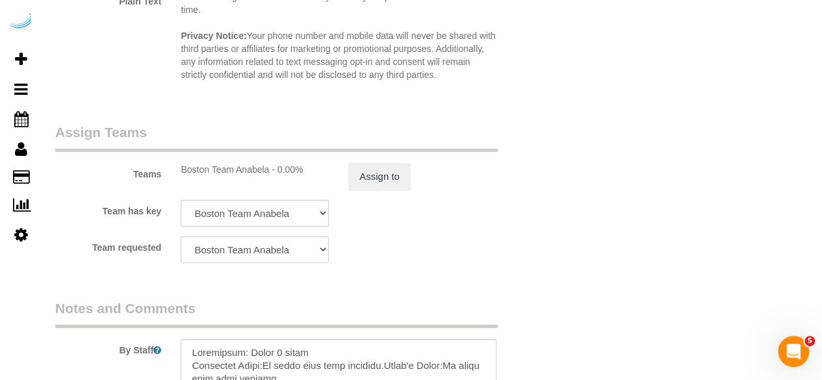
scroll to position [1949, 0]
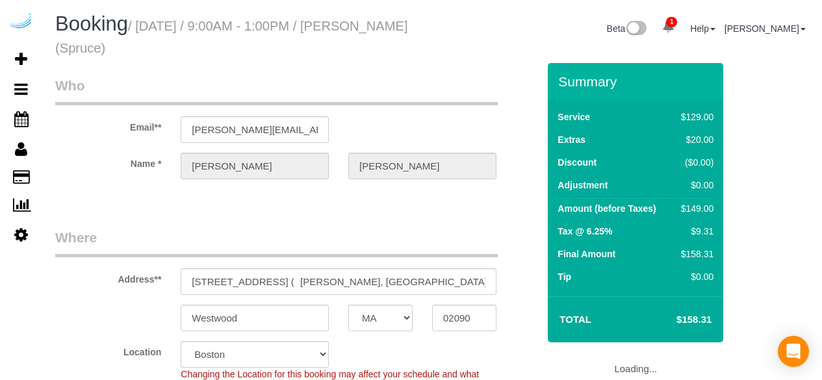
select select "MA"
select select "number:9"
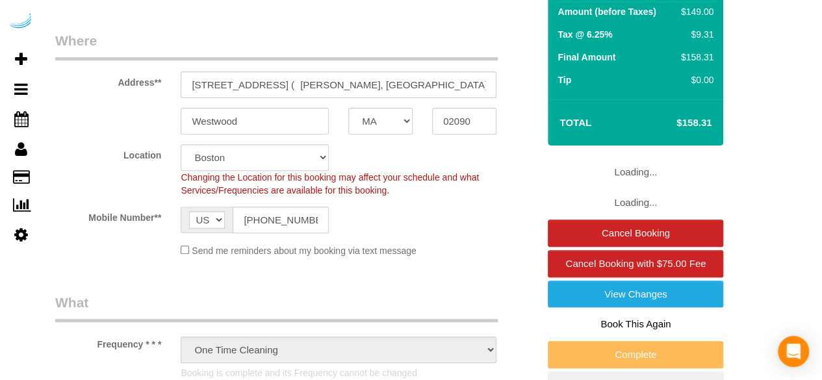
select select "282"
select select "object:795"
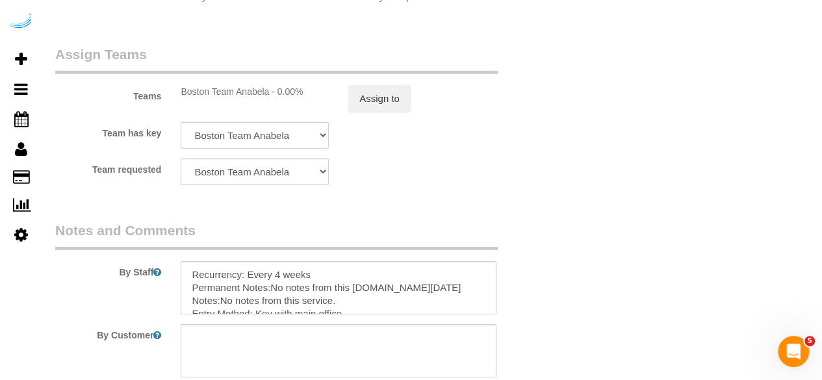
scroll to position [2079, 0]
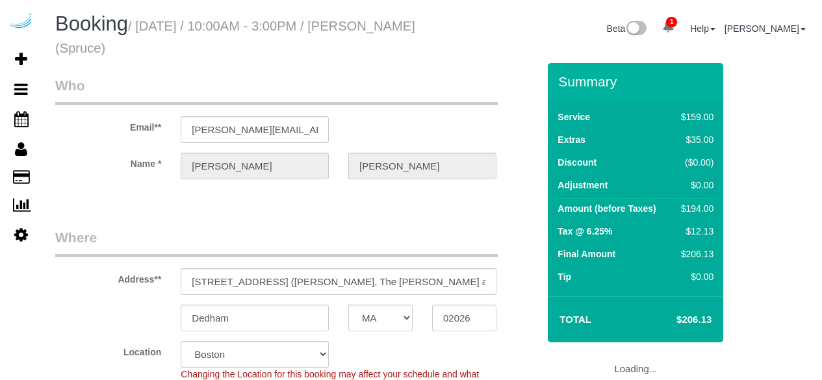
select select "MA"
select select "number:9"
select select "object:795"
select select "282"
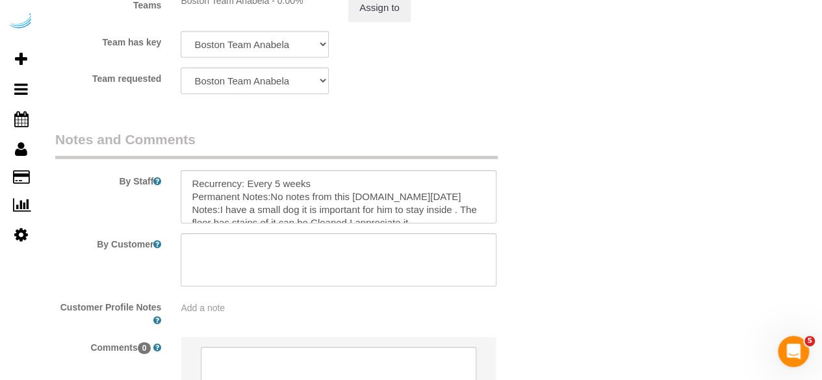
scroll to position [2144, 0]
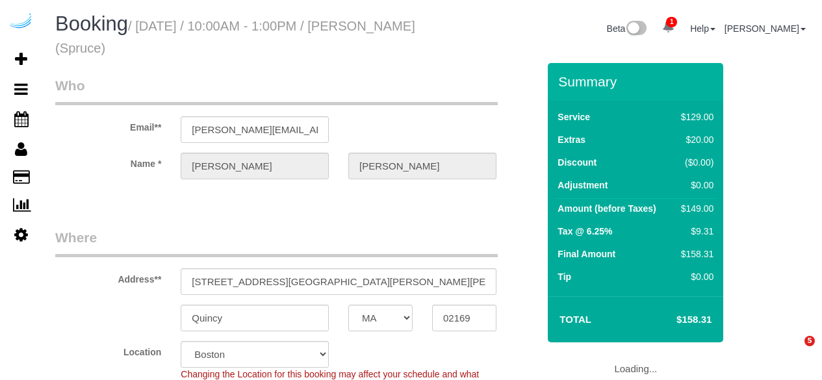
select select "MA"
select select "282"
select select "number:9"
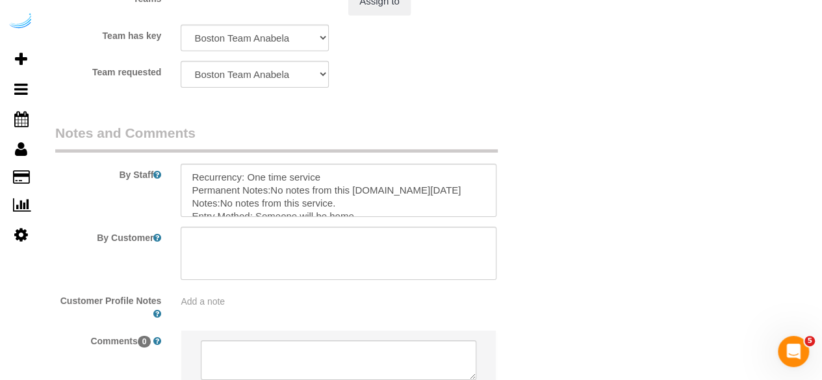
scroll to position [2144, 0]
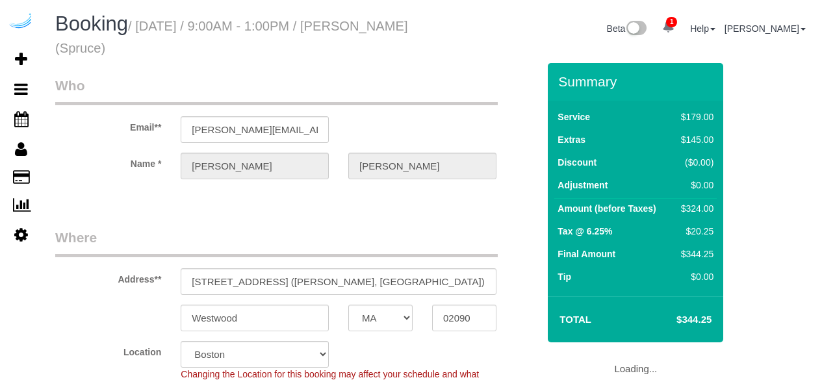
select select "MA"
select select "282"
select select "number:9"
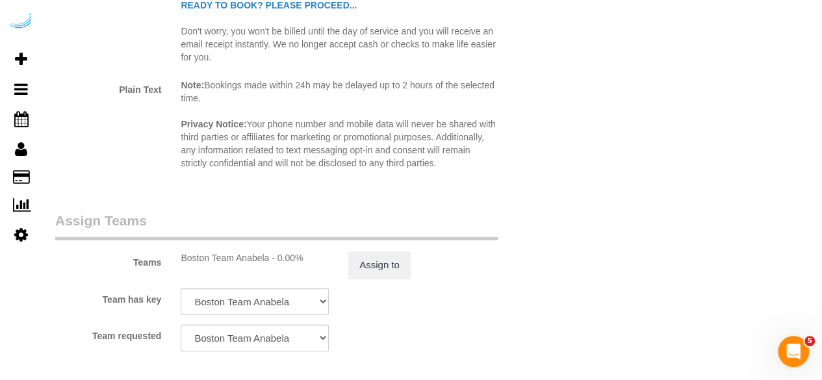
scroll to position [2079, 0]
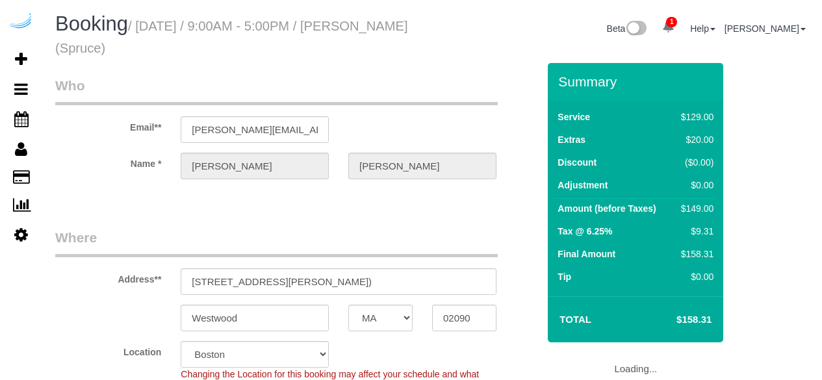
select select "MA"
select select "282"
select select "number:9"
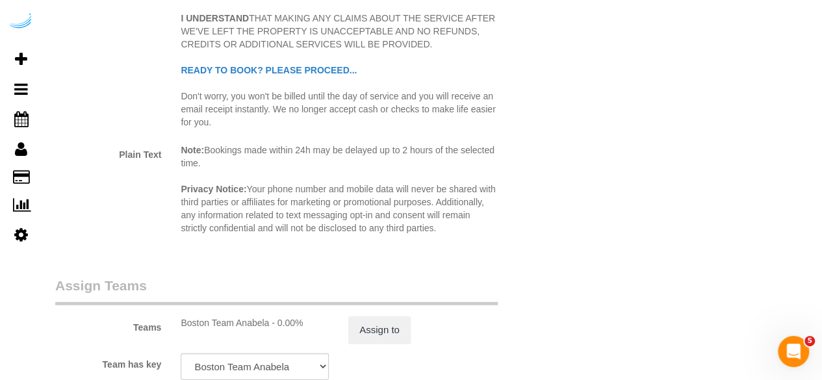
scroll to position [2079, 0]
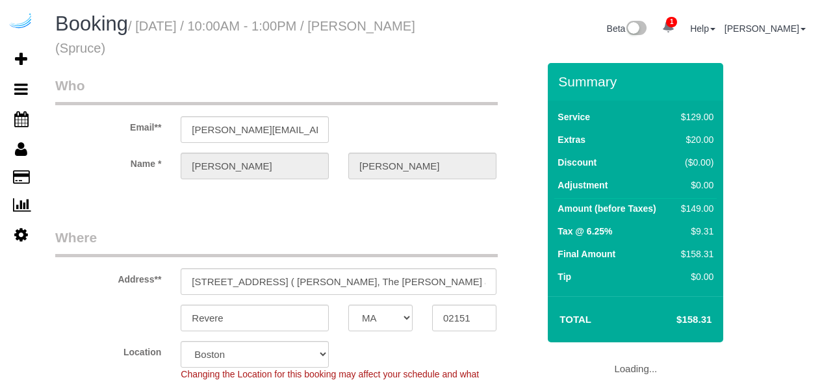
select select "MA"
select select "282"
select select "number:9"
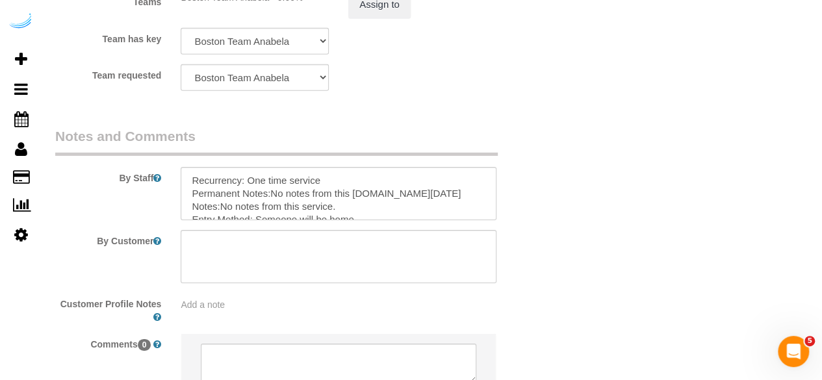
scroll to position [2079, 0]
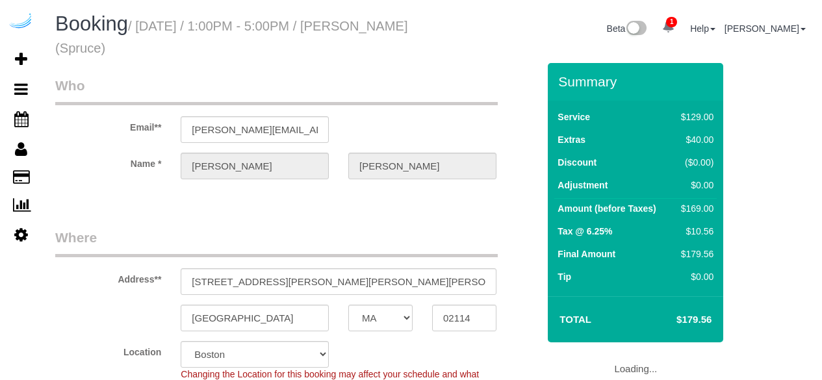
select select "MA"
select select "282"
select select "number:9"
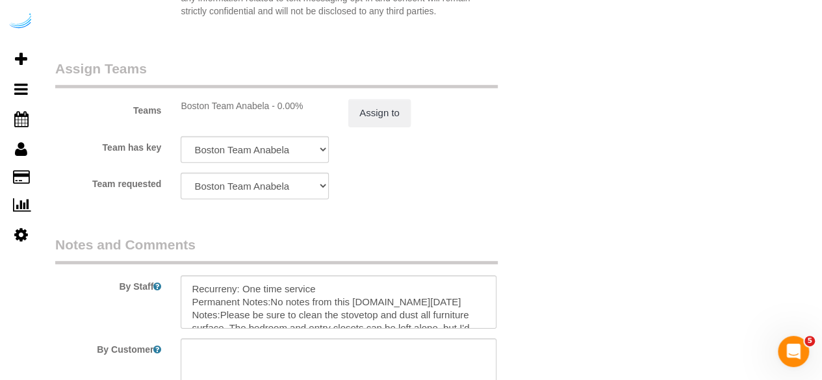
scroll to position [2014, 0]
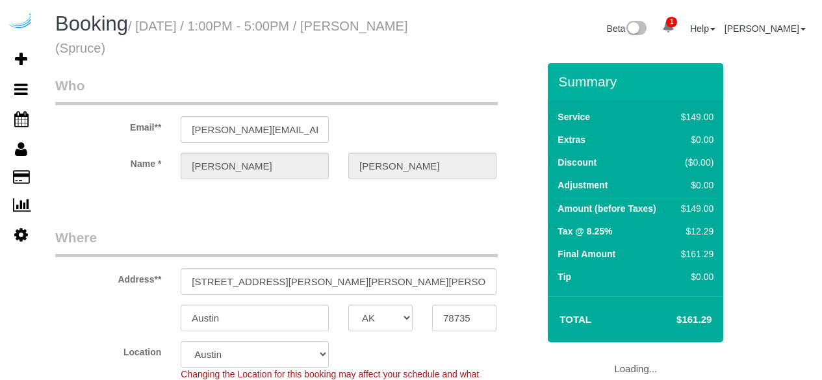
select select "[GEOGRAPHIC_DATA]"
select select "282"
select select "number:9"
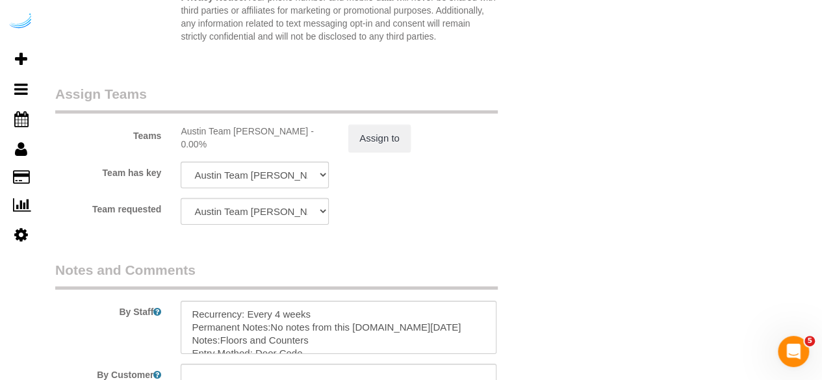
scroll to position [2014, 0]
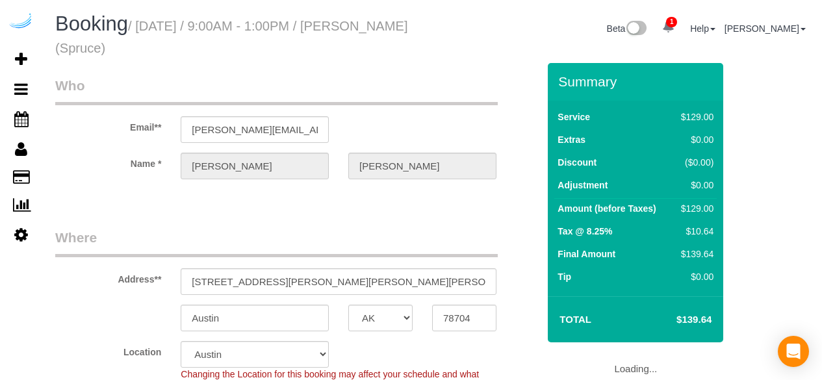
select select "[GEOGRAPHIC_DATA]"
select select "282"
select select "number:9"
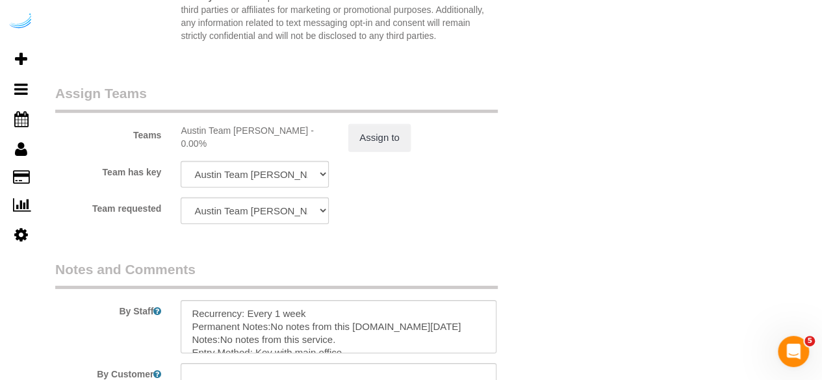
scroll to position [2079, 0]
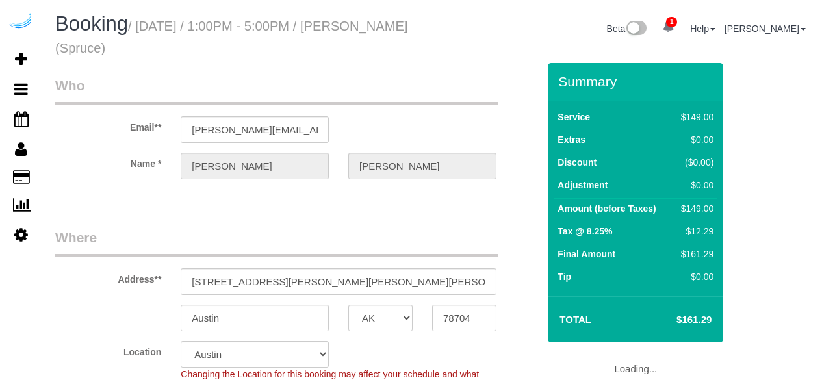
select select "[GEOGRAPHIC_DATA]"
select select "282"
select select "number:9"
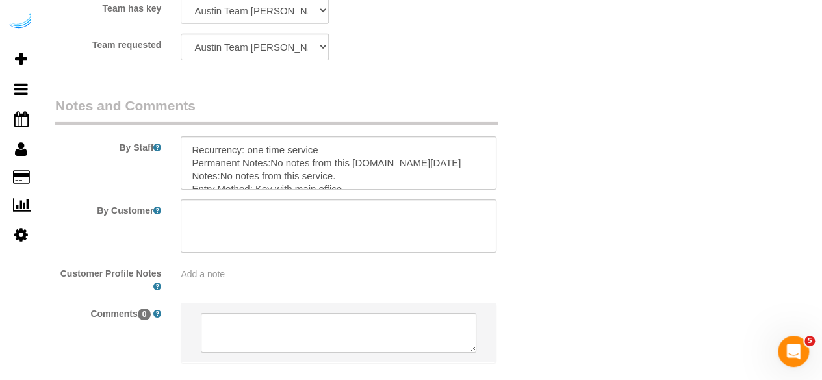
scroll to position [2186, 0]
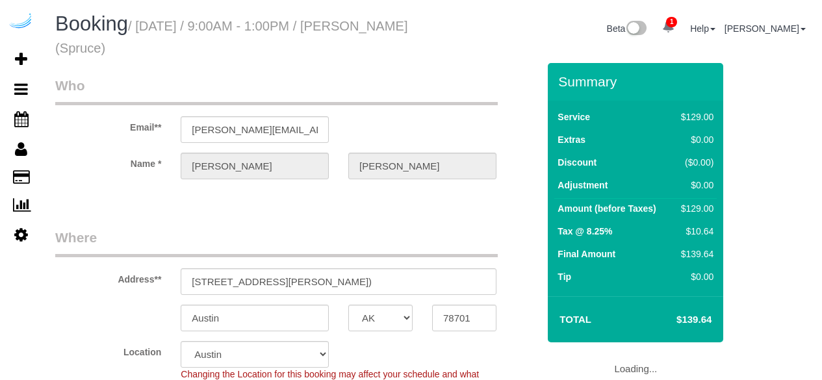
select select "[GEOGRAPHIC_DATA]"
select select "282"
select select "number:9"
select select "object:810"
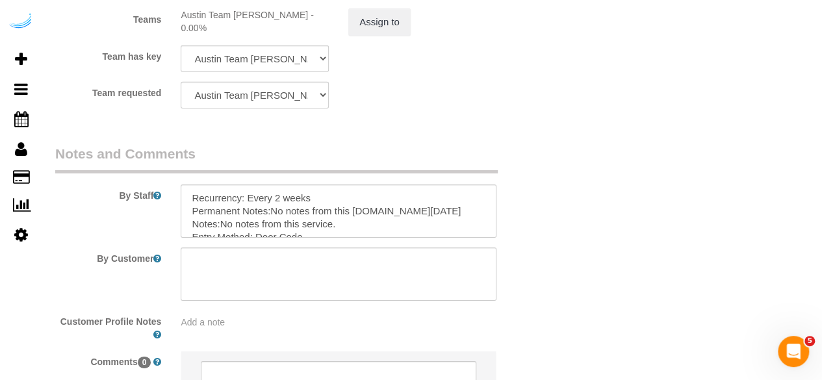
scroll to position [2079, 0]
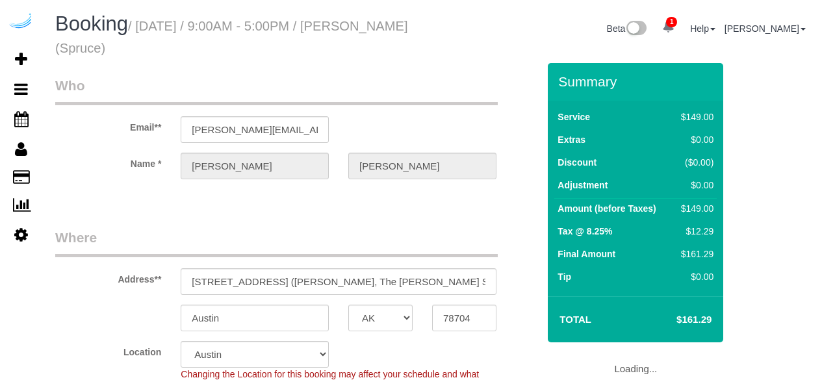
select select "[GEOGRAPHIC_DATA]"
select select "282"
select select "number:9"
select select "object:810"
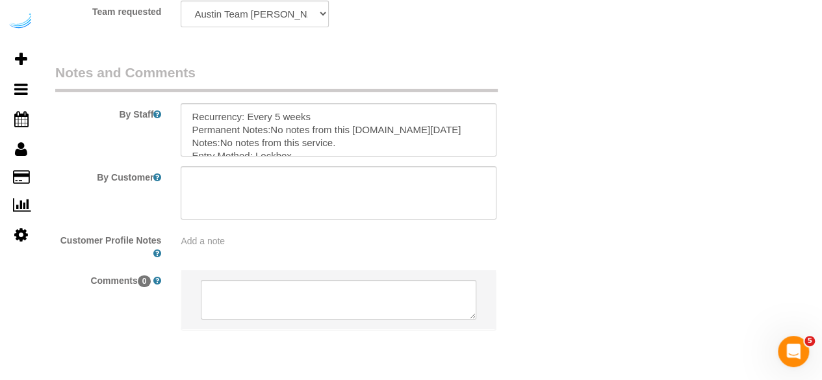
scroll to position [2144, 0]
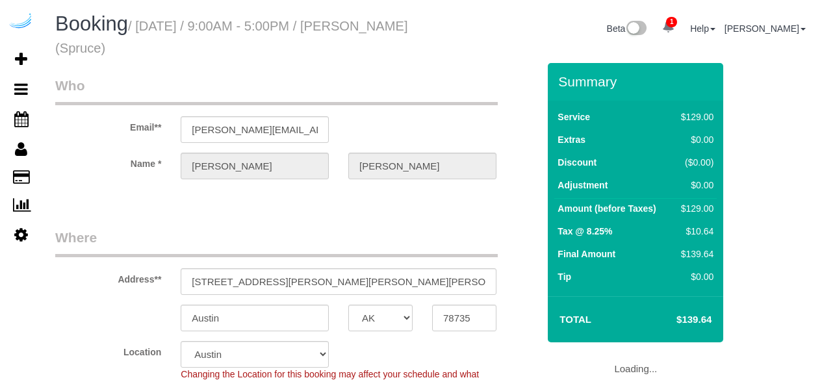
select select "[GEOGRAPHIC_DATA]"
select select "282"
select select "number:9"
select select "object:813"
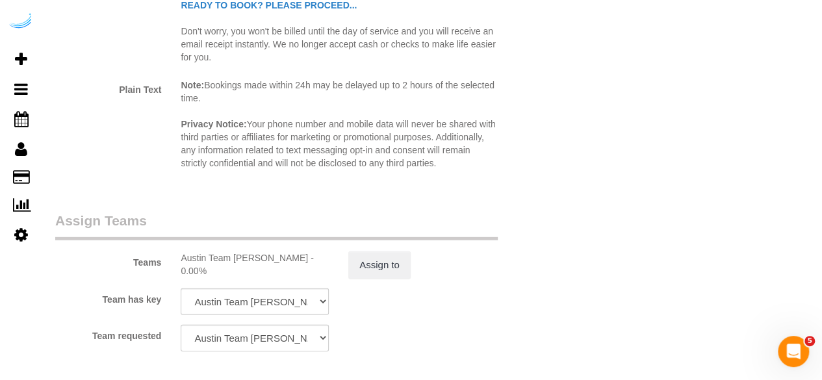
scroll to position [2079, 0]
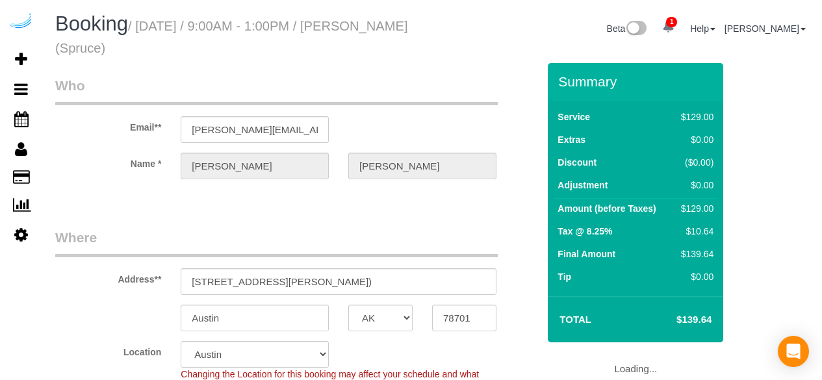
select select "[GEOGRAPHIC_DATA]"
select select "282"
select select "number:9"
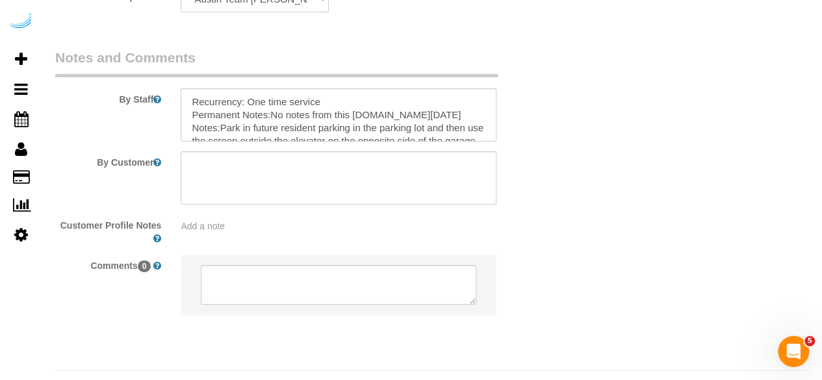
scroll to position [2186, 0]
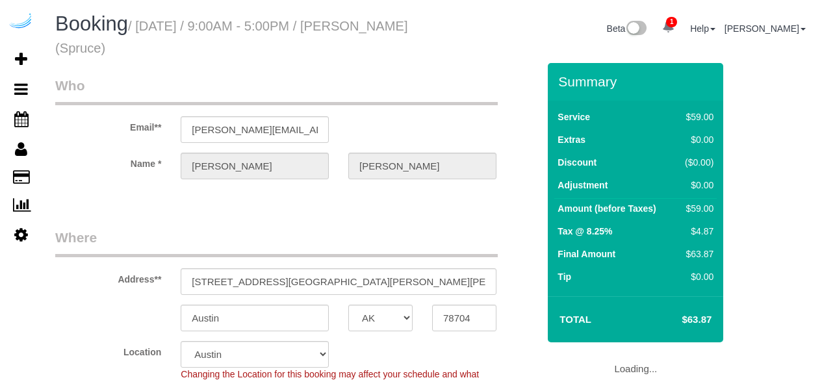
select select "[GEOGRAPHIC_DATA]"
select select "282"
select select "number:9"
select select "object:809"
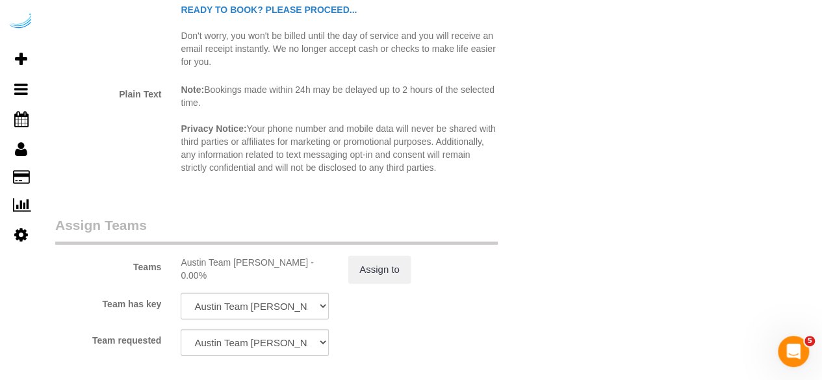
scroll to position [2144, 0]
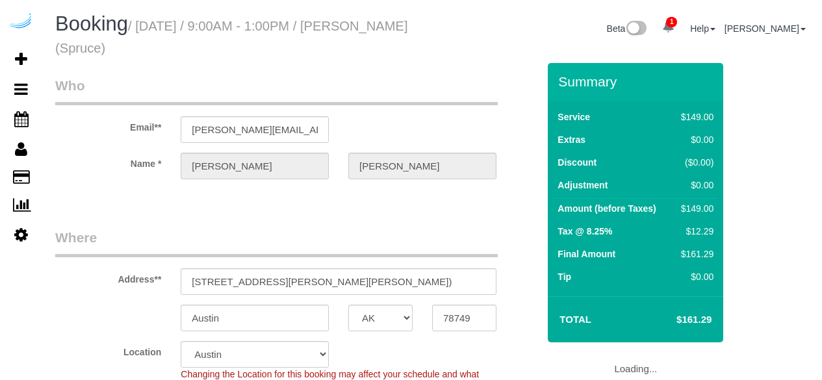
select select "[GEOGRAPHIC_DATA]"
select select "number:9"
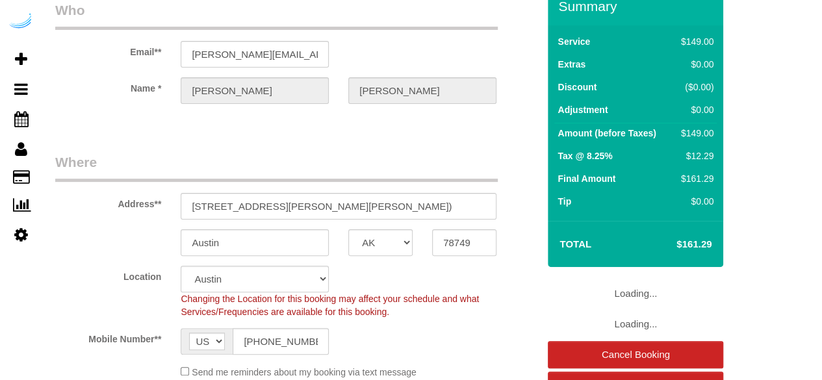
select select "object:810"
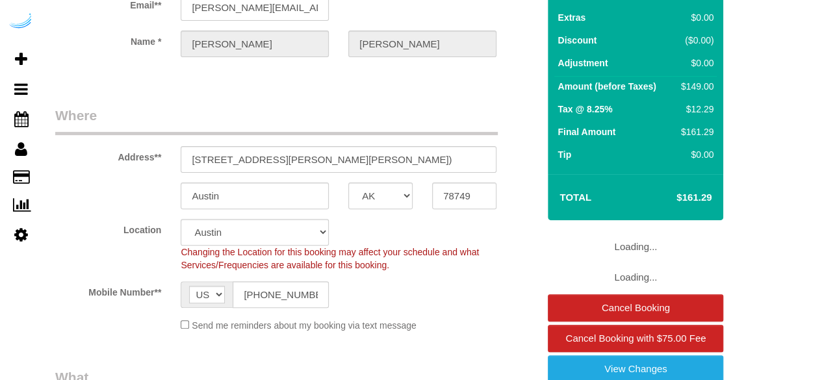
select select "282"
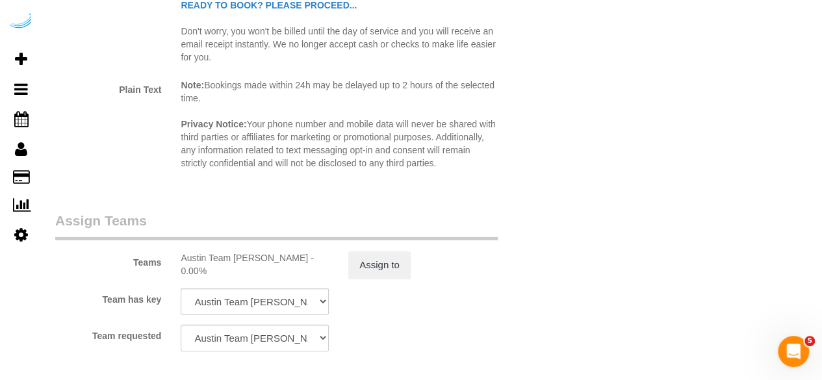
scroll to position [2079, 0]
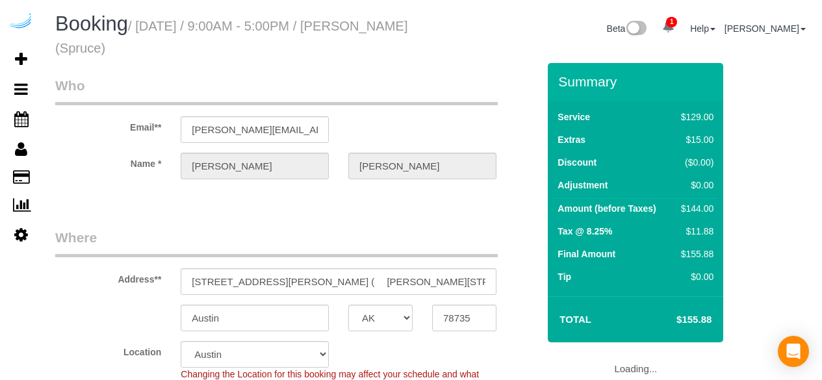
select select "[GEOGRAPHIC_DATA]"
select select "282"
select select "number:9"
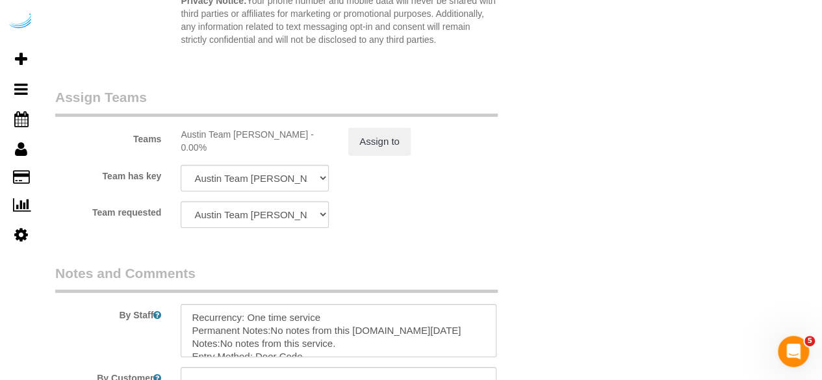
scroll to position [2014, 0]
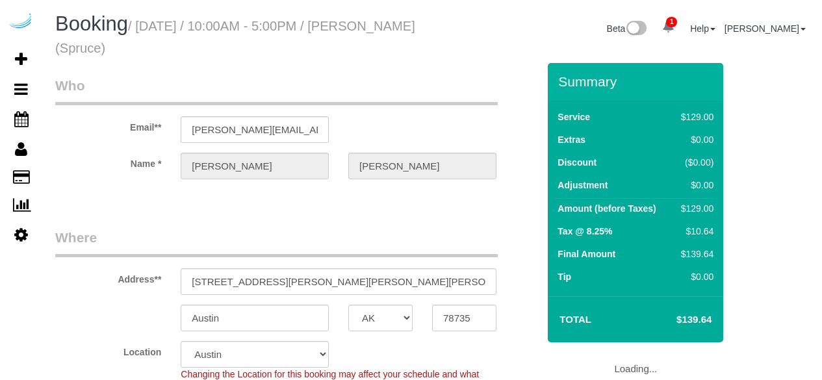
select select "[GEOGRAPHIC_DATA]"
select select "282"
select select "number:9"
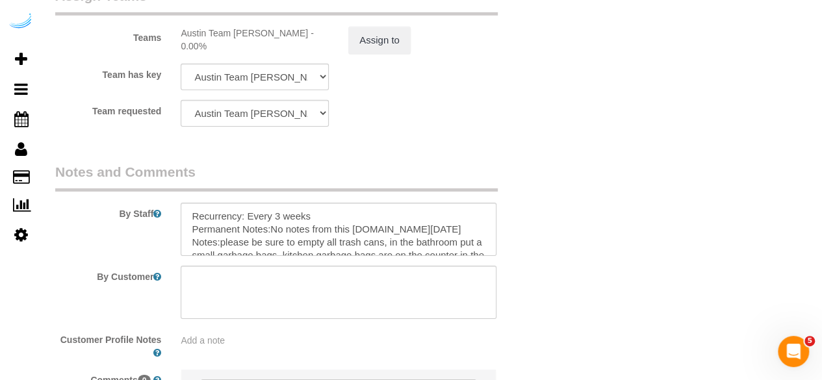
scroll to position [2144, 0]
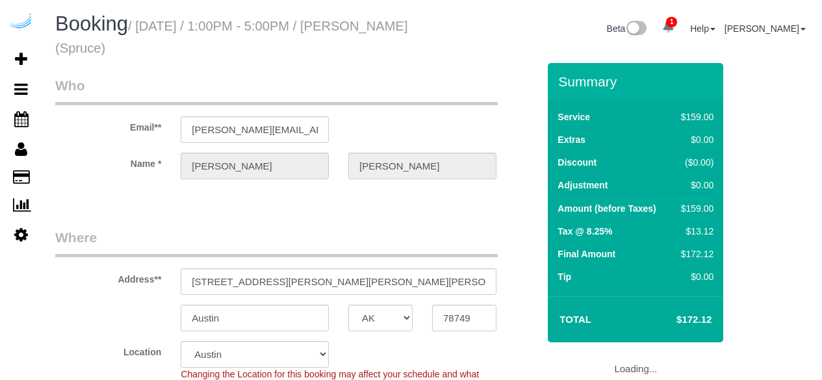
select select "[GEOGRAPHIC_DATA]"
select select "282"
select select "number:9"
select select "object:810"
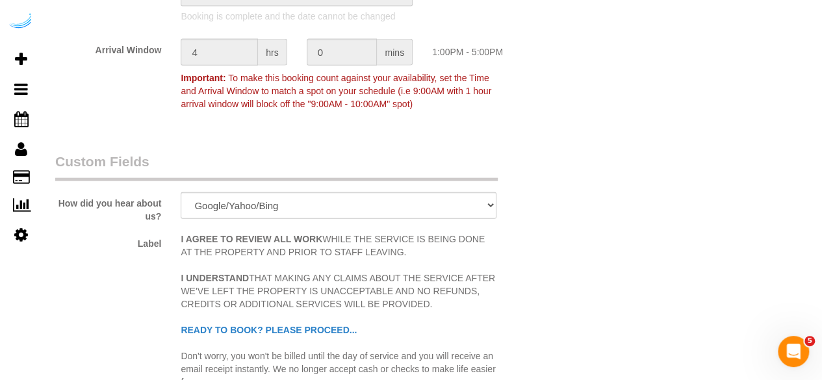
click at [333, 241] on p "I AGREE TO REVIEW ALL WORK WHILE THE SERVICE IS BEING DONE AT THE PROPERTY AND …" at bounding box center [339, 311] width 316 height 156
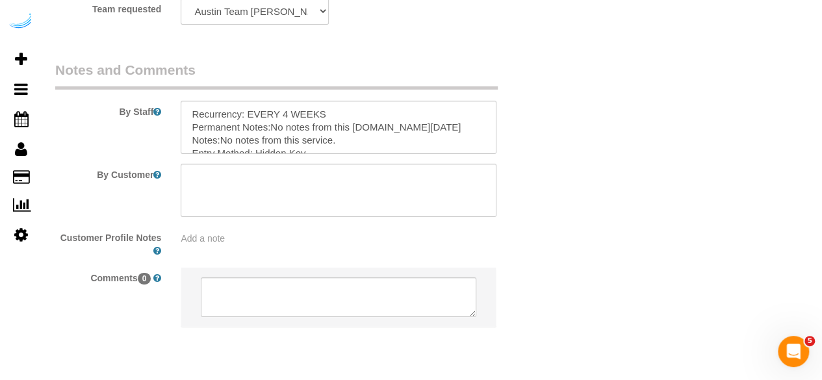
scroll to position [2186, 0]
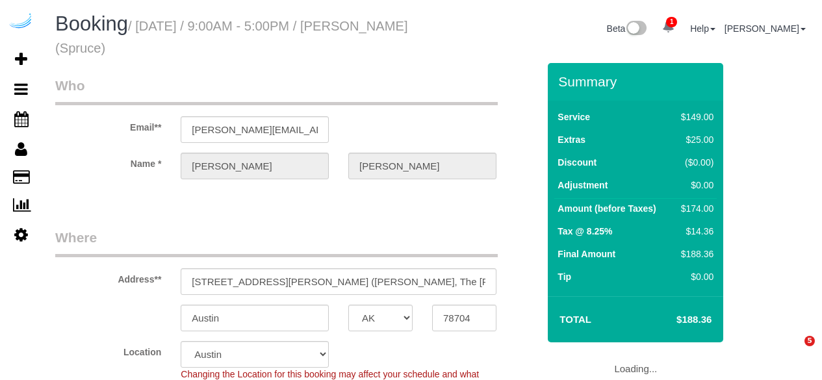
select select "[GEOGRAPHIC_DATA]"
select select "282"
select select "number:9"
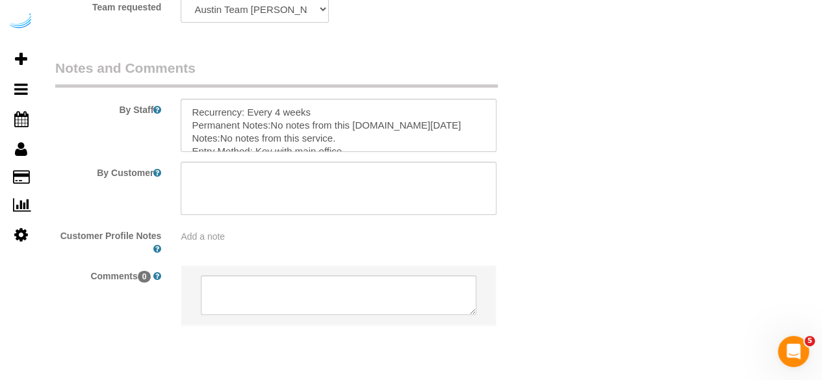
scroll to position [2186, 0]
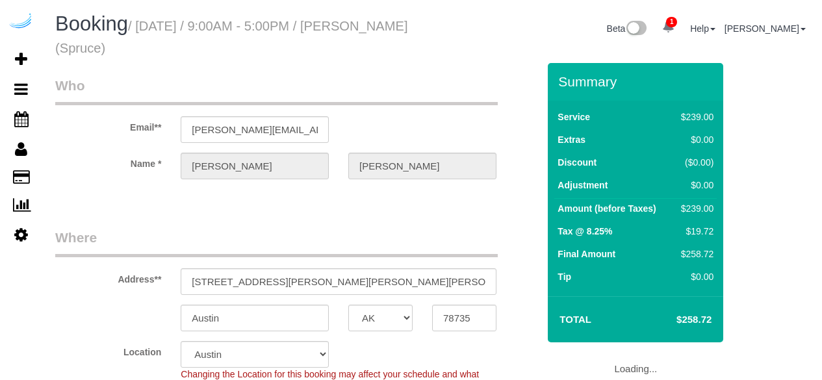
select select "[GEOGRAPHIC_DATA]"
select select "number:9"
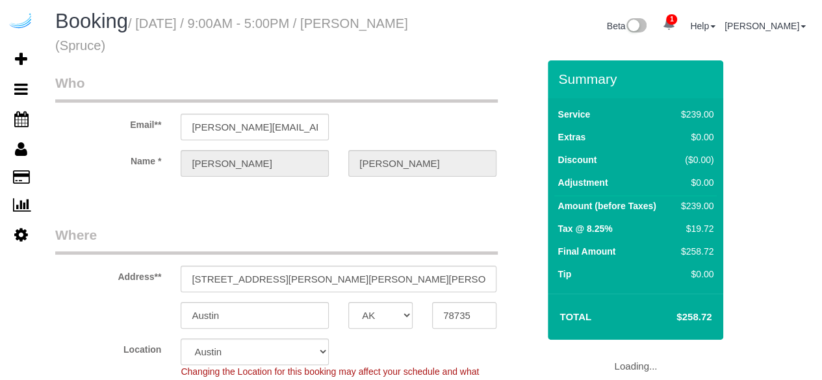
select select "object:810"
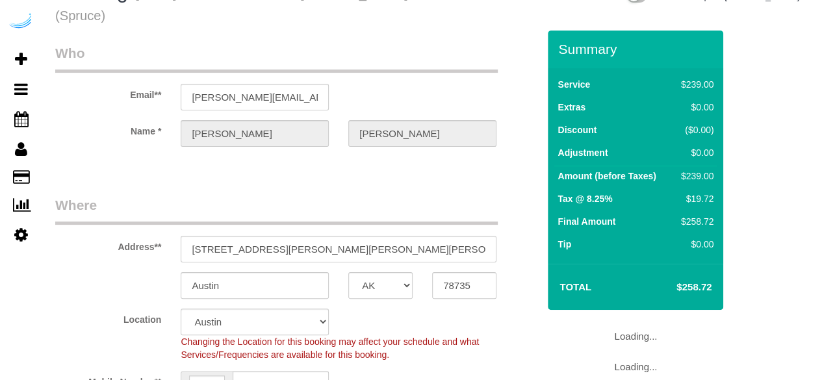
select select "282"
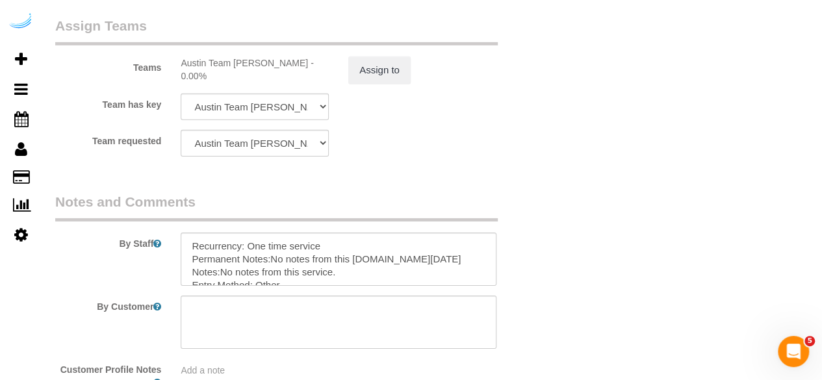
scroll to position [2186, 0]
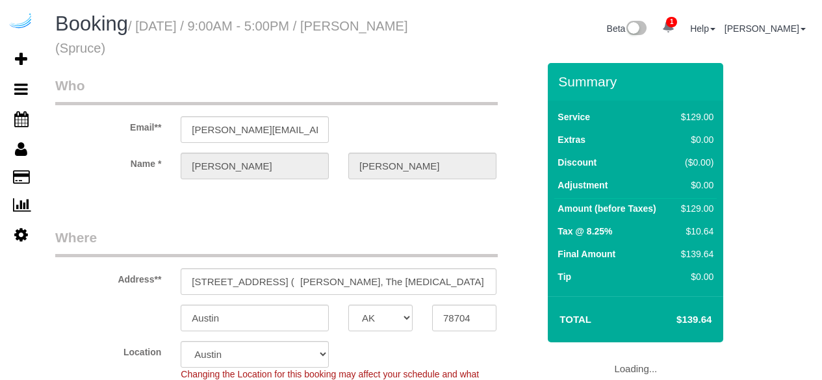
select select "[GEOGRAPHIC_DATA]"
select select "number:9"
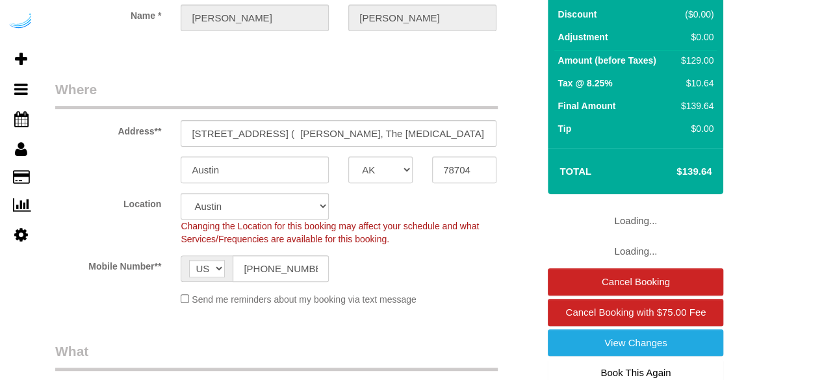
select select "object:803"
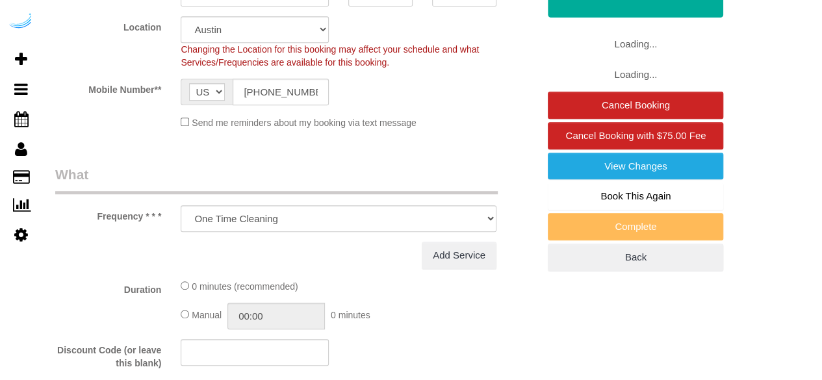
select select "282"
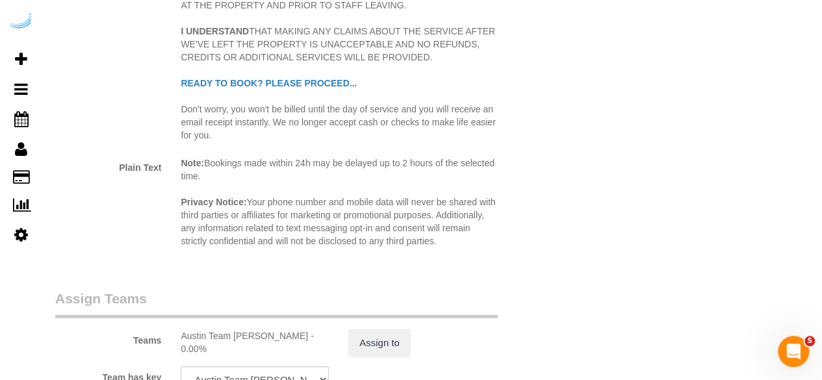
scroll to position [2079, 0]
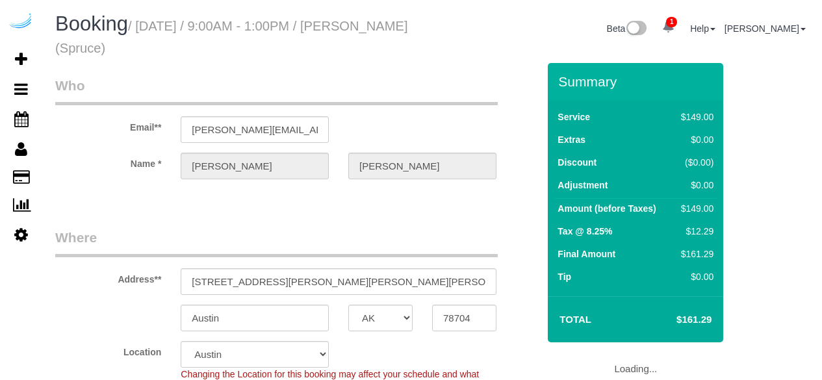
select select "[GEOGRAPHIC_DATA]"
select select "282"
select select "number:9"
select select "object:803"
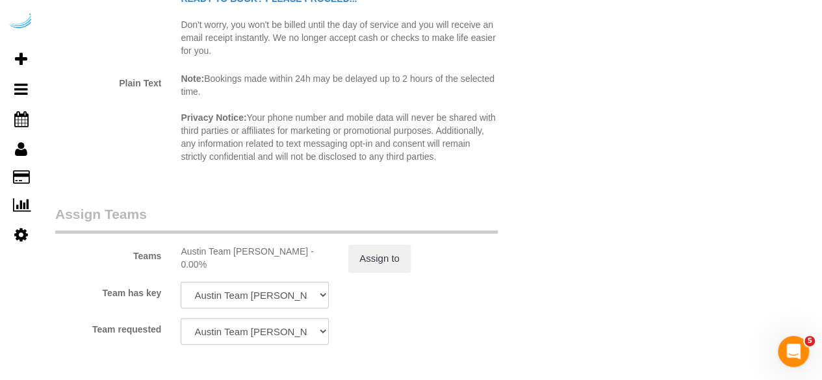
scroll to position [2014, 0]
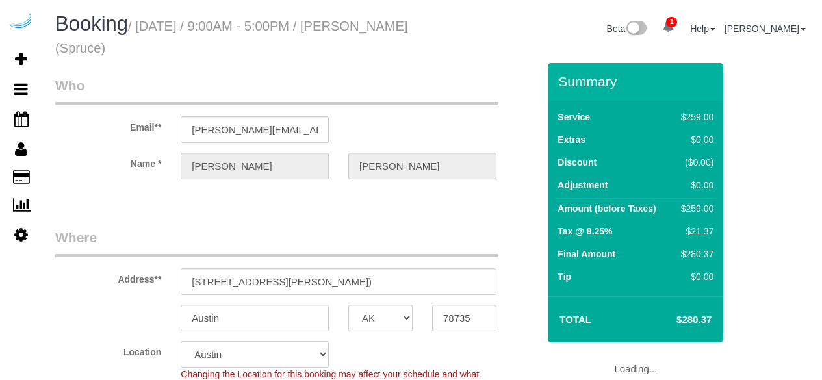
select select "[GEOGRAPHIC_DATA]"
select select "282"
select select "number:9"
select select "object:803"
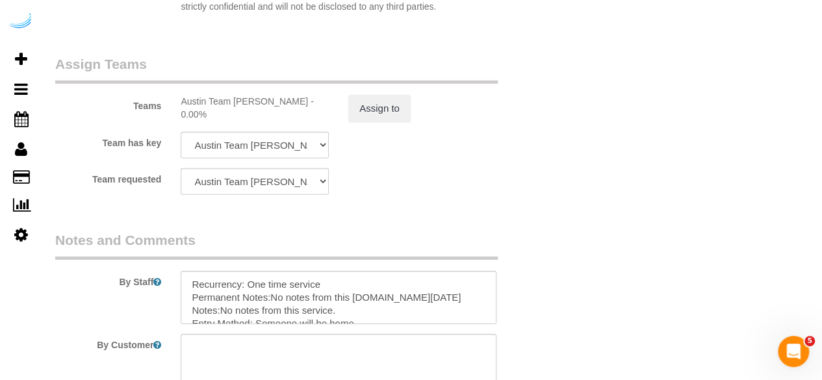
scroll to position [2014, 0]
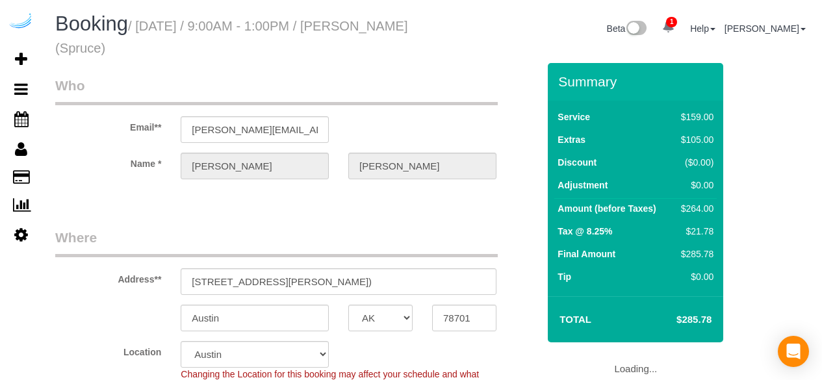
select select "[GEOGRAPHIC_DATA]"
select select "number:9"
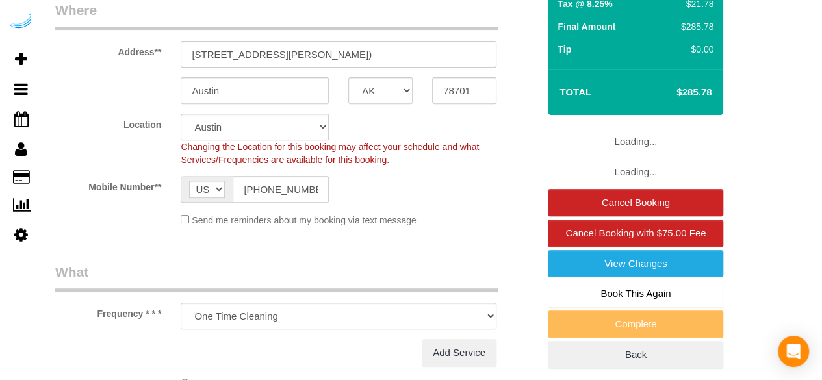
select select "object:803"
select select "282"
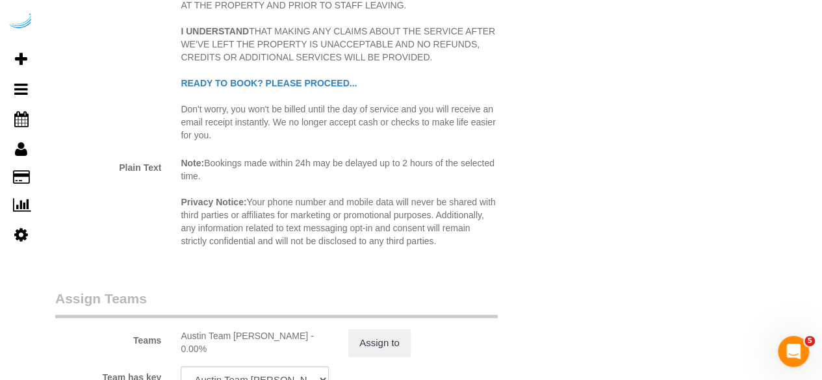
scroll to position [2014, 0]
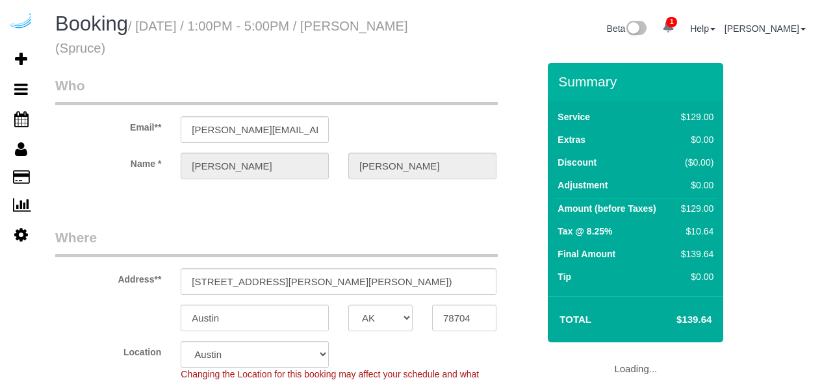
select select "[GEOGRAPHIC_DATA]"
select select "number:9"
select select "object:803"
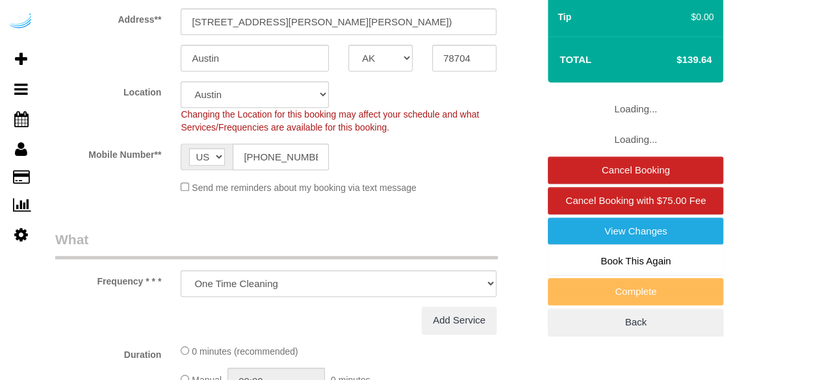
select select "282"
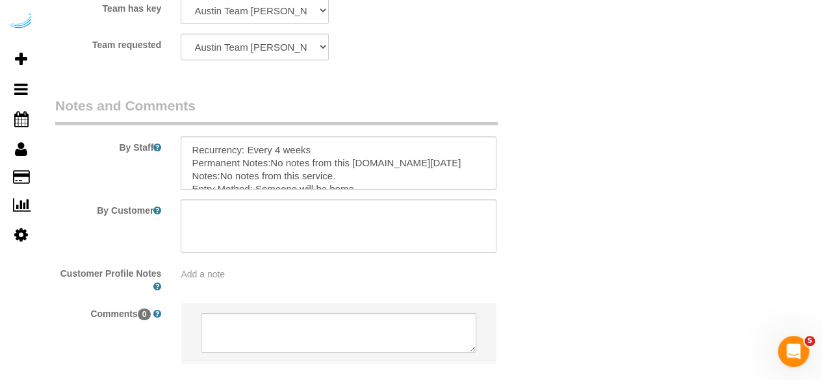
scroll to position [2134, 0]
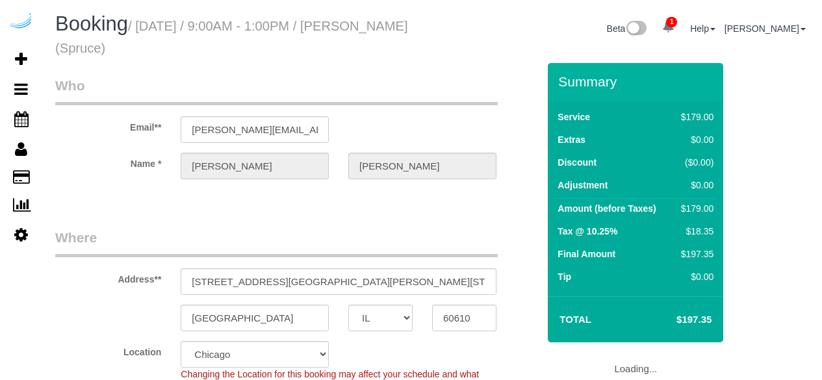
select select "IL"
select select "282"
select select "number:9"
select select "object:790"
select select "IL"
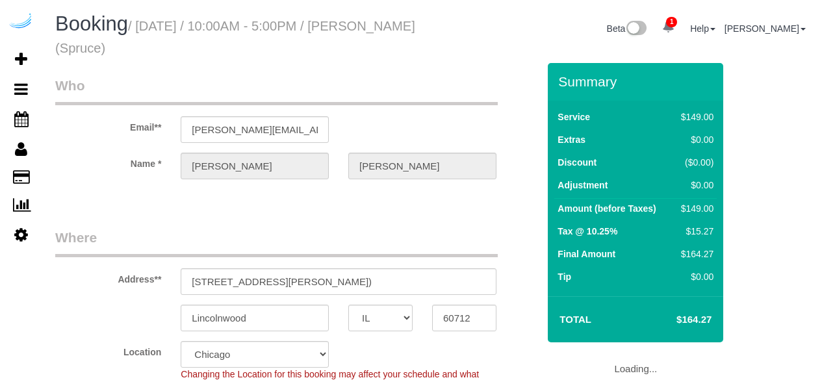
select select "282"
select select "number:9"
select select "object:790"
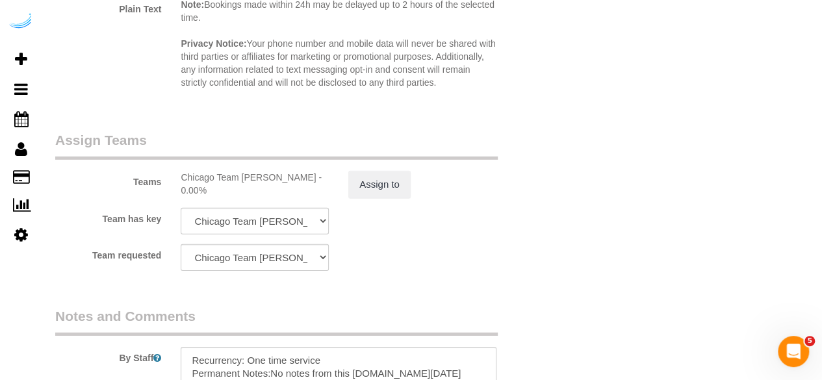
scroll to position [1949, 0]
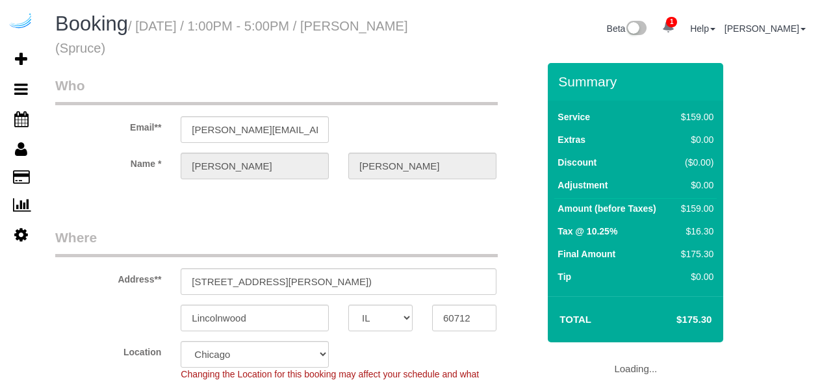
select select "IL"
select select "282"
select select "number:9"
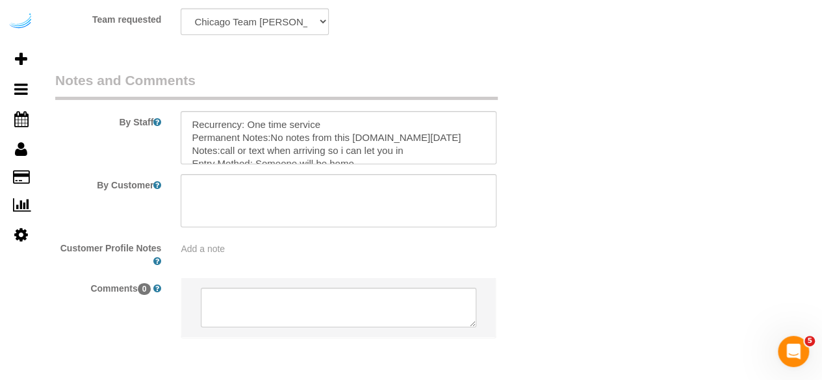
scroll to position [2186, 0]
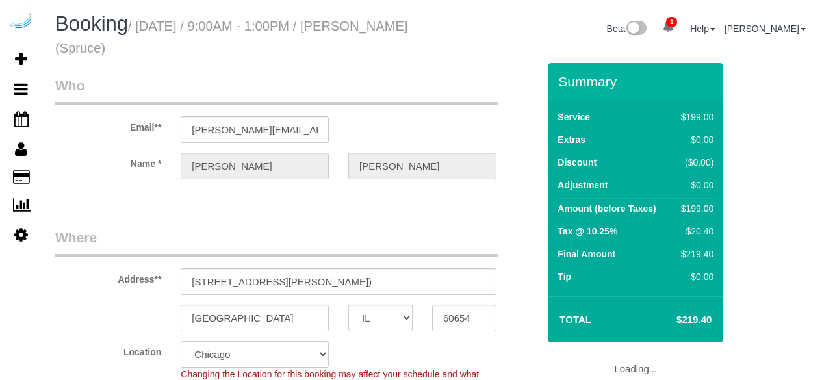
select select "IL"
select select "282"
select select "number:9"
select select "IL"
select select "number:9"
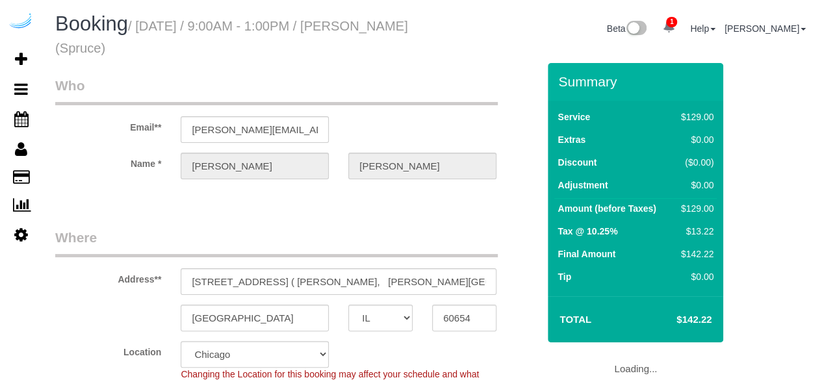
select select "object:785"
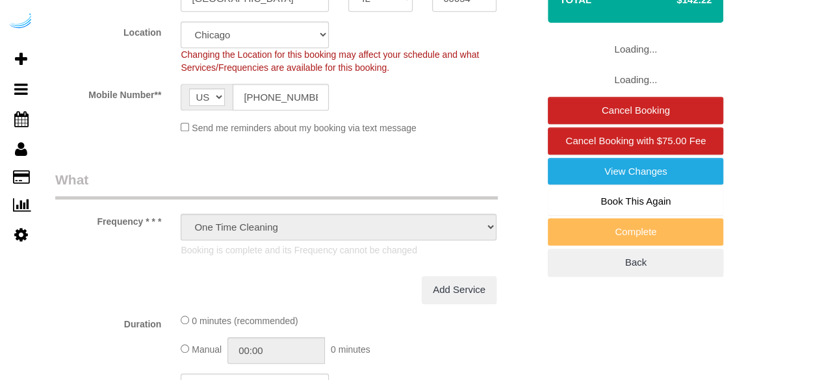
select select "282"
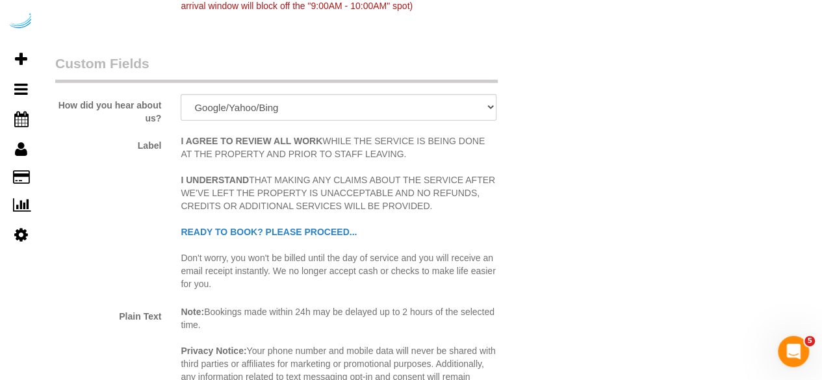
scroll to position [1884, 0]
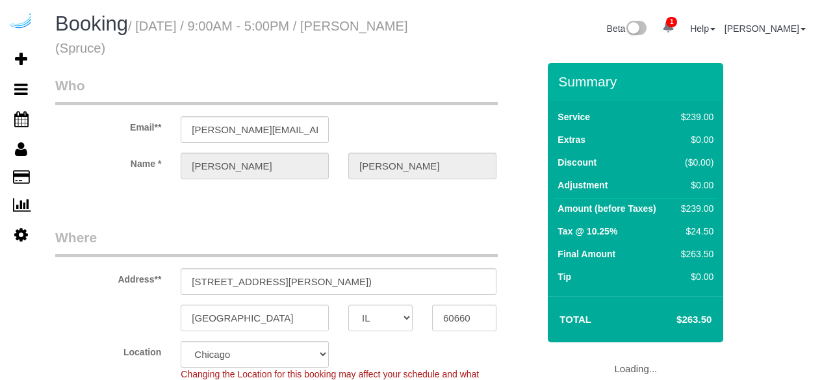
select select "IL"
select select "282"
select select "number:9"
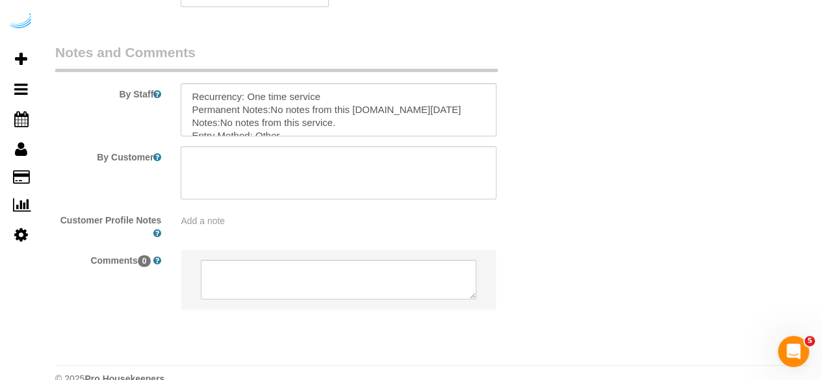
scroll to position [2186, 0]
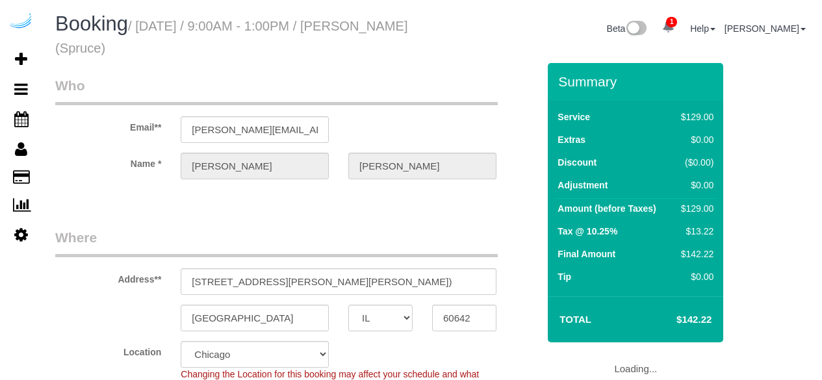
select select "IL"
select select "number:9"
select select "object:790"
select select "282"
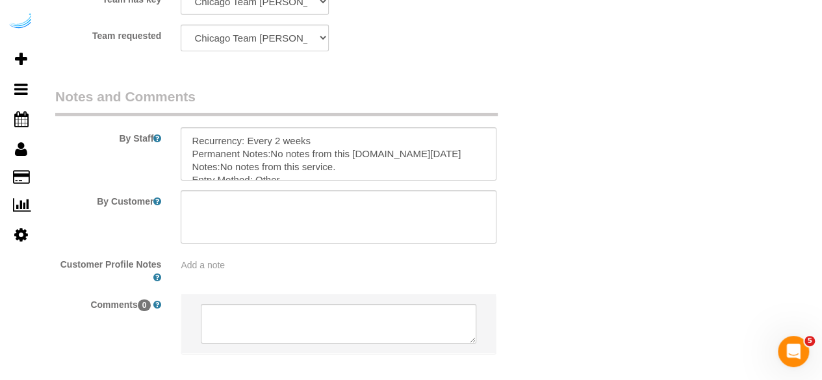
scroll to position [2186, 0]
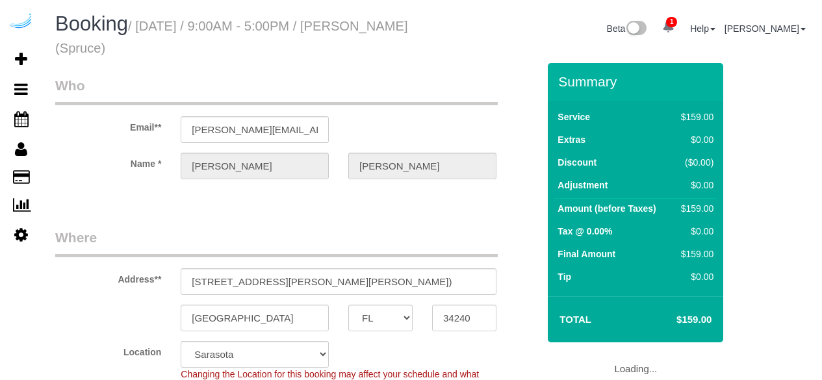
select select "FL"
select select "282"
select select "number:9"
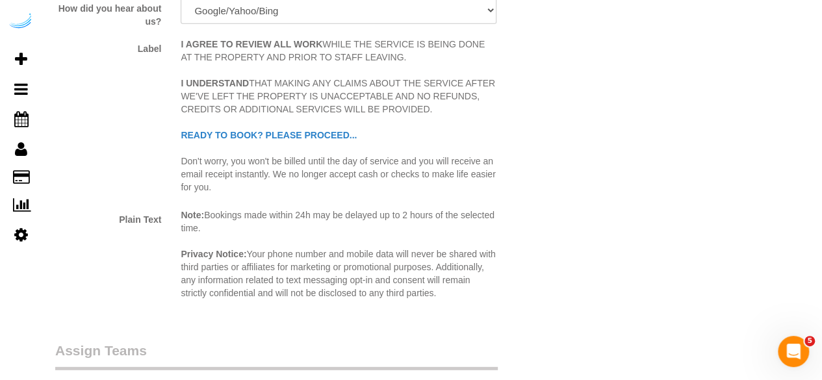
scroll to position [2014, 0]
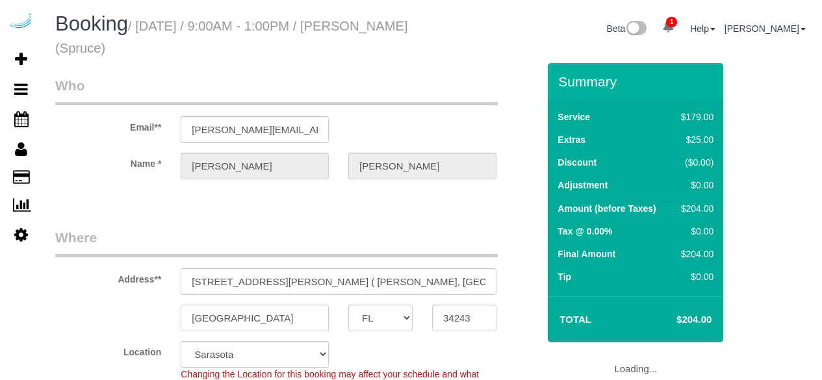
select select "FL"
select select "282"
select select "number:9"
select select "object:790"
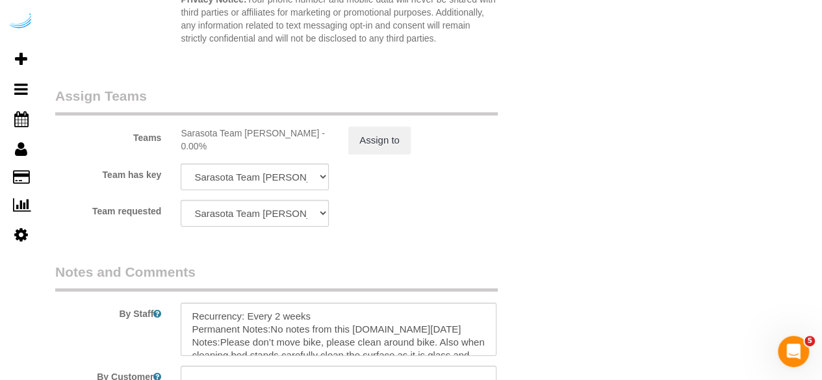
scroll to position [2014, 0]
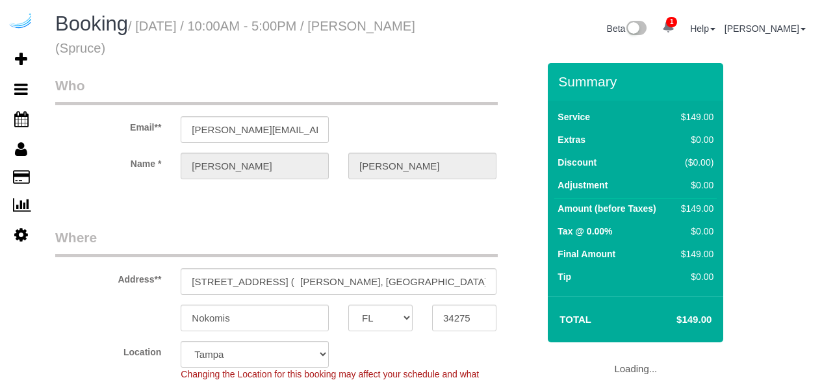
select select "FL"
select select "282"
select select "number:9"
select select "object:818"
select select "FL"
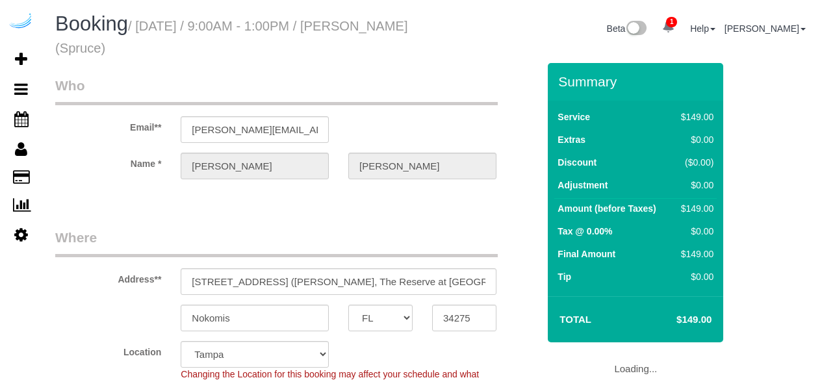
select select "number:9"
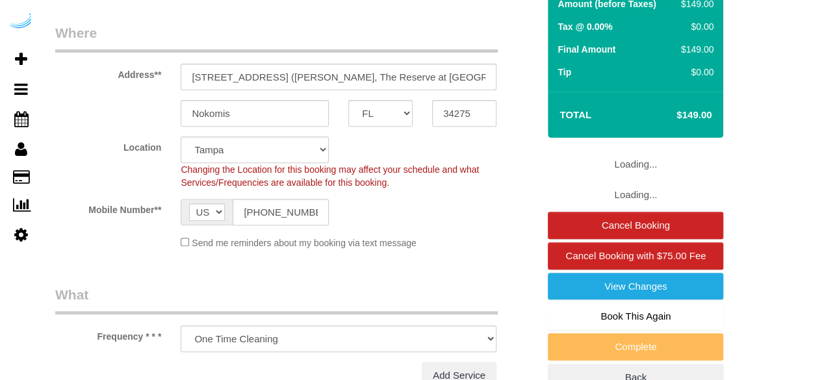
select select "object:808"
select select "282"
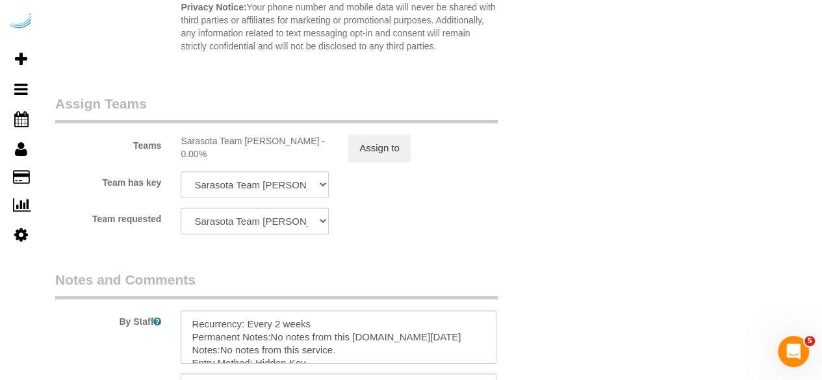
scroll to position [2134, 0]
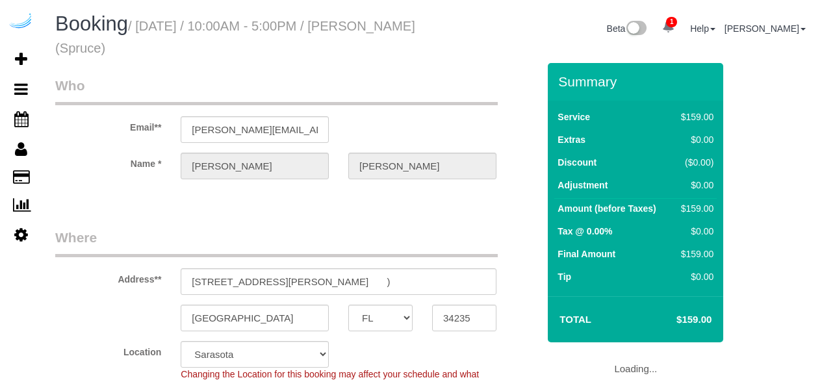
select select "FL"
select select "282"
select select "number:9"
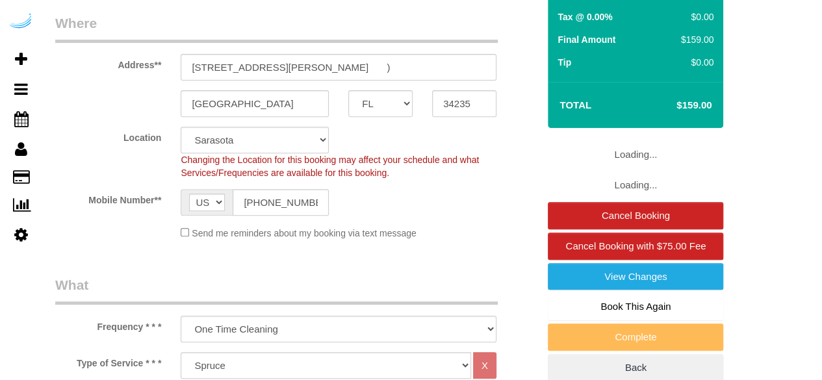
select select "object:783"
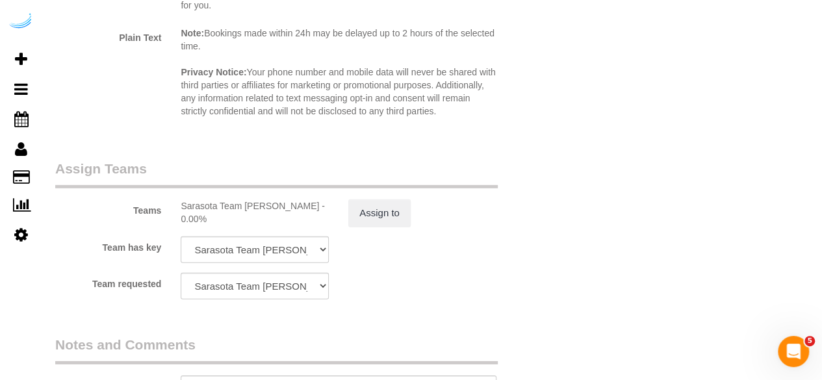
scroll to position [2014, 0]
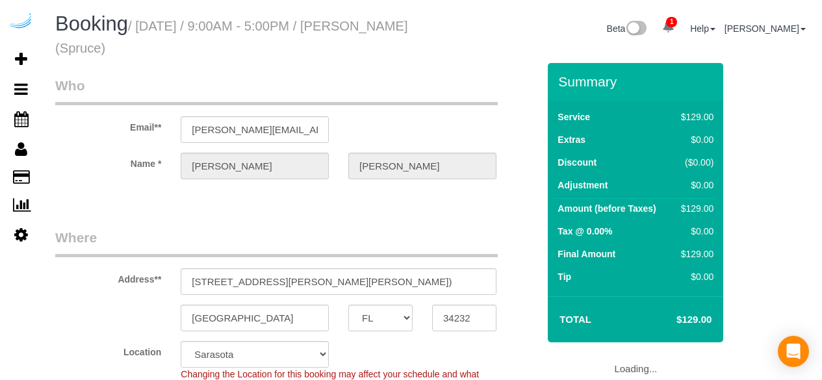
select select "FL"
select select "number:9"
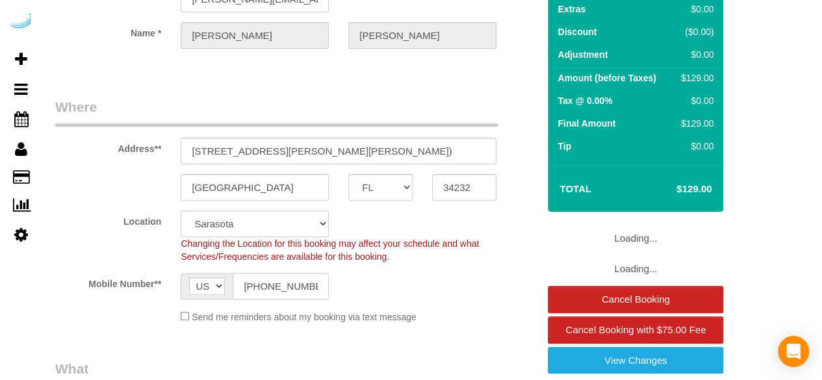
select select "object:783"
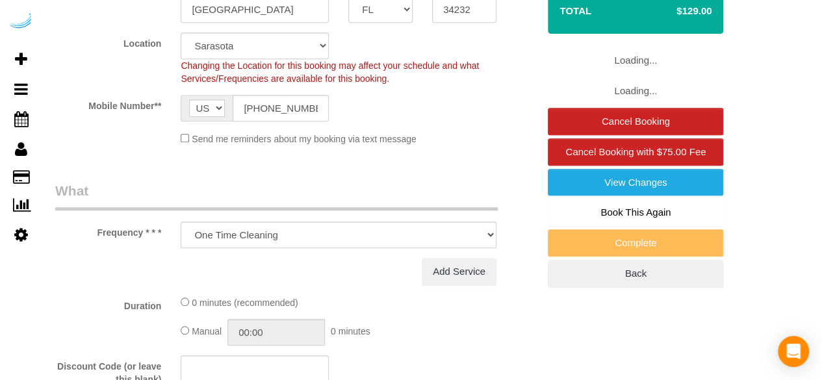
select select "282"
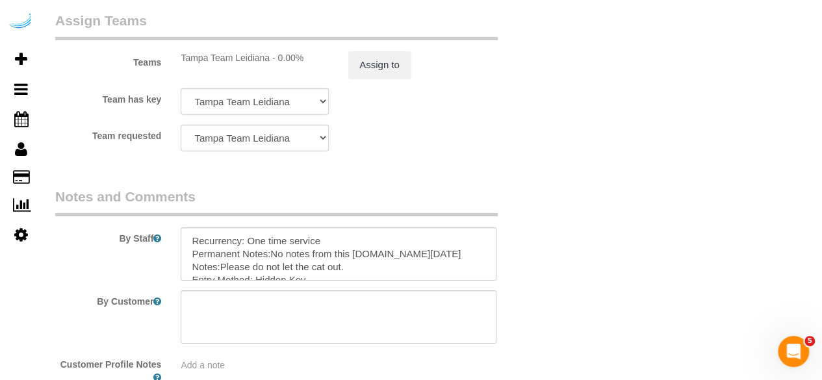
scroll to position [2014, 0]
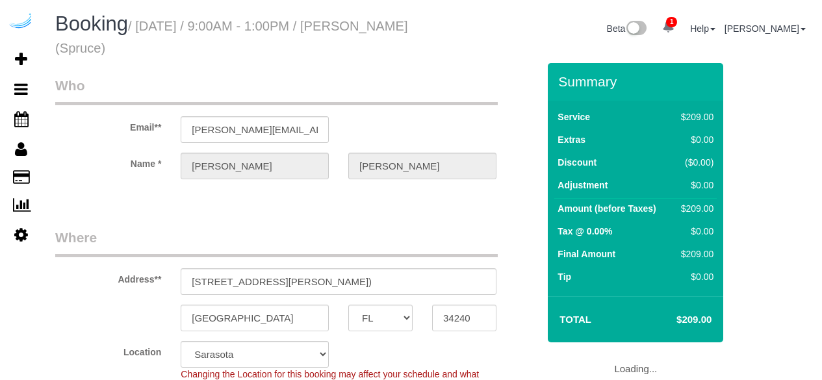
select select "FL"
select select "number:9"
select select "object:783"
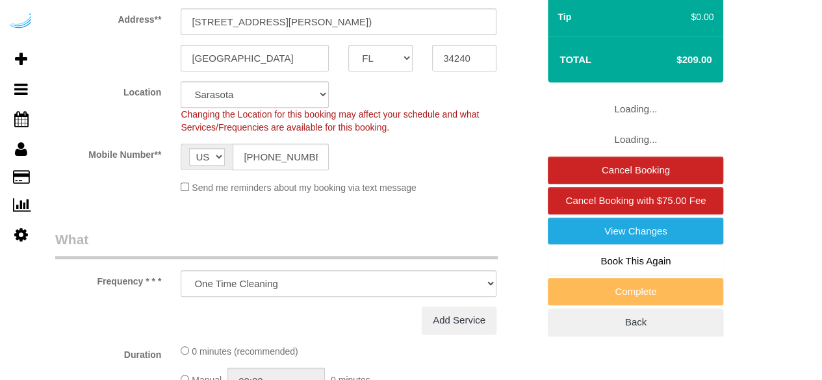
select select "282"
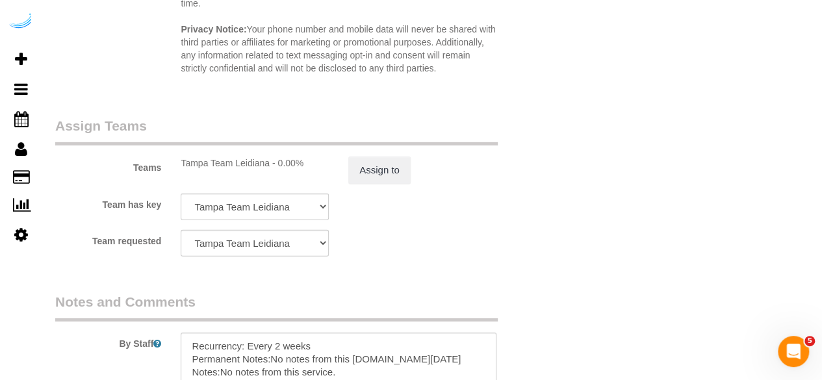
scroll to position [1949, 0]
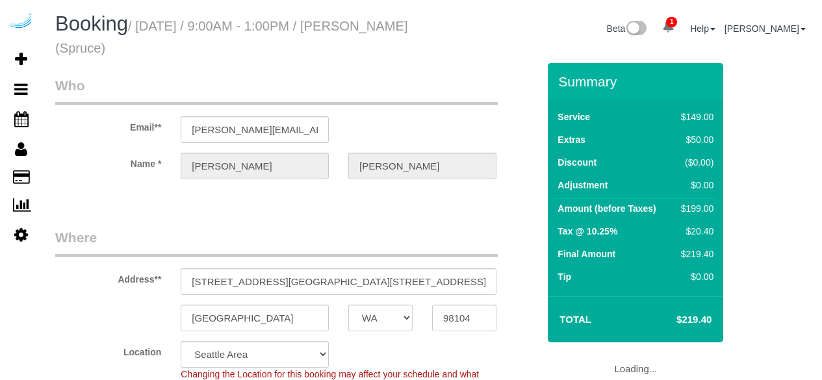
select select "WA"
select select "282"
select select "number:9"
select select "object:790"
